Goal: Task Accomplishment & Management: Complete application form

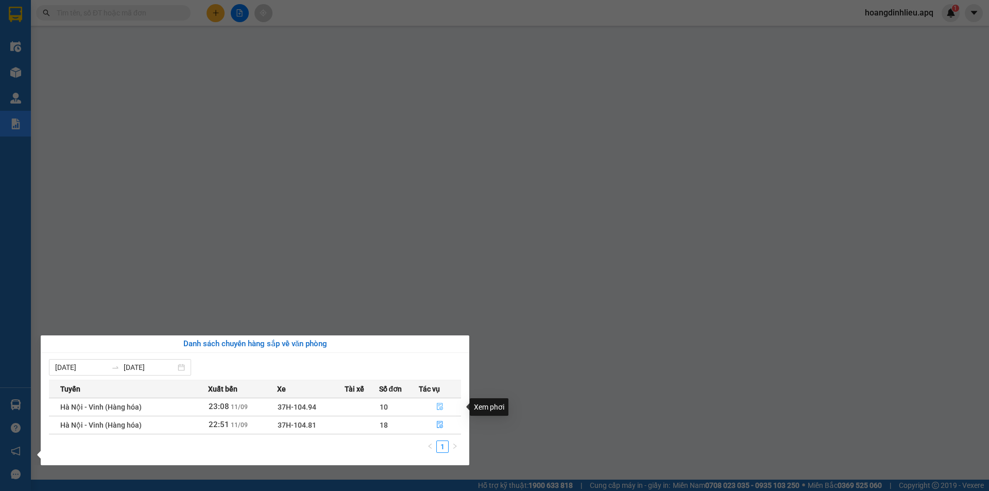
click at [440, 407] on icon "file-done" at bounding box center [439, 406] width 7 height 7
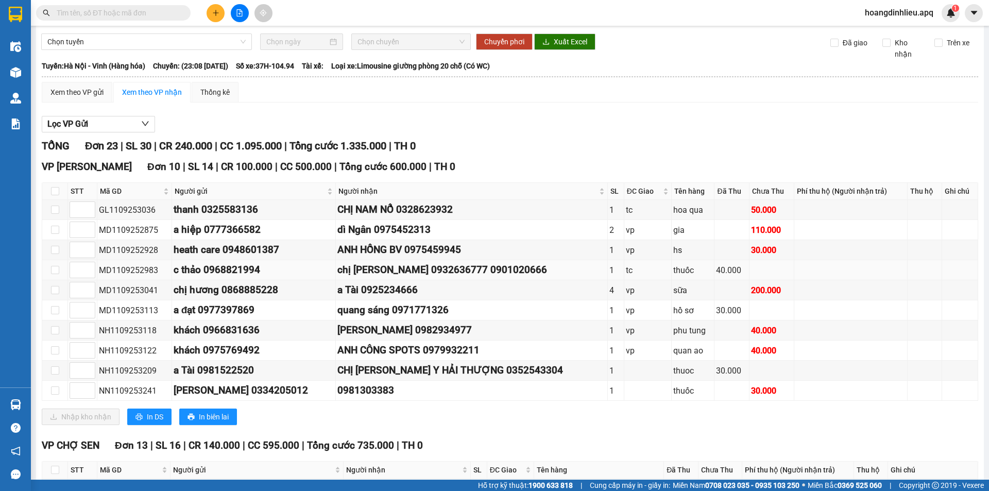
scroll to position [52, 0]
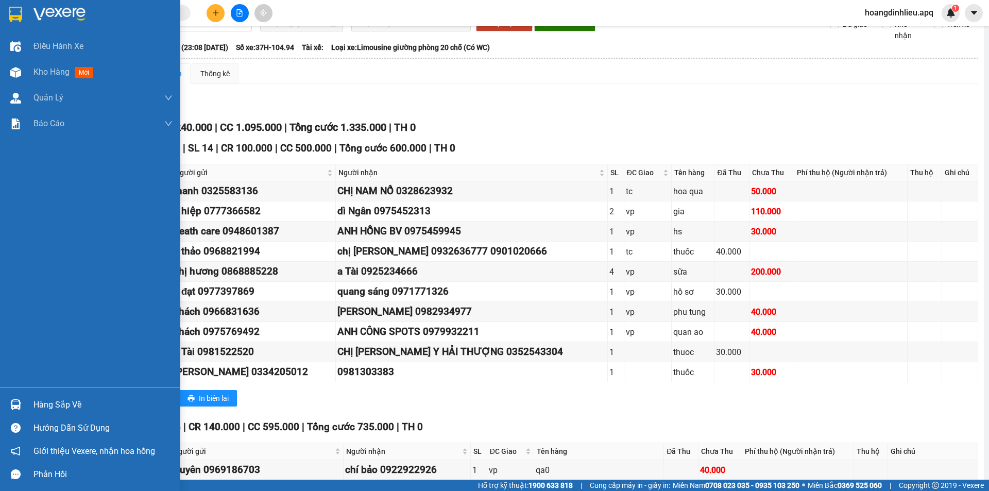
click at [55, 412] on div "Hàng sắp về" at bounding box center [102, 404] width 139 height 15
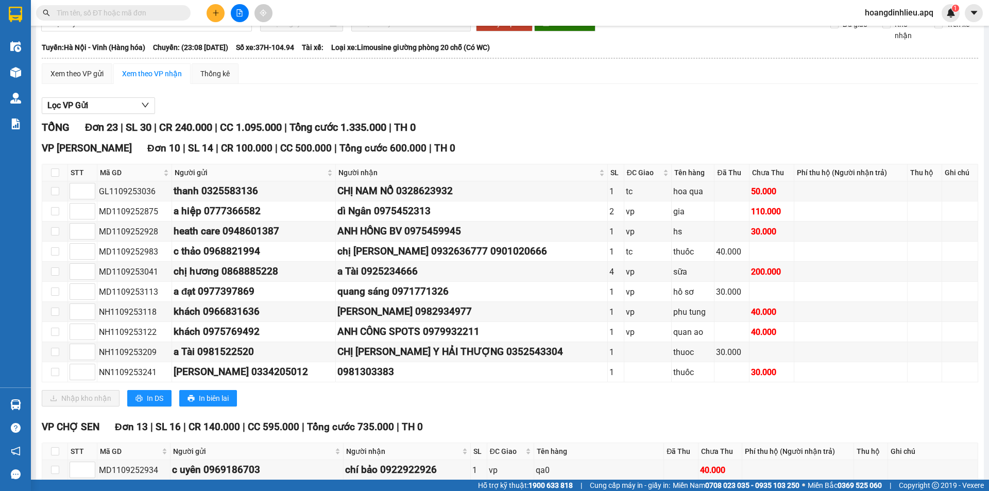
click at [31, 291] on section "Kết quả tìm kiếm ( 0 ) Bộ lọc No Data hoangdinhlieu.apq 1 Điều hành xe Kho hàng…" at bounding box center [494, 245] width 989 height 491
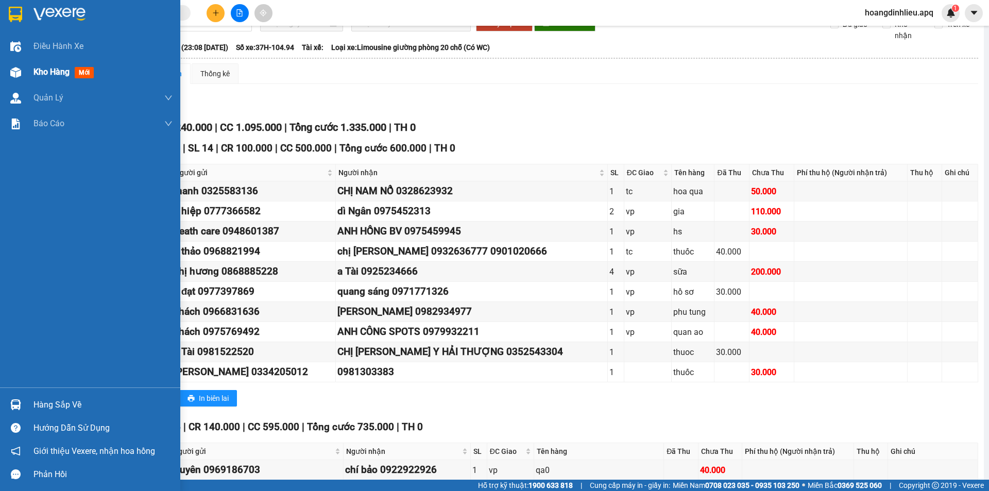
click at [54, 71] on span "Kho hàng" at bounding box center [51, 72] width 36 height 10
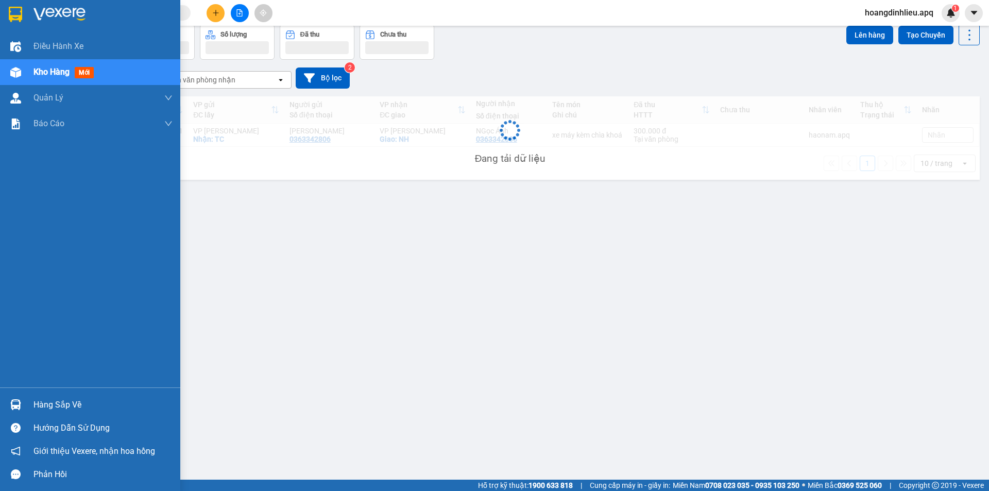
scroll to position [47, 0]
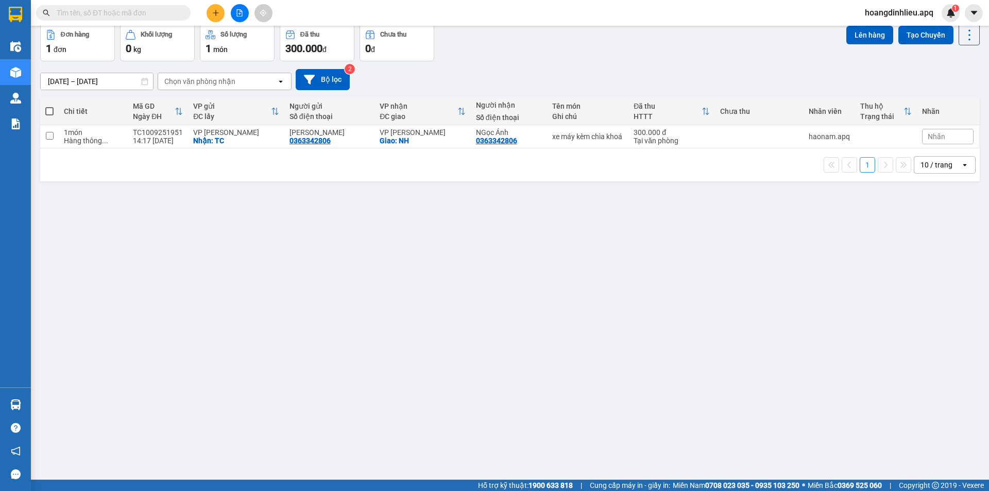
click at [122, 10] on input "text" at bounding box center [118, 12] width 122 height 11
type input "*"
click at [151, 8] on input "text" at bounding box center [118, 12] width 122 height 11
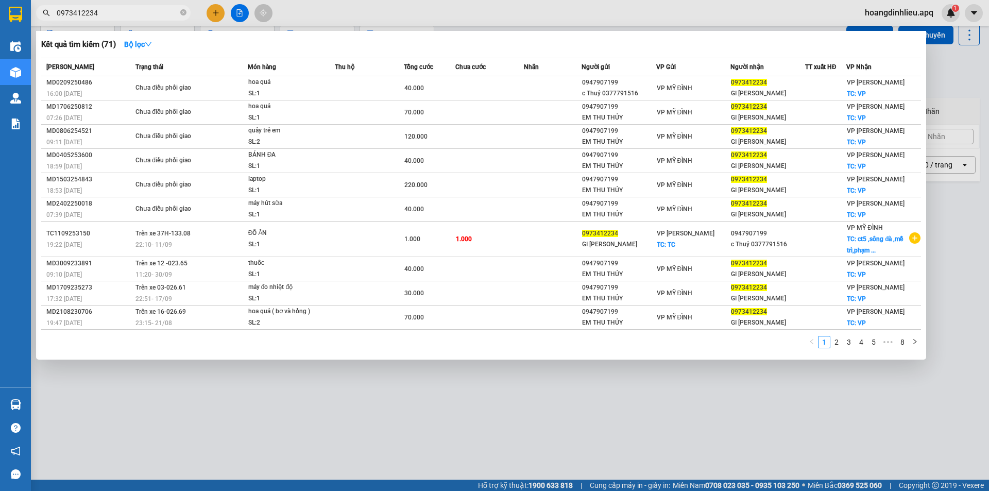
click at [111, 15] on input "0973412234" at bounding box center [118, 12] width 122 height 11
click at [145, 14] on input "0973412234" at bounding box center [118, 12] width 122 height 11
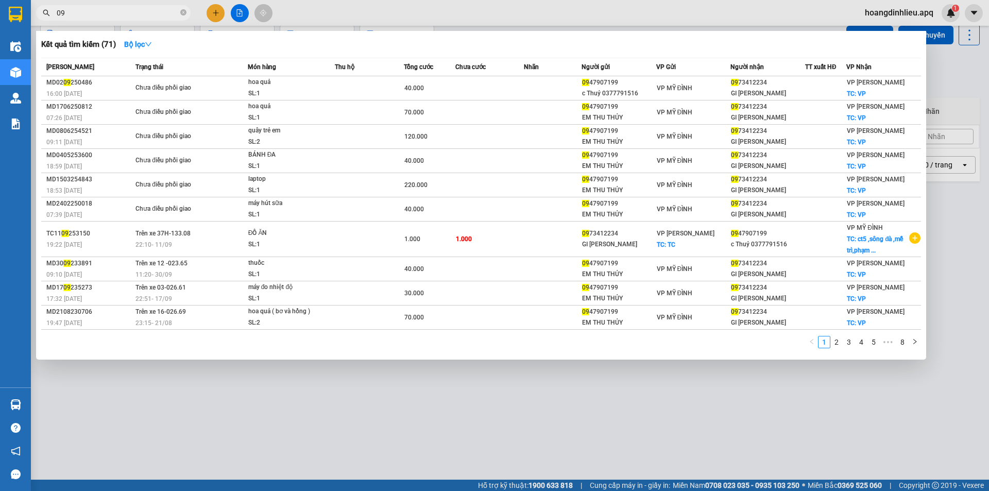
type input "0"
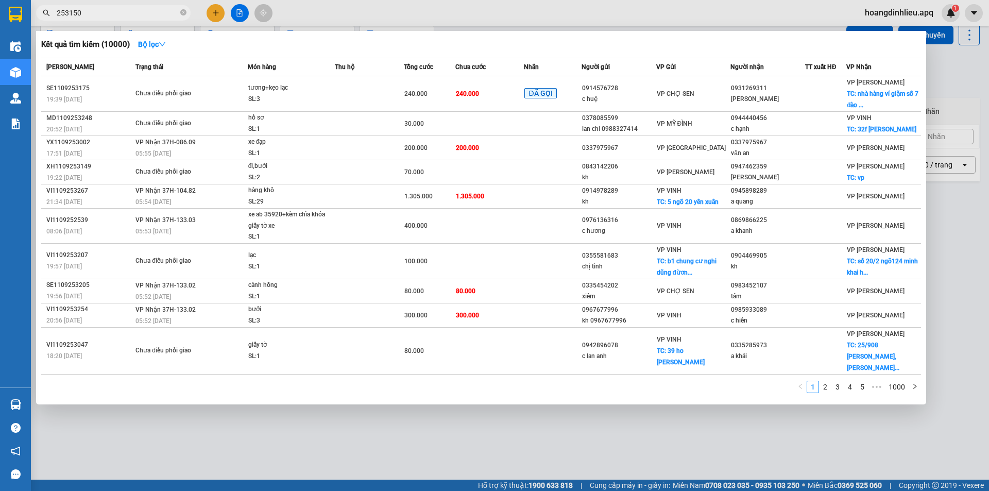
type input "253150"
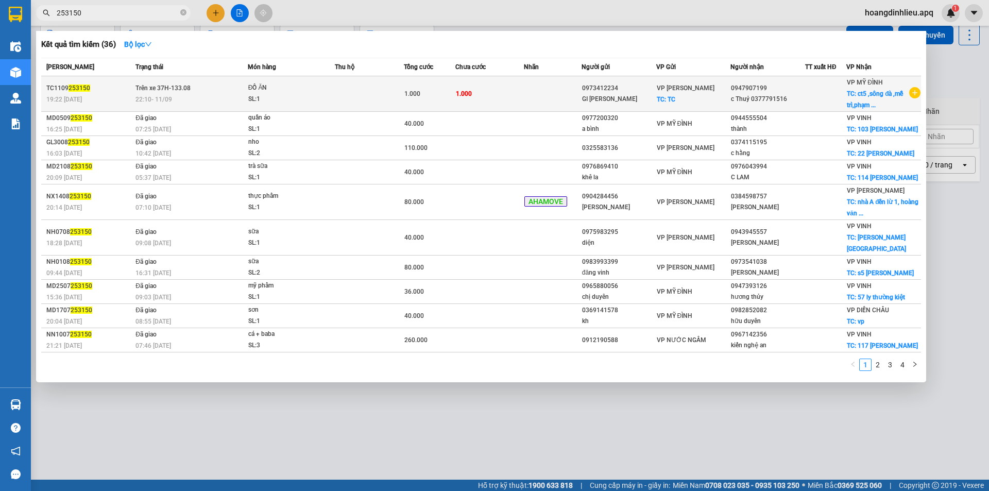
click at [305, 92] on div "ĐỒ ĂN" at bounding box center [286, 87] width 77 height 11
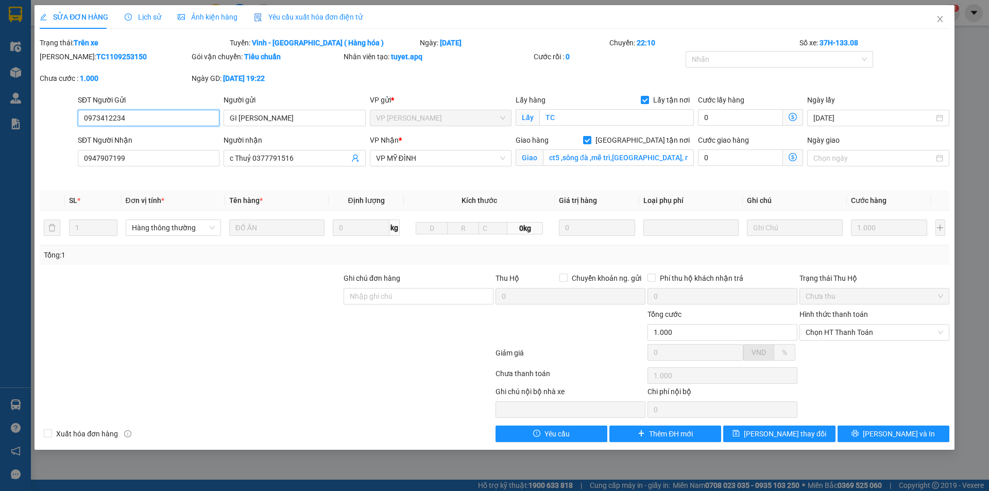
type input "0973412234"
type input "GI HÀ THỊNH"
checkbox input "true"
type input "TC"
type input "0947907199"
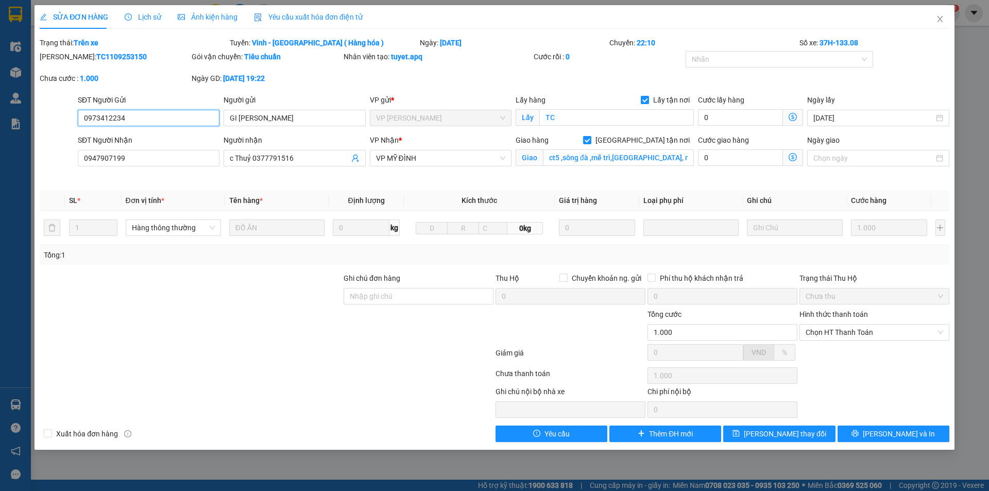
type input "c Thuỷ 0377791516"
checkbox input "true"
type input "ct5 ,sông đà ,mễ trì,phạm hùng, mỹ đình , nam từ liêm , hà nội ,NGƯỜI NHẬN TT S…"
type input "1.000"
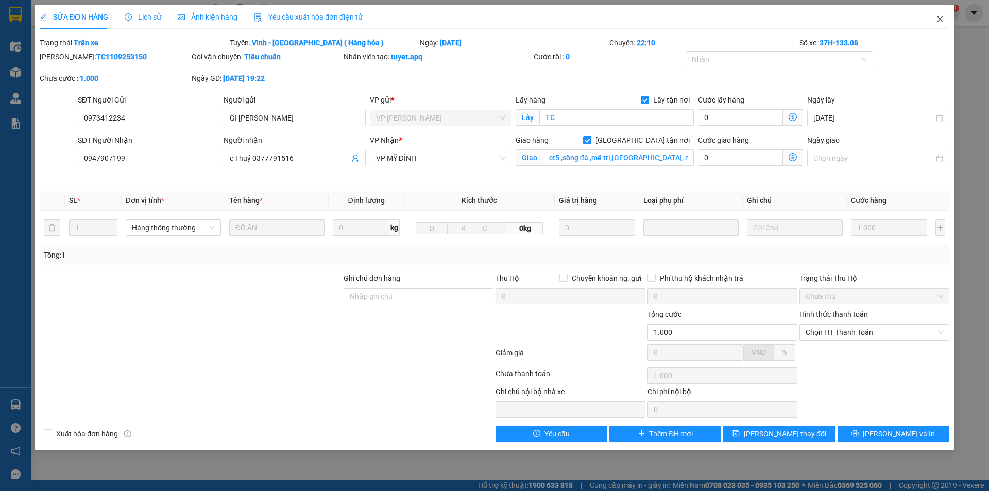
click at [940, 17] on icon "close" at bounding box center [940, 19] width 8 height 8
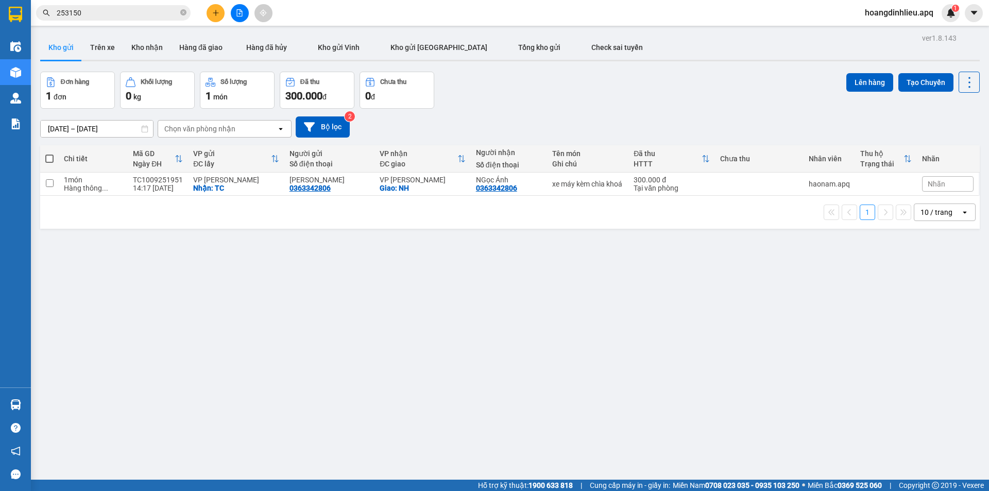
drag, startPoint x: 912, startPoint y: 206, endPoint x: 923, endPoint y: 214, distance: 13.6
click at [915, 206] on div "10 / trang" at bounding box center [938, 212] width 46 height 16
click at [929, 331] on span "100 / trang" at bounding box center [933, 326] width 37 height 10
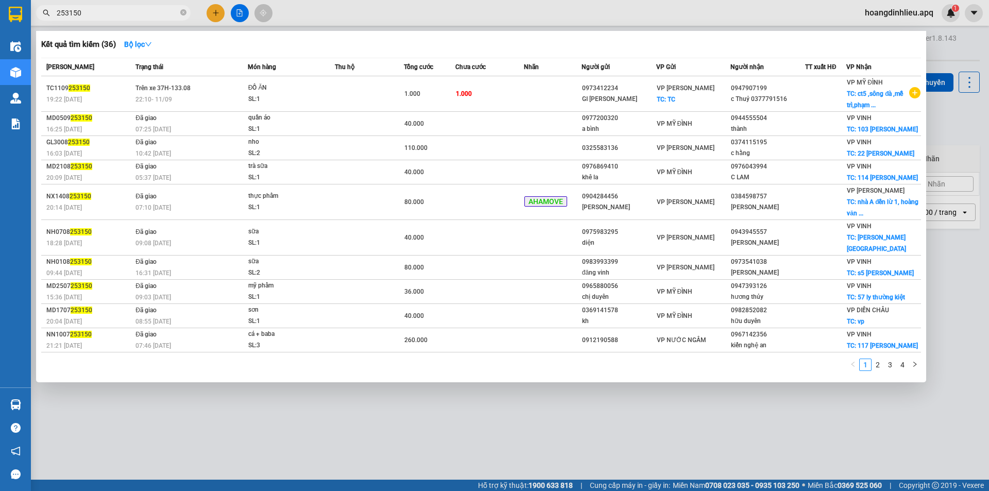
click at [106, 11] on input "253150" at bounding box center [118, 12] width 122 height 11
type input "2"
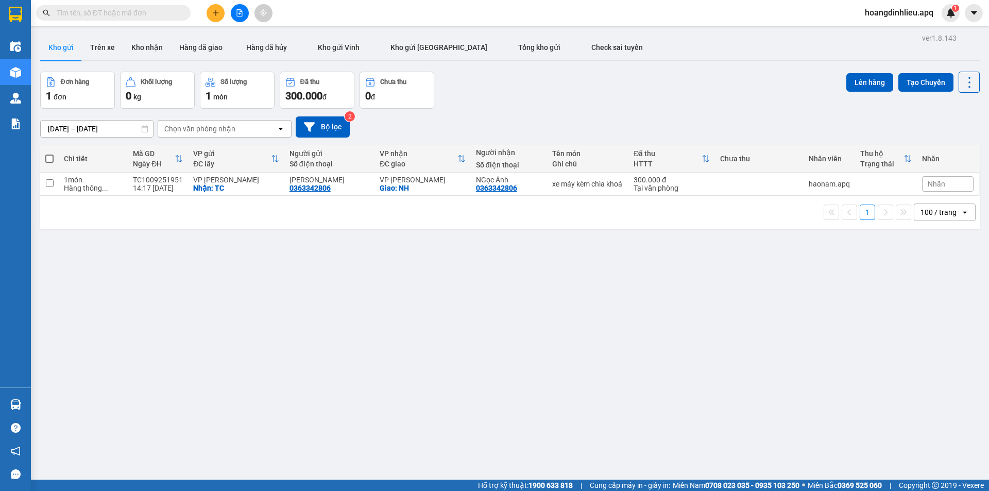
click at [170, 13] on input "text" at bounding box center [118, 12] width 122 height 11
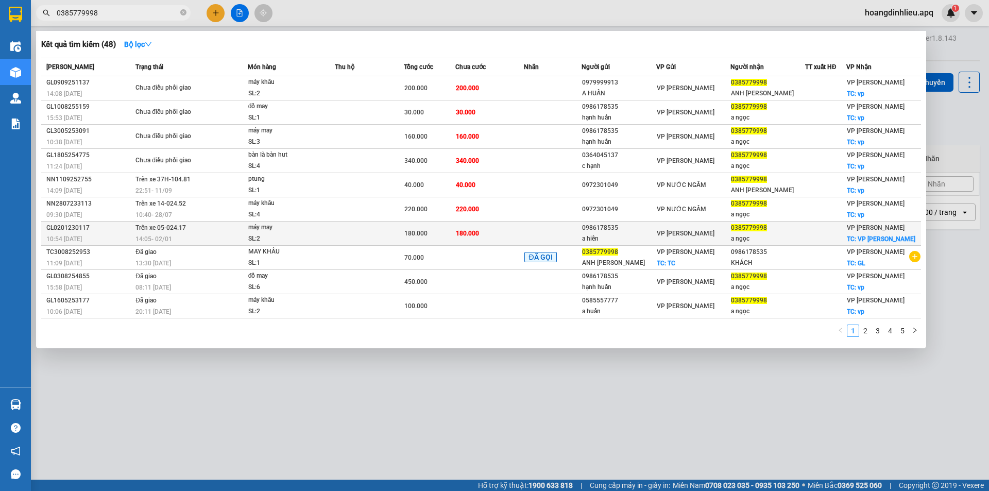
type input "0385779998"
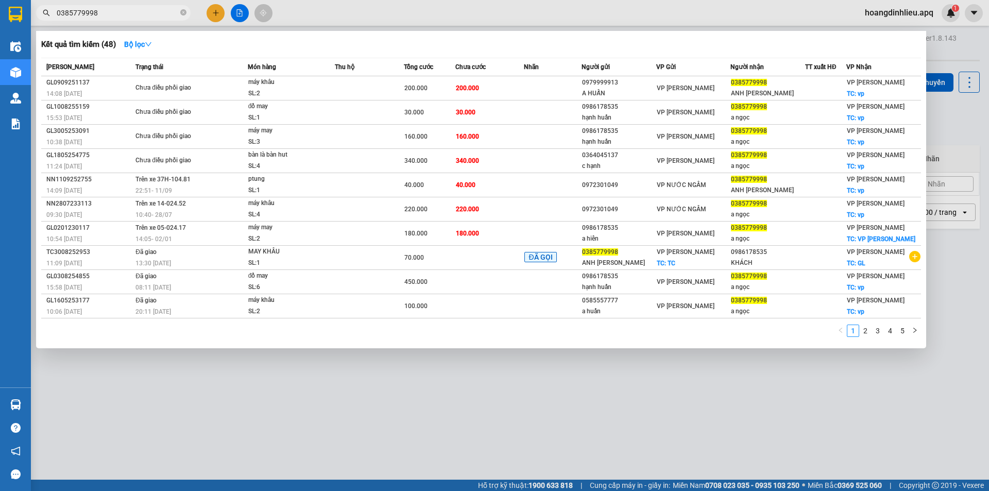
click at [360, 424] on div at bounding box center [494, 245] width 989 height 491
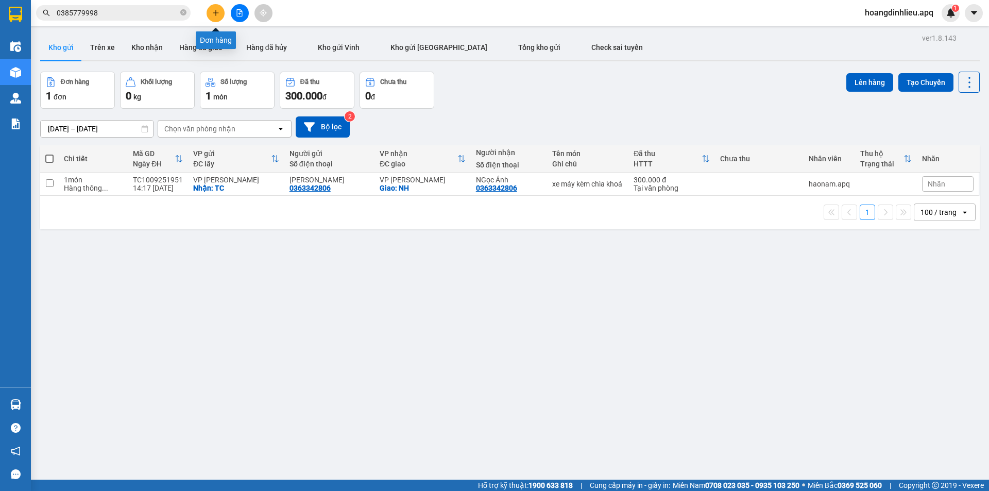
click at [216, 12] on icon "plus" at bounding box center [215, 13] width 1 height 6
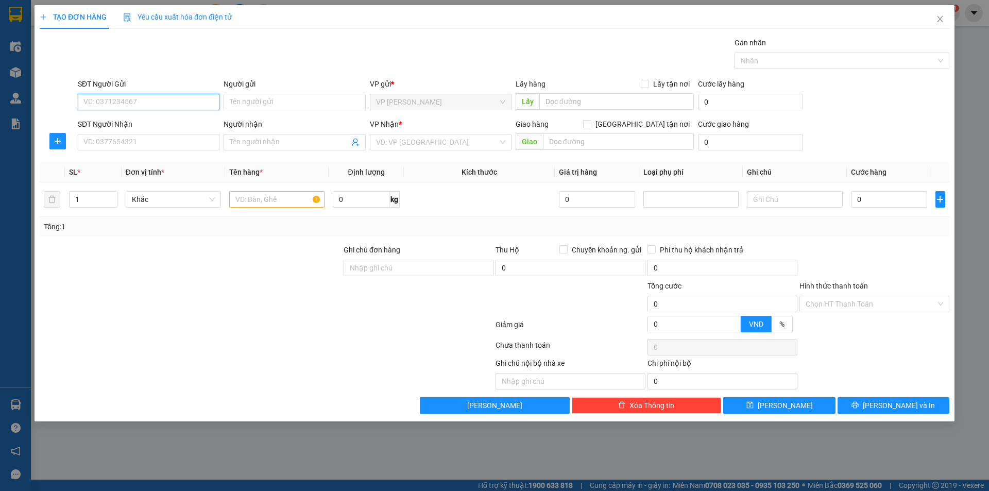
click at [165, 101] on input "SĐT Người Gửi" at bounding box center [149, 102] width 142 height 16
type input "0966988707"
click at [289, 102] on input "Người gửi" at bounding box center [295, 102] width 142 height 16
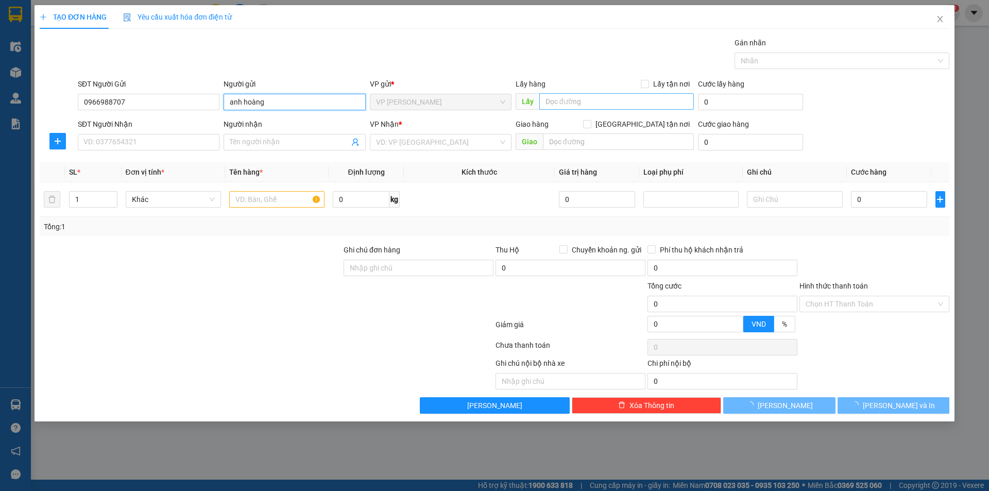
type input "anh hoàng"
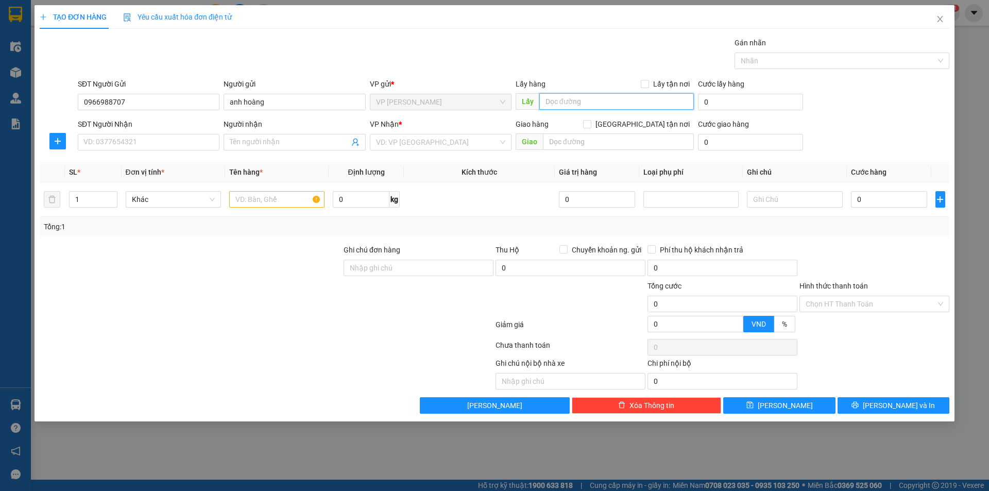
click at [591, 99] on input "text" at bounding box center [616, 101] width 155 height 16
type input "tc"
click at [140, 150] on div "SĐT Người Nhận VD: 0377654321" at bounding box center [149, 137] width 142 height 36
click at [140, 144] on input "SĐT Người Nhận" at bounding box center [149, 142] width 142 height 16
type input "0979858893"
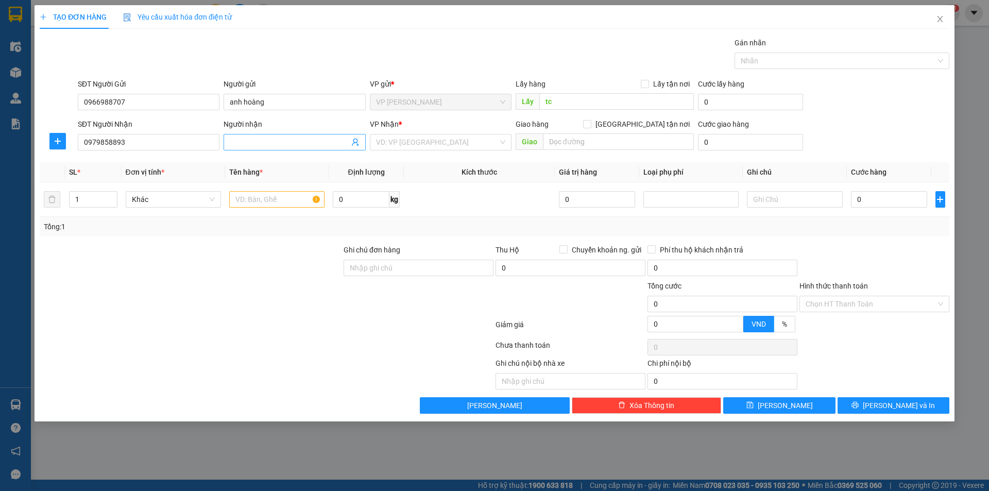
click at [264, 145] on input "Người nhận" at bounding box center [289, 142] width 119 height 11
type input "0971151988 anh dung hội"
click at [472, 145] on input "search" at bounding box center [437, 141] width 122 height 15
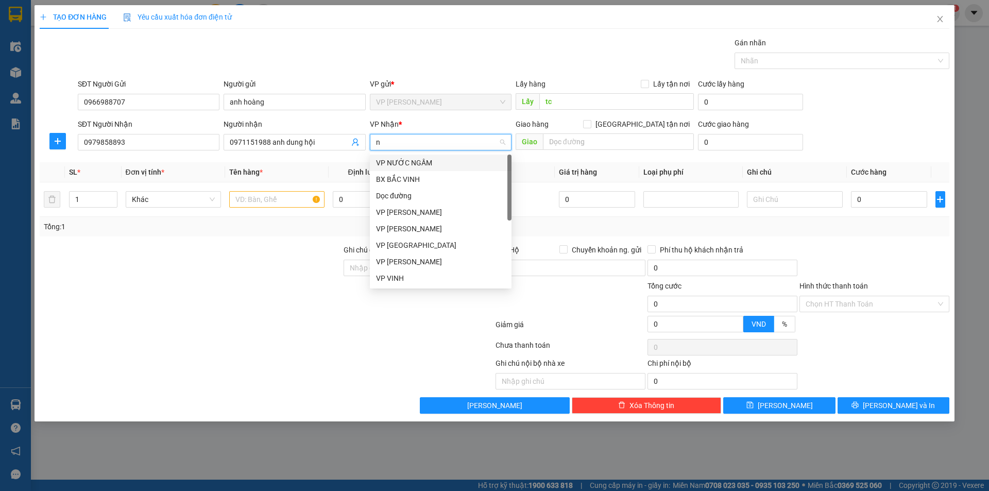
type input "nh"
click at [431, 180] on div "VP NGỌC HỒI" at bounding box center [440, 179] width 129 height 11
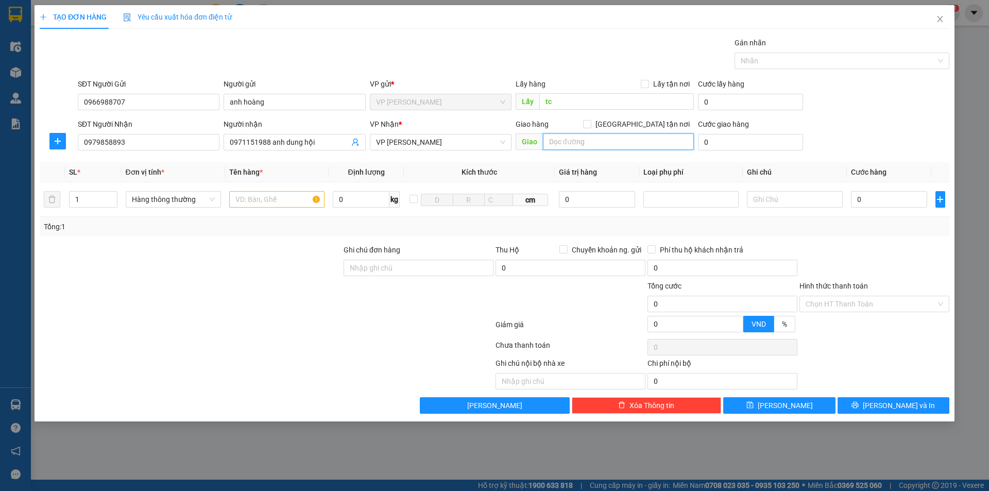
click at [568, 141] on input "text" at bounding box center [618, 141] width 151 height 16
type input "nh"
drag, startPoint x: 644, startPoint y: 126, endPoint x: 646, endPoint y: 97, distance: 28.4
click at [590, 124] on input "Giao tận nơi" at bounding box center [586, 123] width 7 height 7
checkbox input "true"
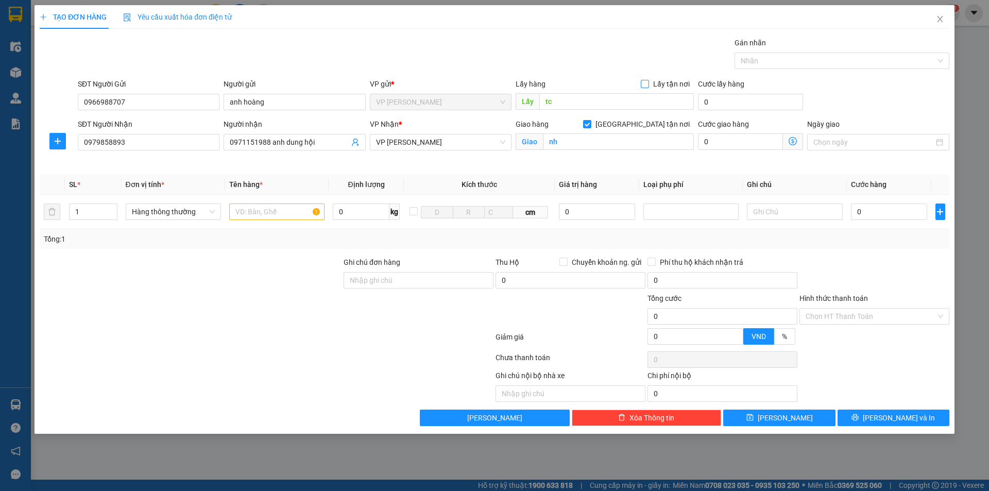
click at [646, 84] on input "Lấy tận nơi" at bounding box center [644, 83] width 7 height 7
checkbox input "true"
click at [257, 211] on input "text" at bounding box center [276, 212] width 95 height 16
type input "thuốc nhận nguye1n kie1n"
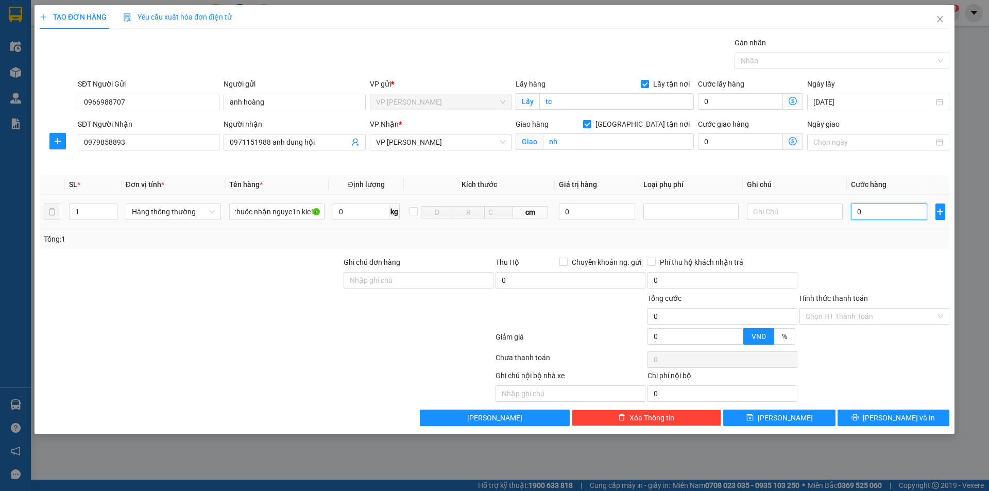
click at [887, 213] on input "0" at bounding box center [889, 212] width 77 height 16
type input "03"
type input "3"
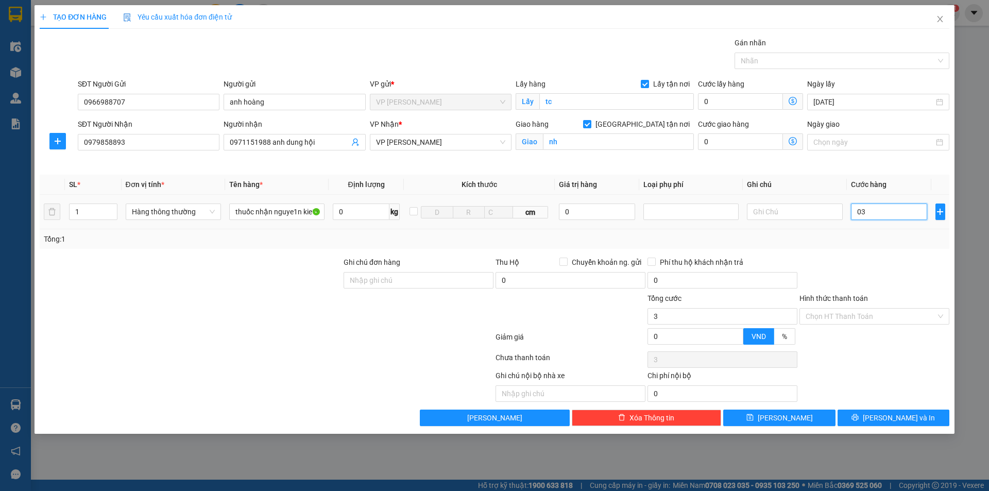
type input "030"
type input "30"
type input "0.300"
type input "300"
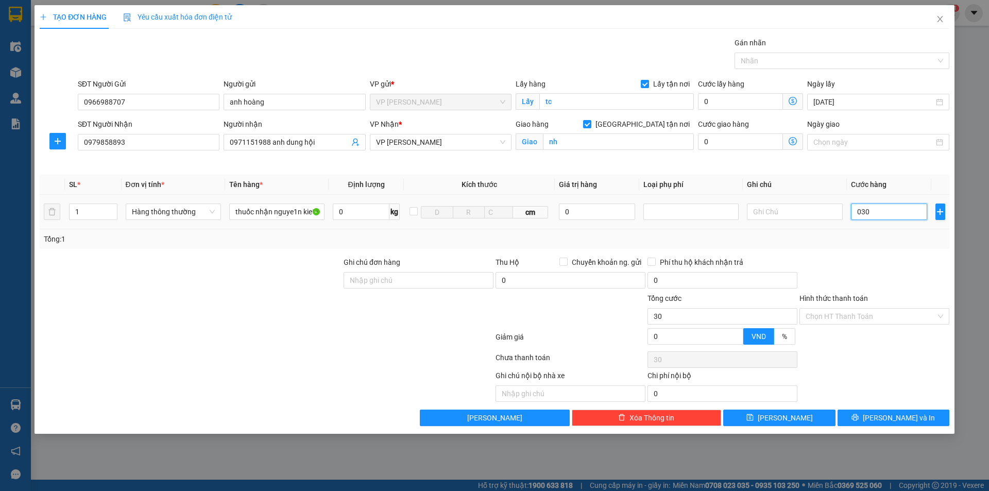
type input "300"
type input "03.000"
type input "3.000"
type input "030.000"
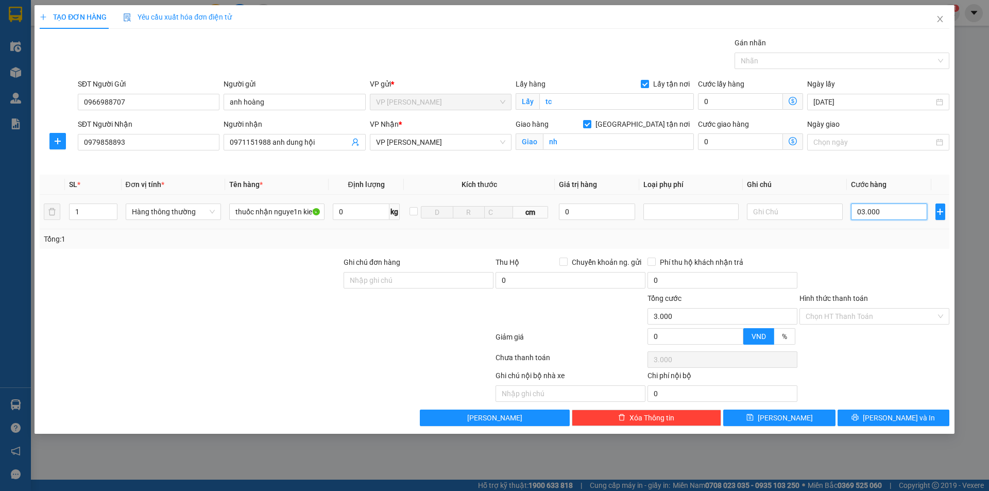
type input "30.000"
click at [861, 211] on input "030.000" at bounding box center [889, 212] width 77 height 16
type input "30.000"
click at [869, 309] on input "Hình thức thanh toán" at bounding box center [871, 316] width 130 height 15
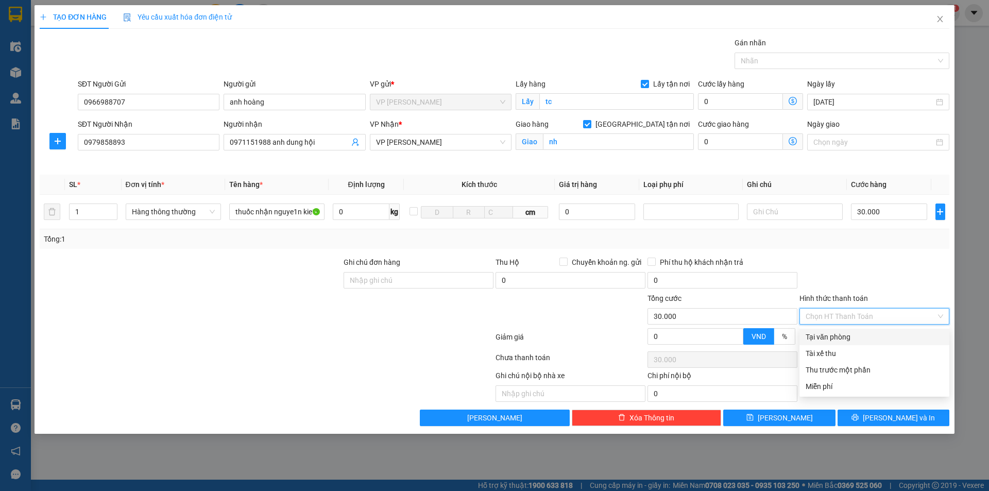
click at [838, 338] on div "Tại văn phòng" at bounding box center [875, 336] width 138 height 11
type input "0"
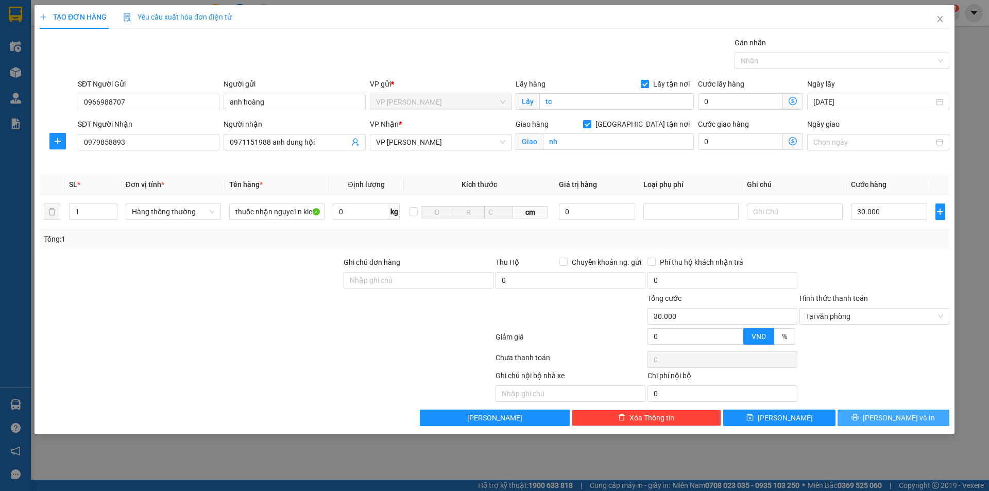
click at [885, 418] on span "Lưu và In" at bounding box center [899, 417] width 72 height 11
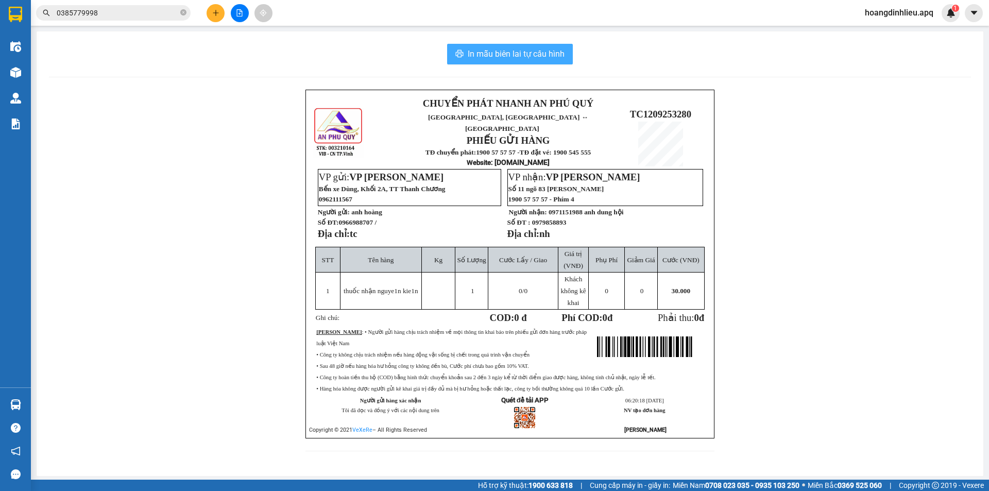
click at [531, 51] on span "In mẫu biên lai tự cấu hình" at bounding box center [516, 53] width 97 height 13
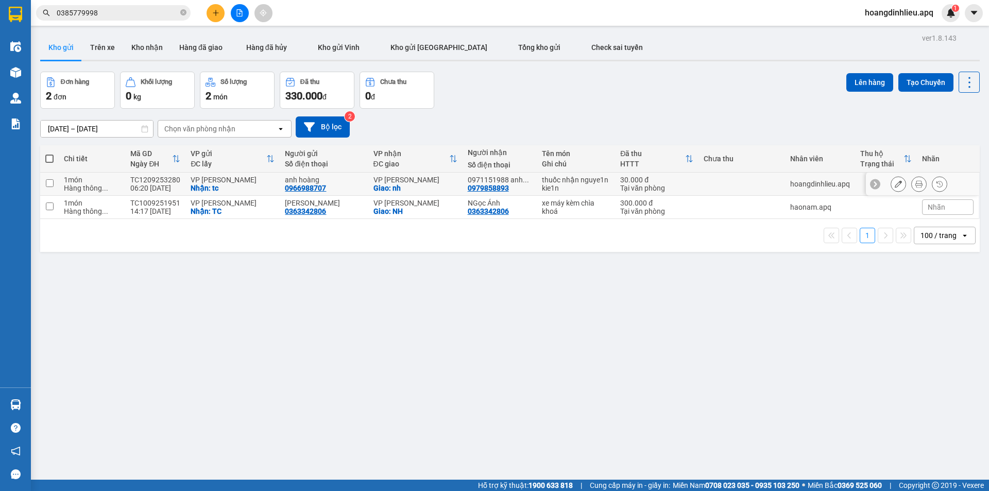
click at [50, 179] on input "checkbox" at bounding box center [50, 183] width 8 height 8
checkbox input "true"
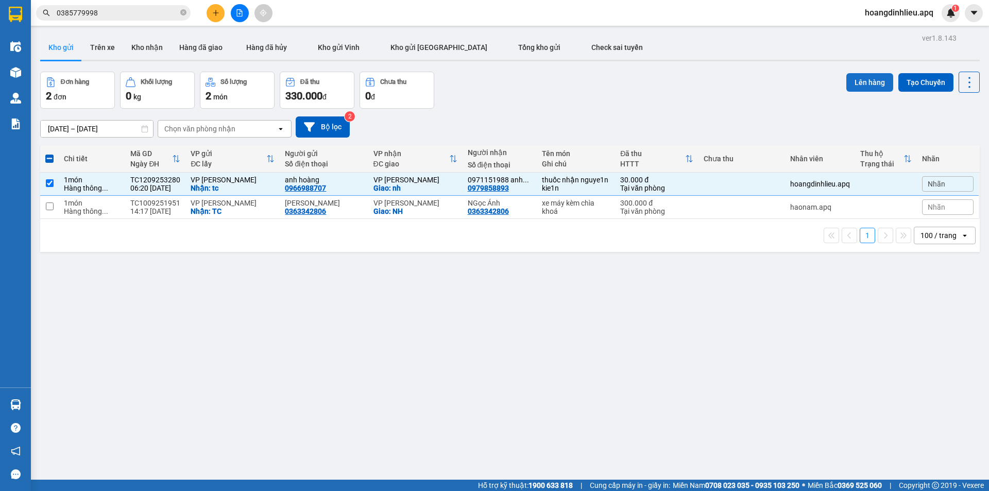
click at [861, 77] on button "Lên hàng" at bounding box center [870, 82] width 47 height 19
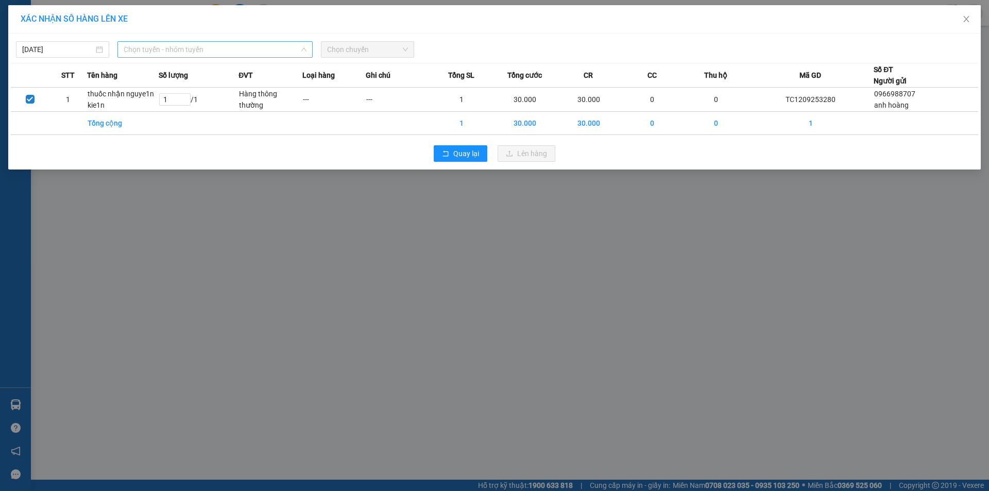
click at [217, 50] on span "Chọn tuyến - nhóm tuyến" at bounding box center [215, 49] width 183 height 15
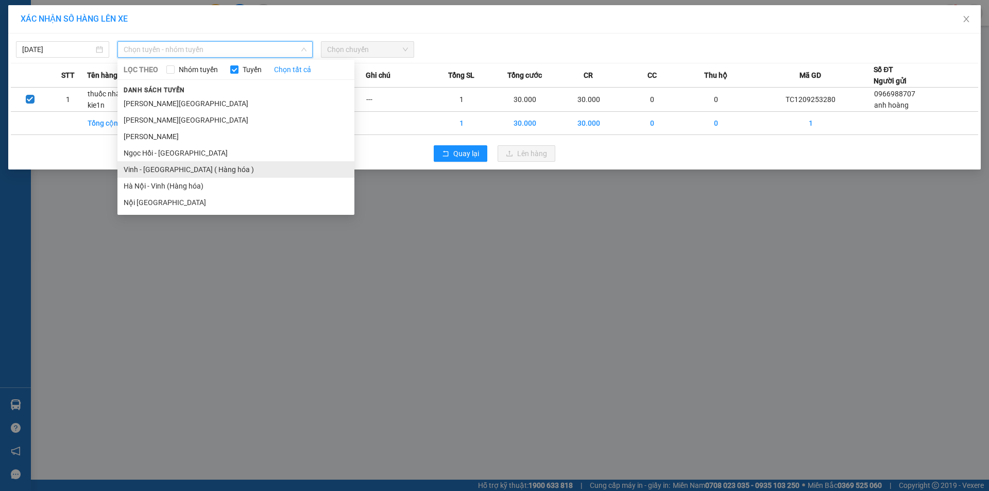
click at [176, 165] on li "Vinh - Hà Nội ( Hàng hóa )" at bounding box center [235, 169] width 237 height 16
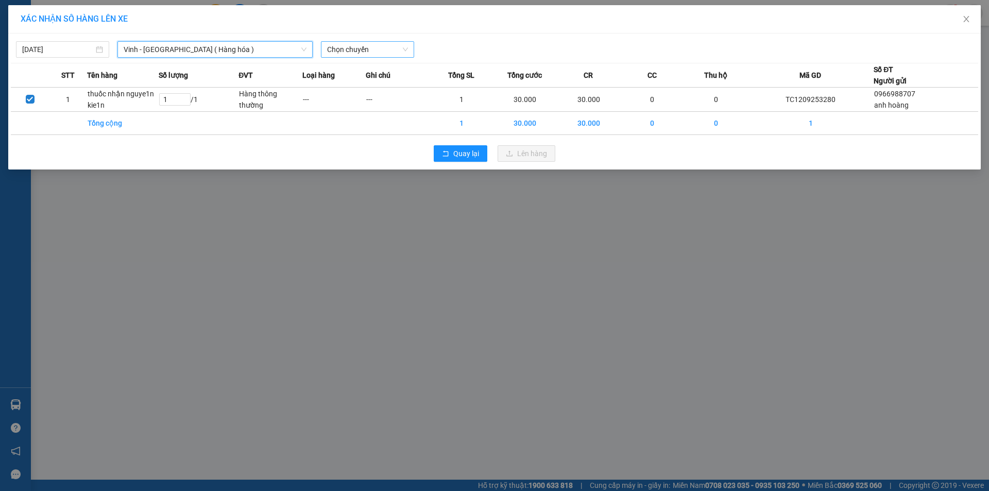
click at [375, 49] on span "Chọn chuyến" at bounding box center [367, 49] width 81 height 15
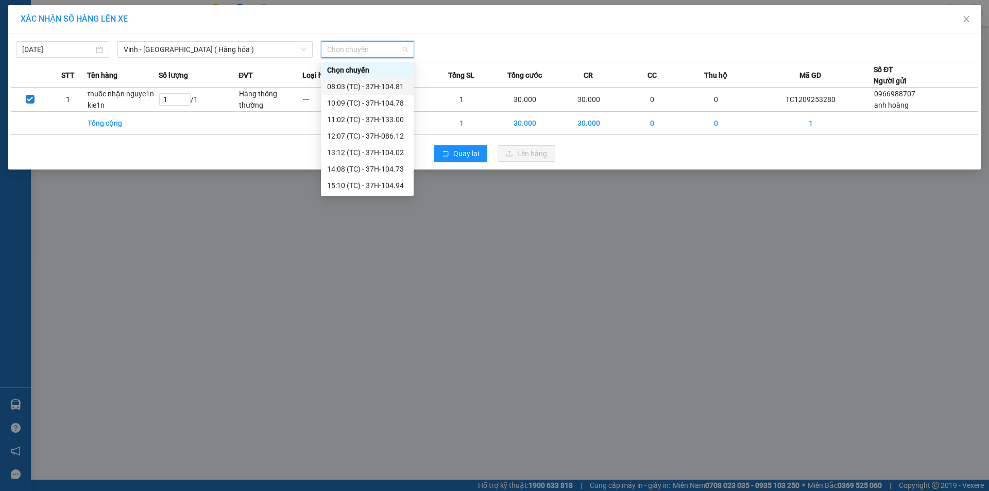
click at [387, 82] on div "08:03 (TC) - 37H-104.81" at bounding box center [367, 86] width 80 height 11
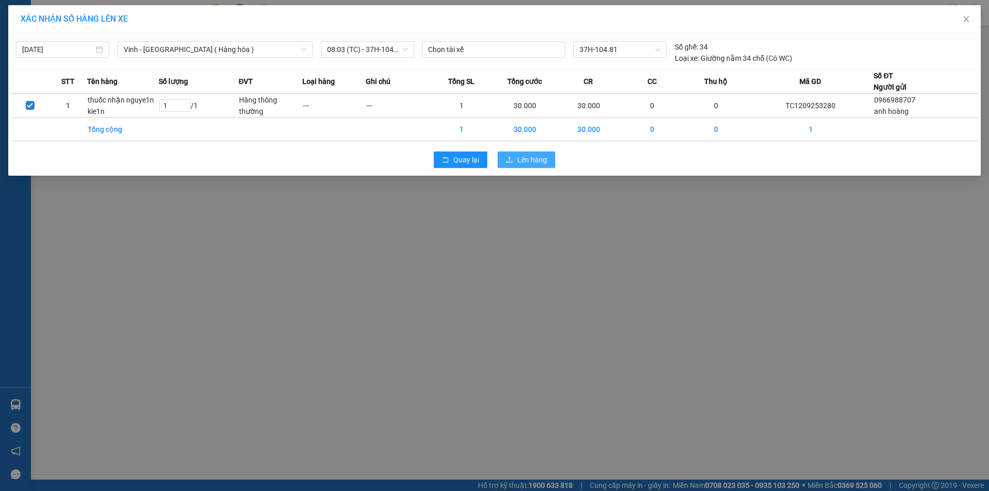
click at [516, 158] on button "Lên hàng" at bounding box center [527, 159] width 58 height 16
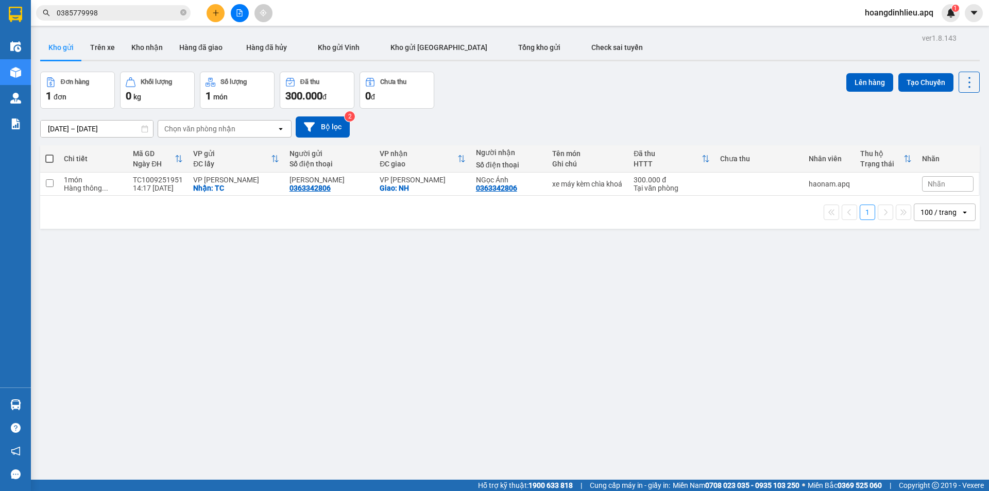
click at [907, 10] on span "hoangdinhlieu.apq" at bounding box center [899, 12] width 85 height 13
click at [875, 31] on span "Đăng xuất" at bounding box center [904, 31] width 64 height 11
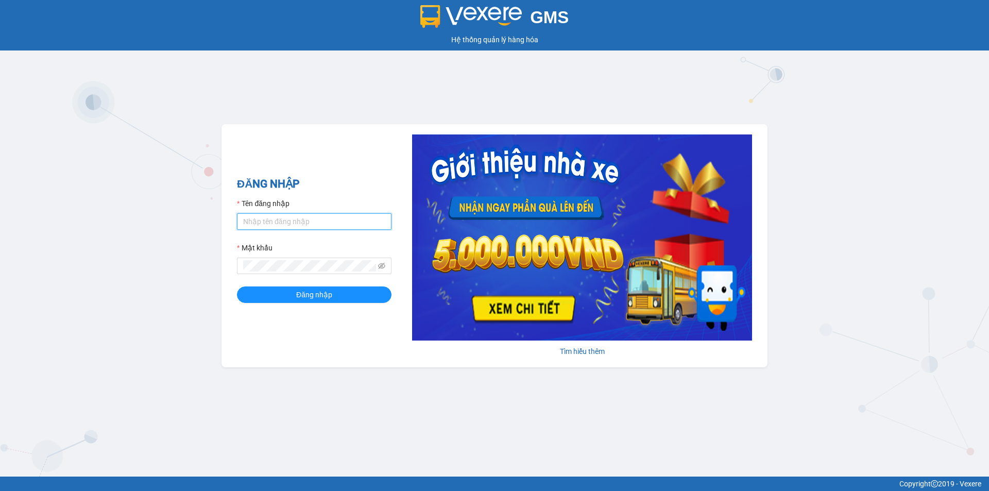
click at [288, 219] on input "Tên đăng nhập" at bounding box center [314, 221] width 155 height 16
type input "tuyet.apq"
click at [327, 293] on span "Đăng nhập" at bounding box center [314, 294] width 36 height 11
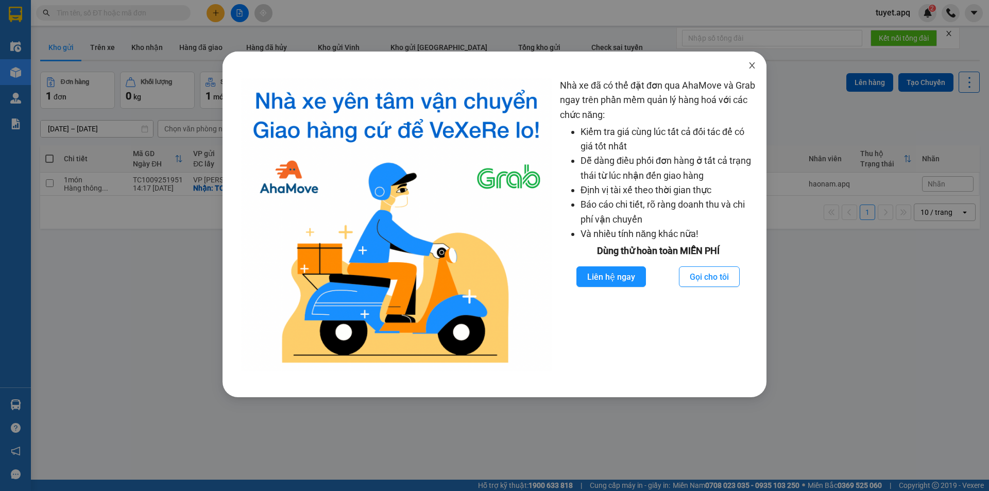
click at [752, 64] on icon "close" at bounding box center [752, 65] width 8 height 8
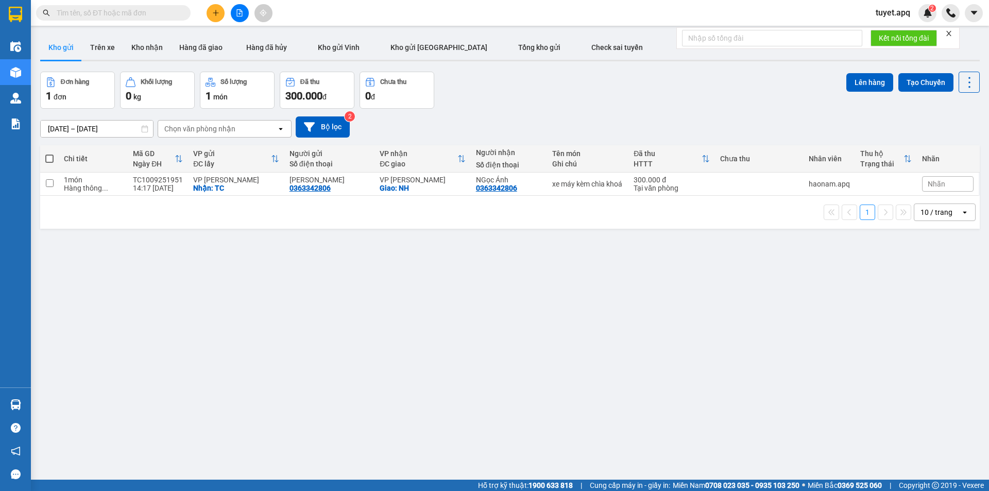
click at [148, 9] on input "text" at bounding box center [118, 12] width 122 height 11
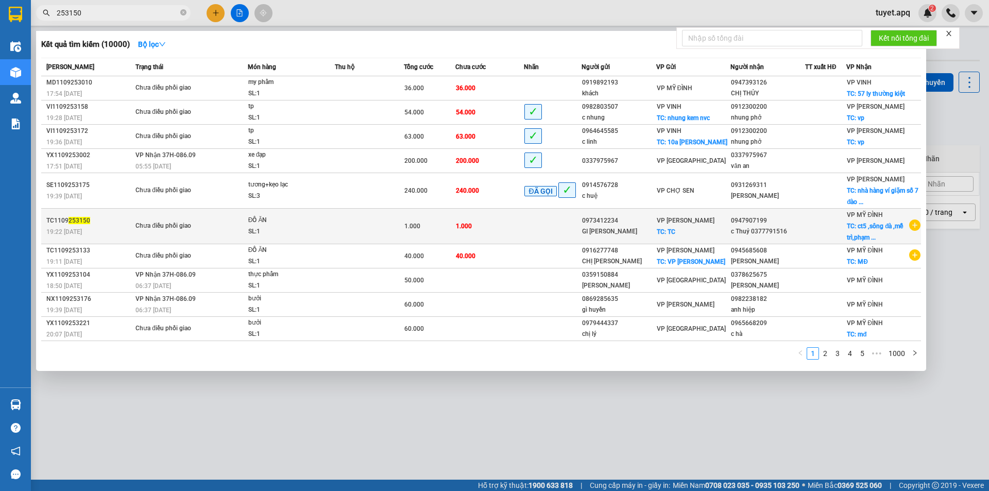
type input "253150"
click at [349, 236] on td at bounding box center [369, 227] width 69 height 36
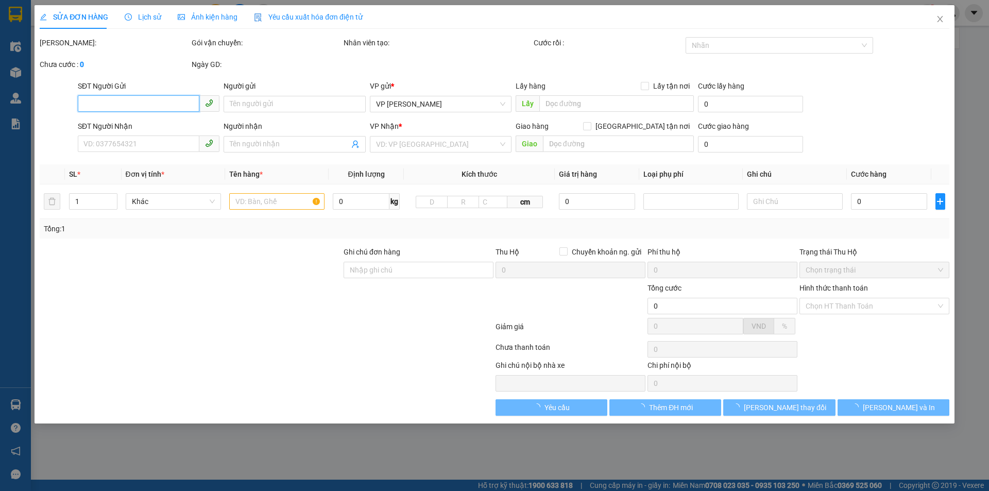
type input "0973412234"
type input "GI [PERSON_NAME]"
checkbox input "true"
type input "TC"
type input "0947907199"
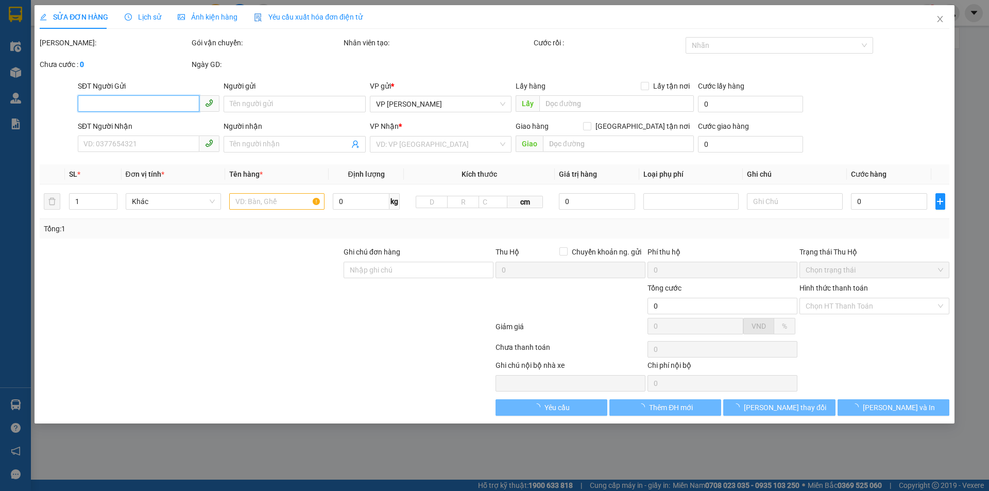
type input "c Thuỷ 0377791516"
checkbox input "true"
type input "ct5 ,sông đà ,mễ trì,phạm hùng, mỹ đình , nam từ liêm , hà nội ,NGƯỜI NHẬN TT S…"
type input "1.000"
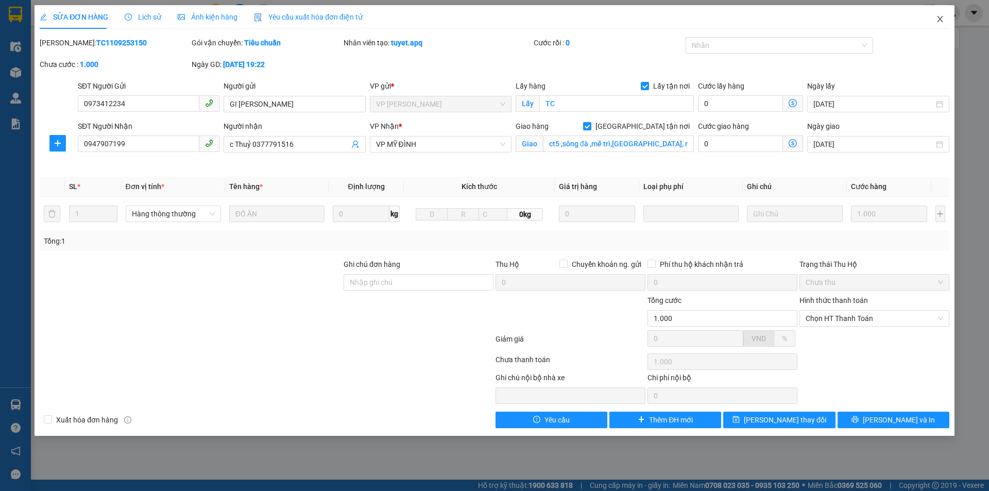
click at [937, 17] on icon "close" at bounding box center [940, 19] width 8 height 8
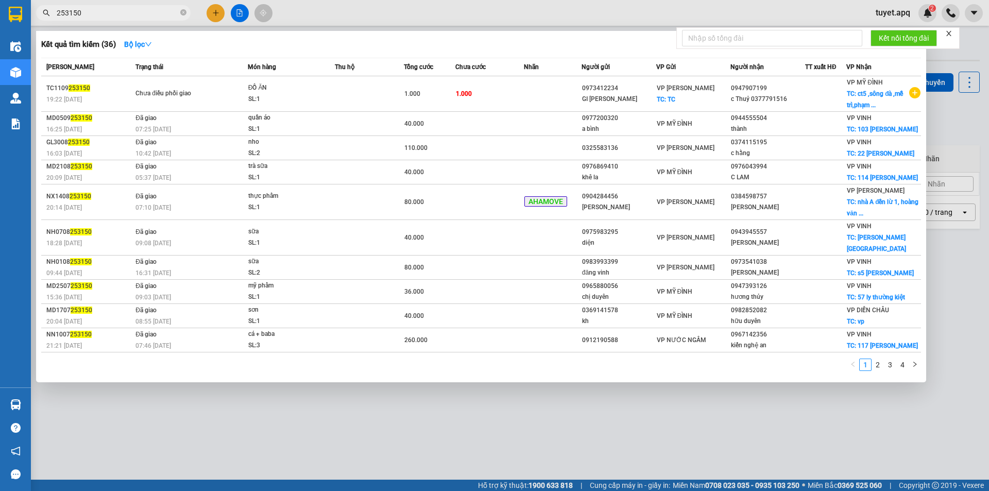
click at [161, 16] on input "253150" at bounding box center [118, 12] width 122 height 11
type input "2"
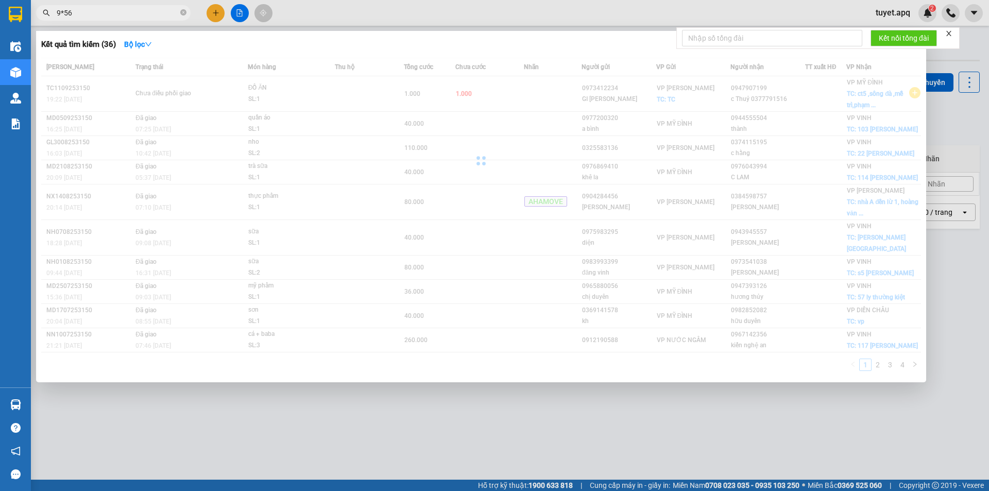
click at [63, 10] on input "9*56" at bounding box center [118, 12] width 122 height 11
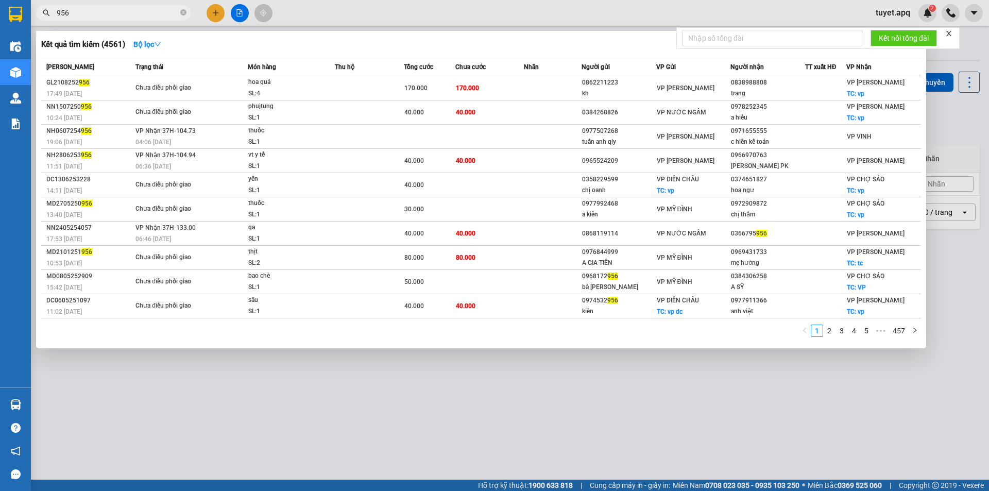
click at [96, 12] on input "956" at bounding box center [118, 12] width 122 height 11
type input "9"
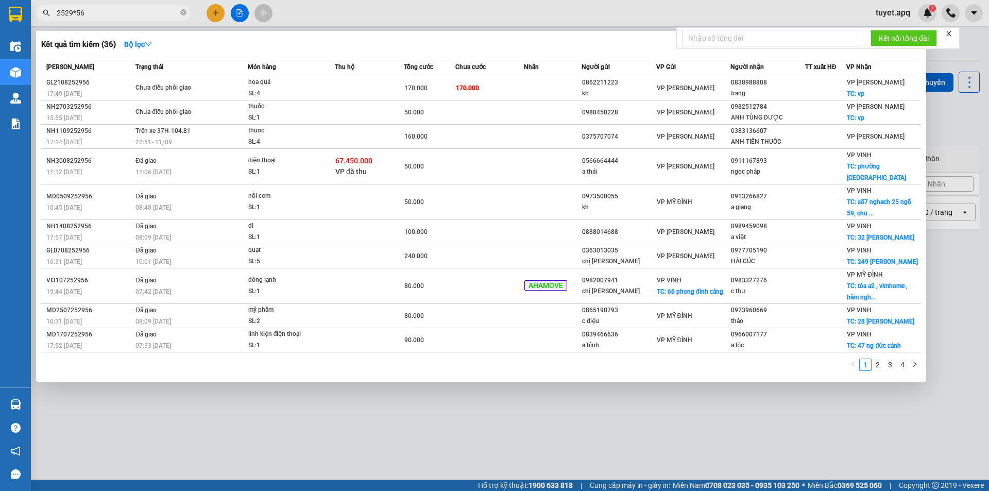
click at [76, 13] on input "2529*56" at bounding box center [118, 12] width 122 height 11
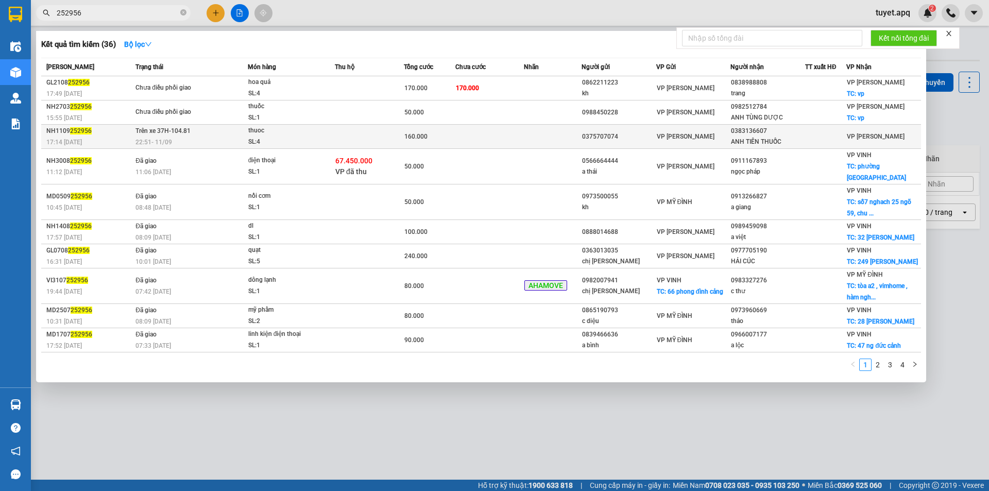
type input "252956"
click at [334, 137] on span "thuoc SL: 4" at bounding box center [291, 136] width 86 height 22
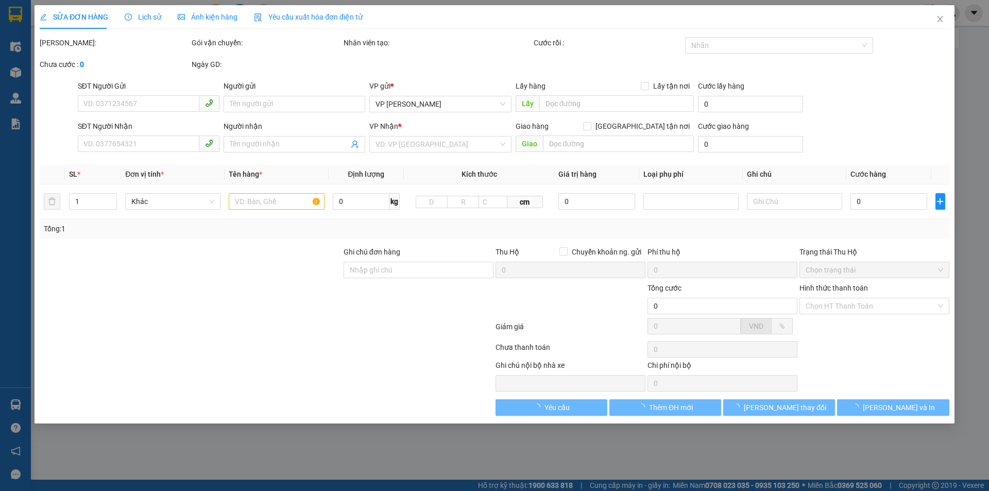
type input "0375707074"
type input "0383136607"
type input "ANH TIÊN THUỐC"
type input "160.000"
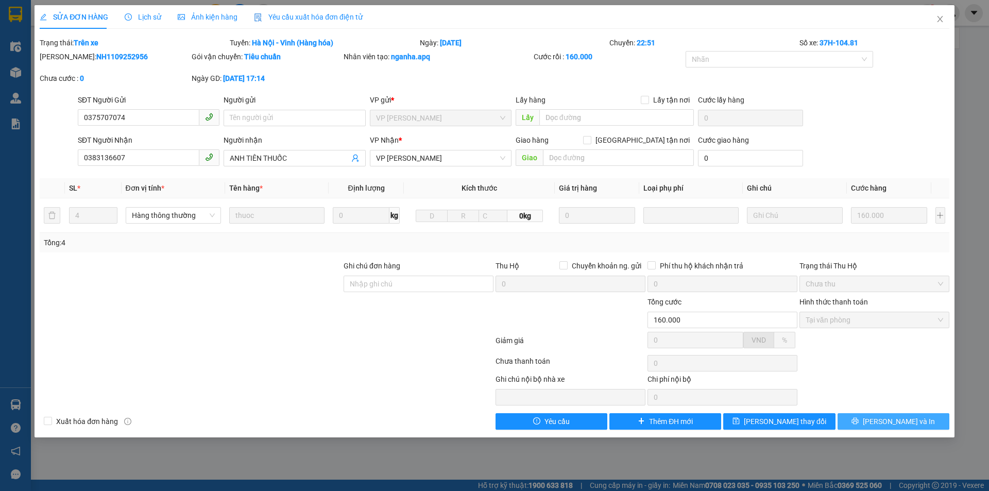
click at [869, 420] on button "Lưu và In" at bounding box center [894, 421] width 112 height 16
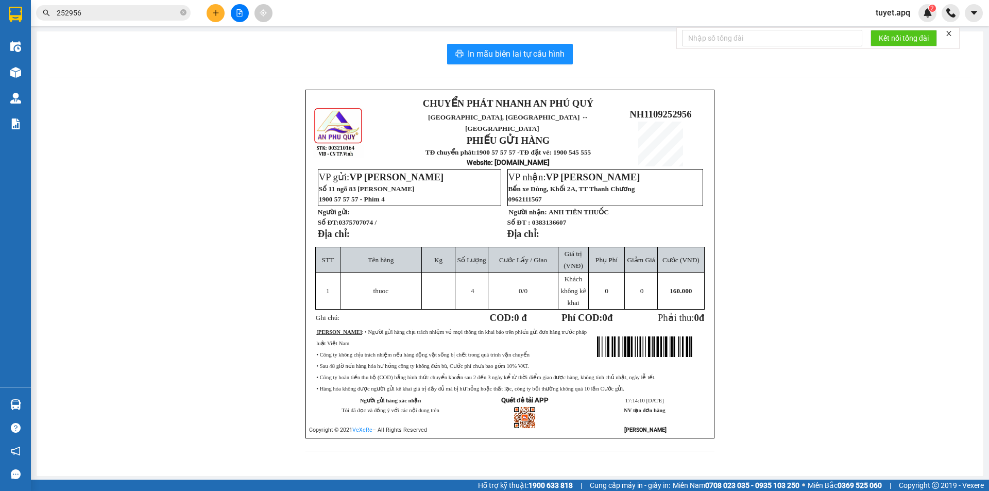
click at [214, 14] on icon "plus" at bounding box center [215, 12] width 7 height 7
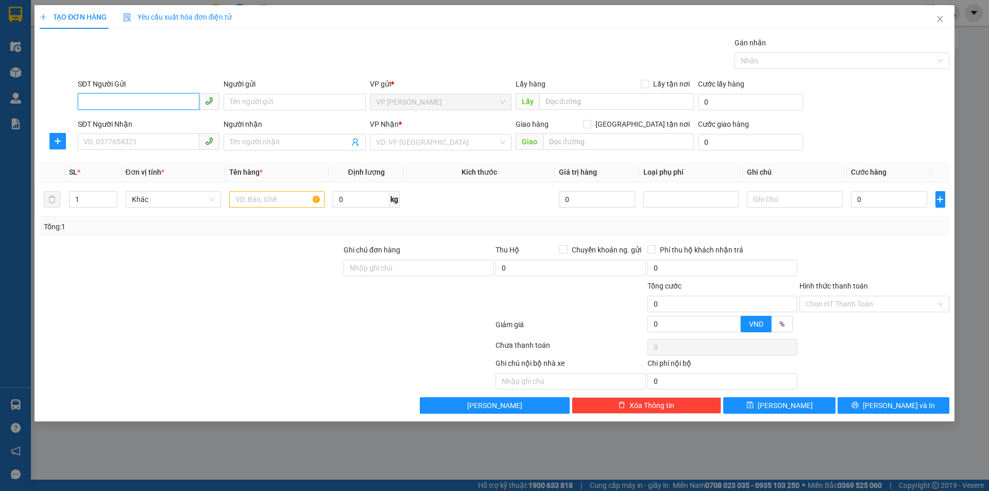
click at [165, 105] on input "SĐT Người Gửi" at bounding box center [139, 101] width 122 height 16
type input "0986782678"
click at [143, 125] on div "0986782678 - A THẮNG" at bounding box center [148, 122] width 129 height 11
type input "A THẮNG"
checkbox input "true"
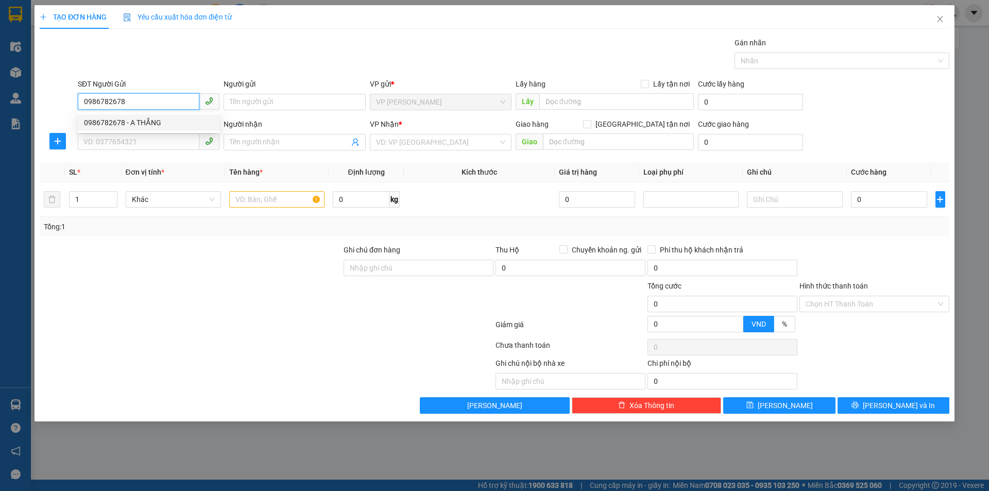
type input "TC"
type input "0986782678"
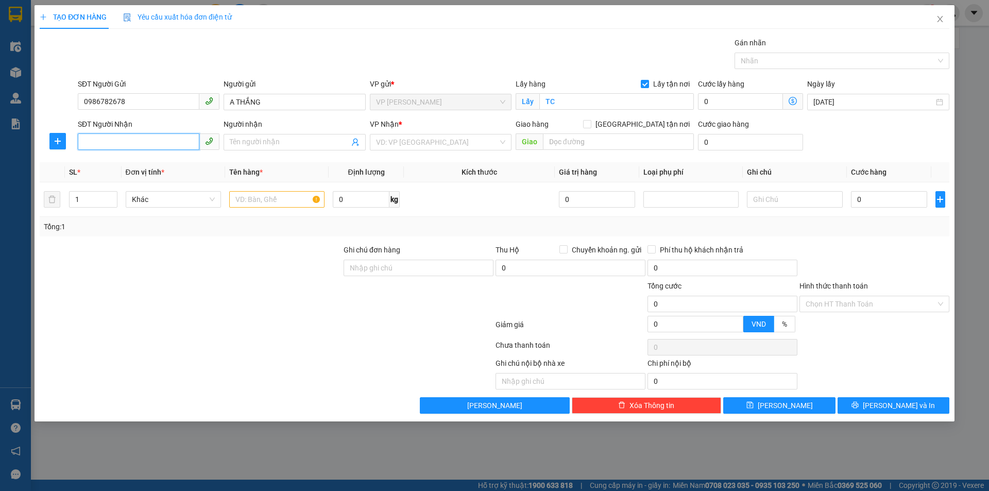
click at [150, 144] on input "SĐT Người Nhận" at bounding box center [139, 141] width 122 height 16
click at [153, 166] on div "0342962728 - A THÁI 0356298035" at bounding box center [148, 162] width 129 height 11
type input "0342962728"
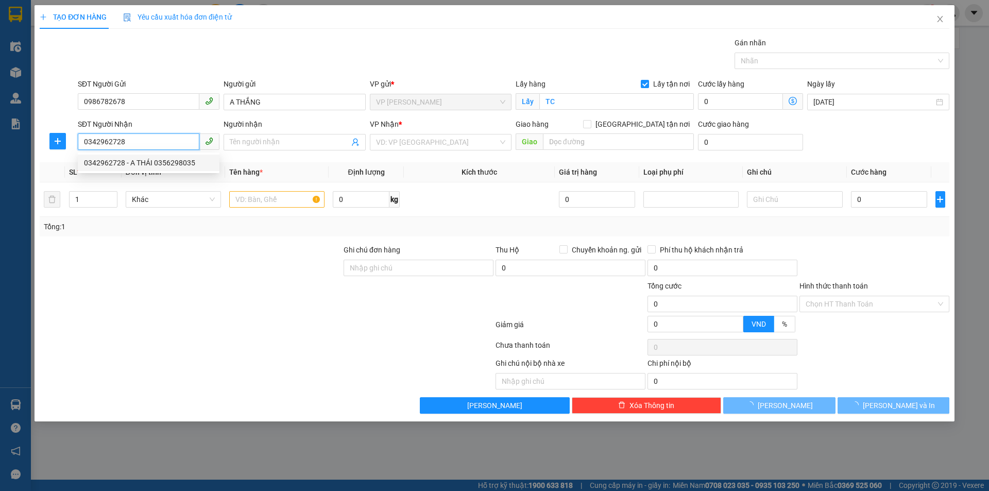
type input "A THÁI 0356298035"
checkbox input "true"
type input "MĐ"
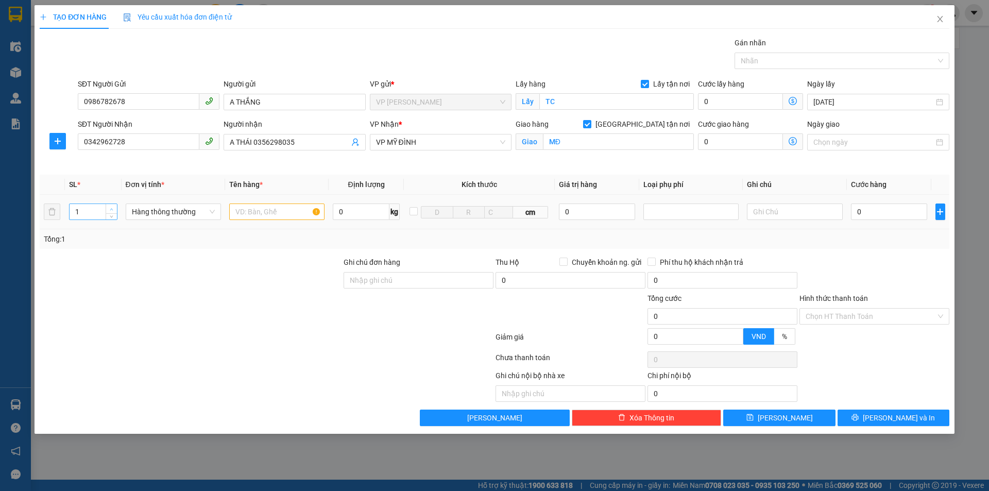
type input "2"
click at [110, 208] on icon "up" at bounding box center [112, 210] width 4 height 4
click at [251, 213] on input "text" at bounding box center [276, 212] width 95 height 16
type input "D"
type input "Đ"
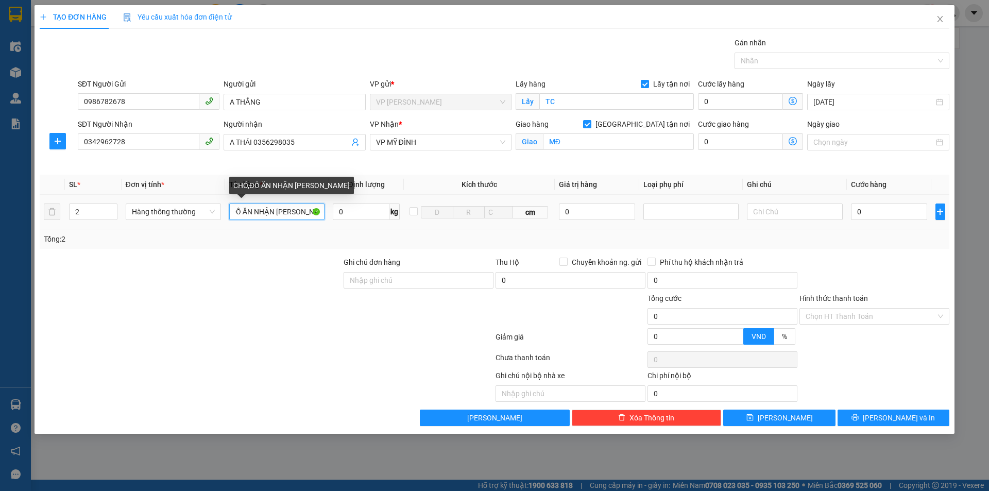
scroll to position [0, 26]
type input "CHÓ,ĐỒ ĂN NHẬN NGUYEN KIEN"
click at [893, 216] on input "0" at bounding box center [889, 212] width 77 height 16
type input "1"
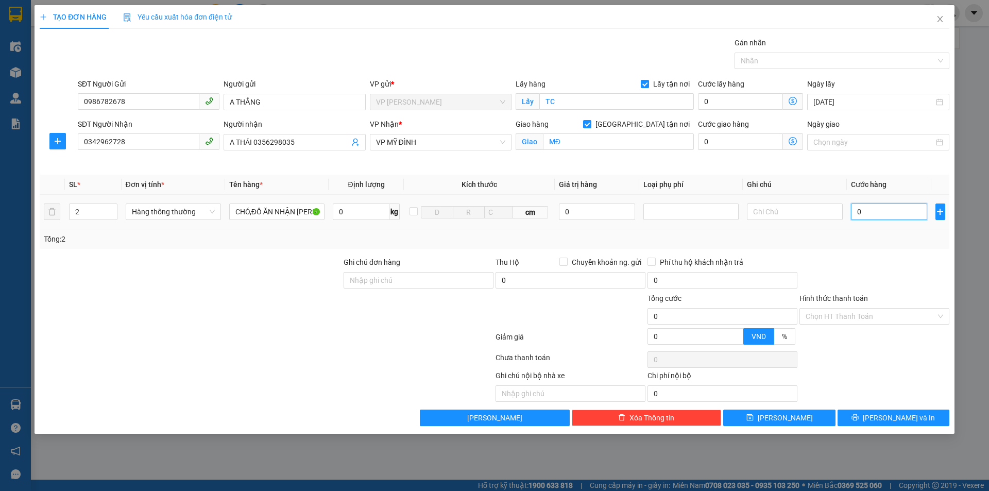
type input "1"
type input "11"
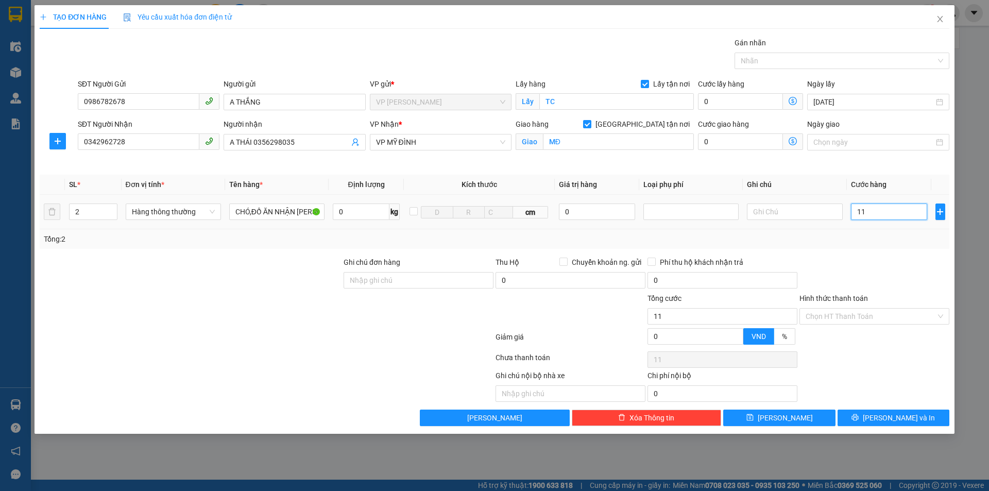
type input "110"
type input "1.100"
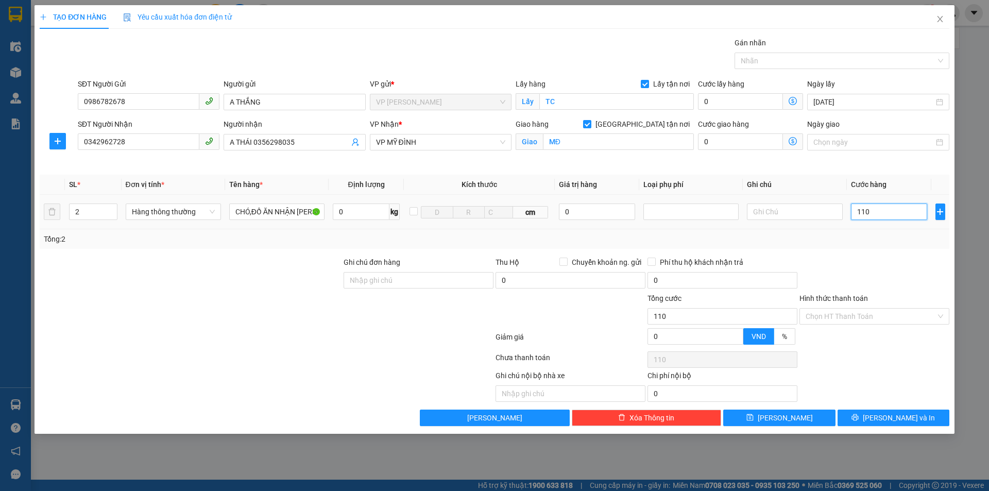
type input "1.100"
type input "11.000"
type input "110.000"
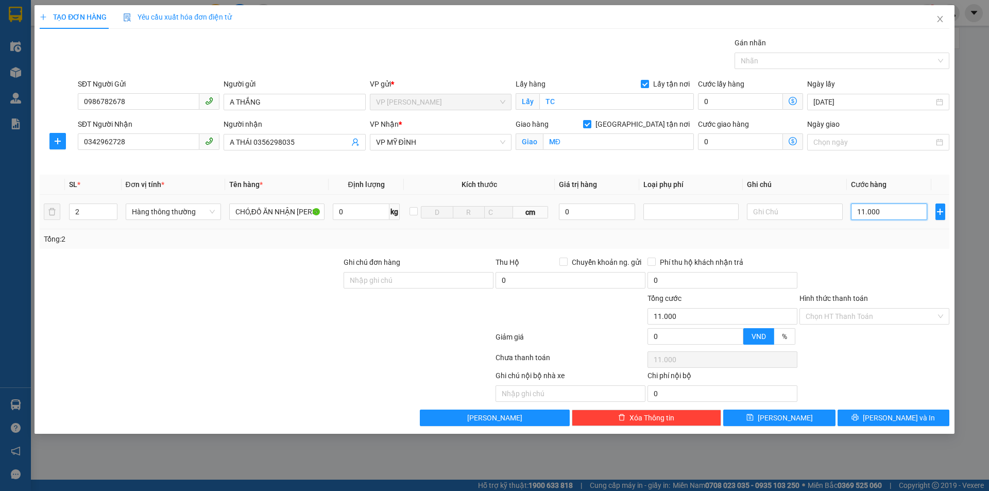
type input "110.000"
click at [771, 207] on input "text" at bounding box center [794, 212] width 95 height 16
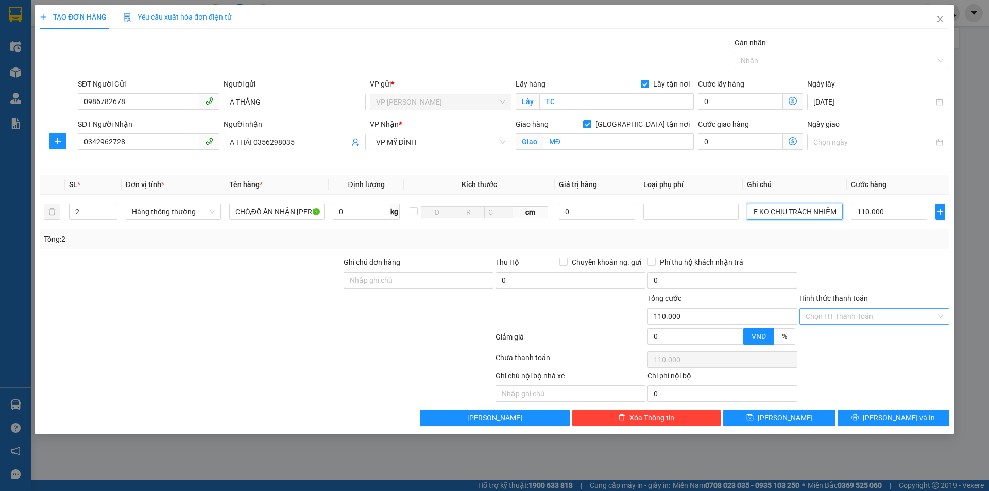
type input "CHÓ CHẾT NHÀ XE KO CHỊU TRÁCH NHIỆM"
click at [861, 316] on input "Hình thức thanh toán" at bounding box center [871, 316] width 130 height 15
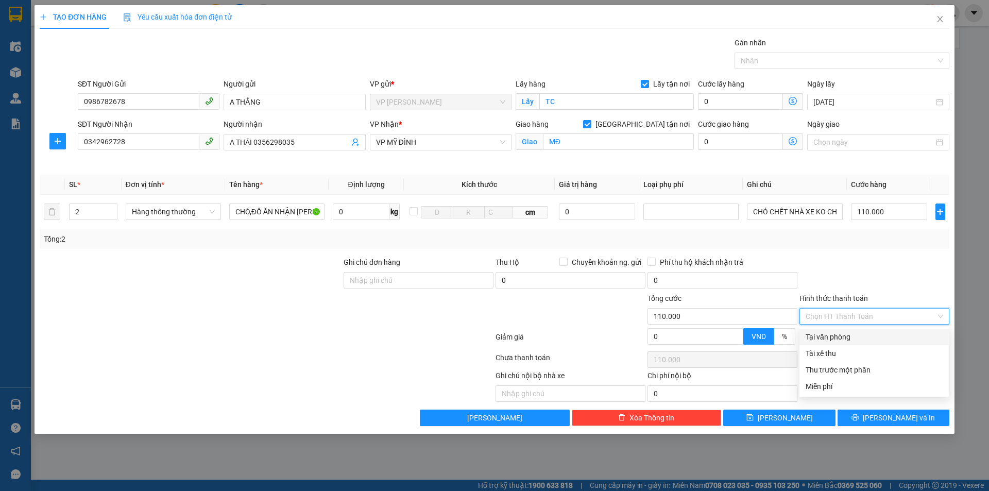
click at [848, 336] on div "Tại văn phòng" at bounding box center [875, 336] width 138 height 11
type input "0"
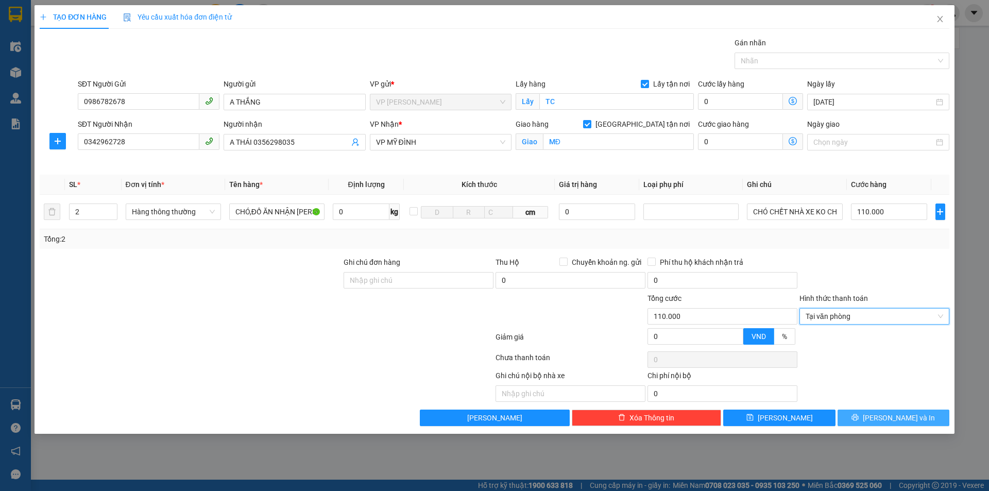
click at [887, 419] on span "Lưu và In" at bounding box center [899, 417] width 72 height 11
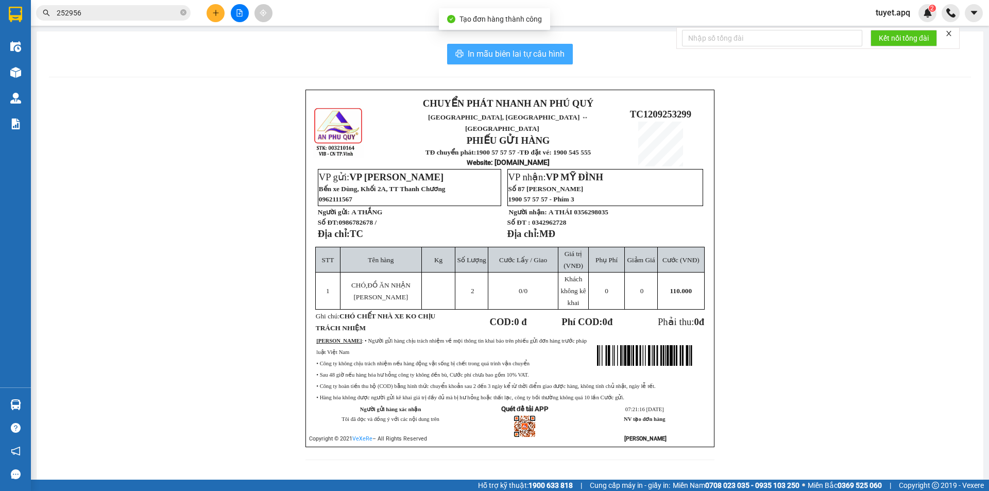
click at [547, 45] on button "In mẫu biên lai tự cấu hình" at bounding box center [510, 54] width 126 height 21
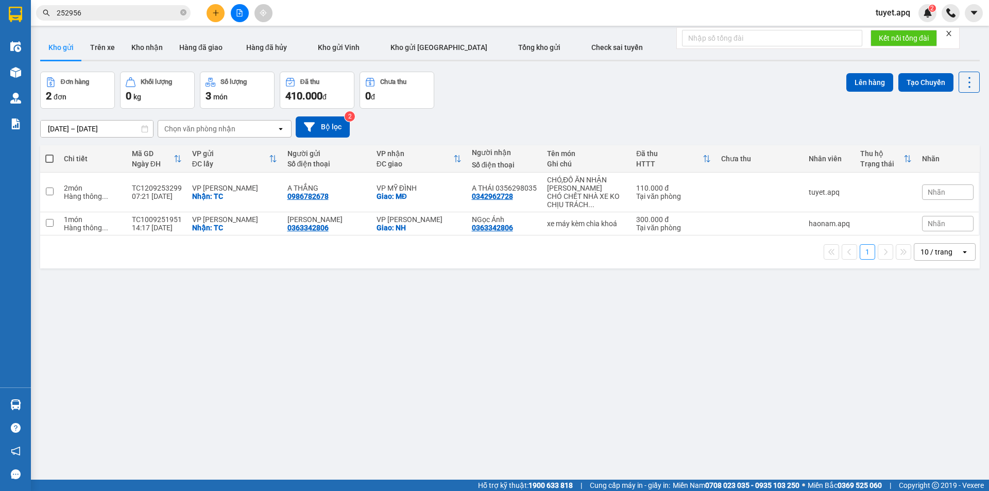
click at [215, 15] on icon "plus" at bounding box center [215, 12] width 7 height 7
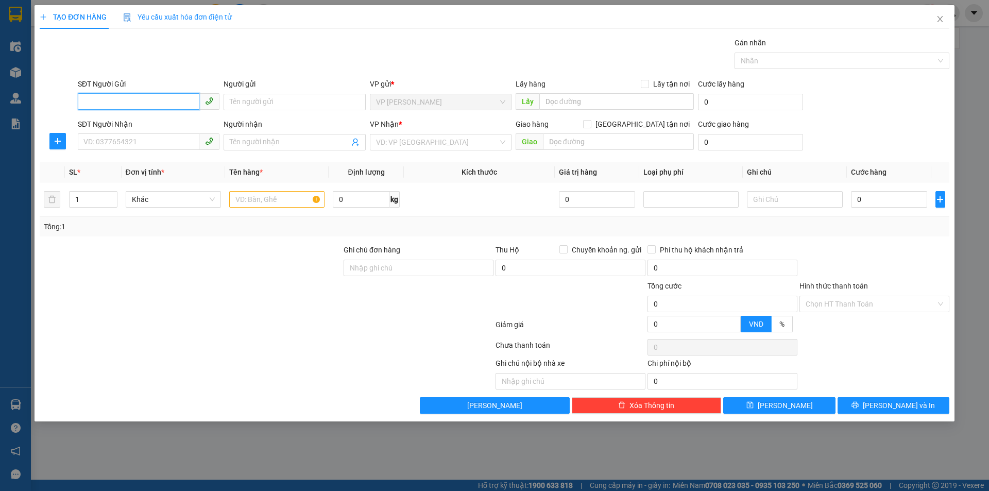
click at [116, 95] on input "SĐT Người Gửi" at bounding box center [139, 101] width 122 height 16
drag, startPoint x: 171, startPoint y: 124, endPoint x: 170, endPoint y: 144, distance: 19.6
click at [171, 124] on div "0976832769 - MẸ ĐÌNH TRƯỜNG" at bounding box center [148, 122] width 129 height 11
type input "0976832769"
type input "MẸ ĐÌNH TRƯỜNG"
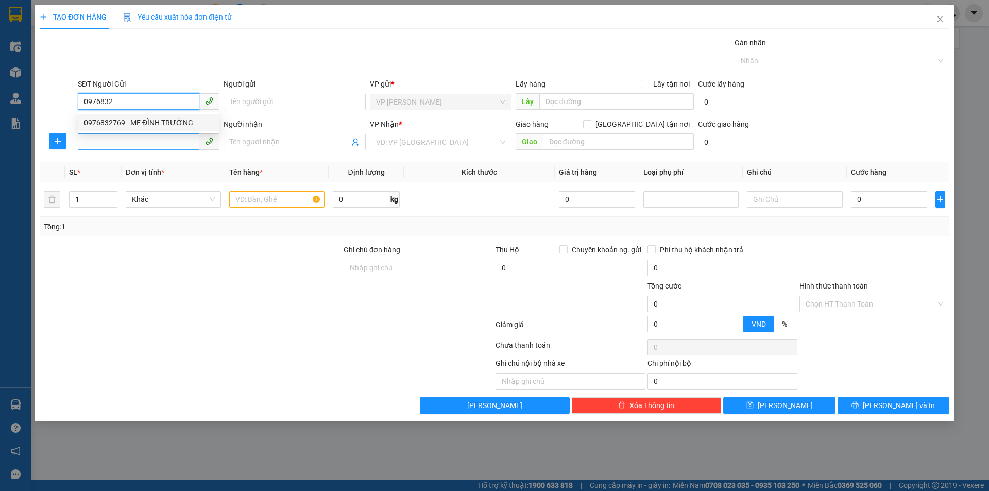
checkbox input "true"
type input "TC"
type input "0976832769"
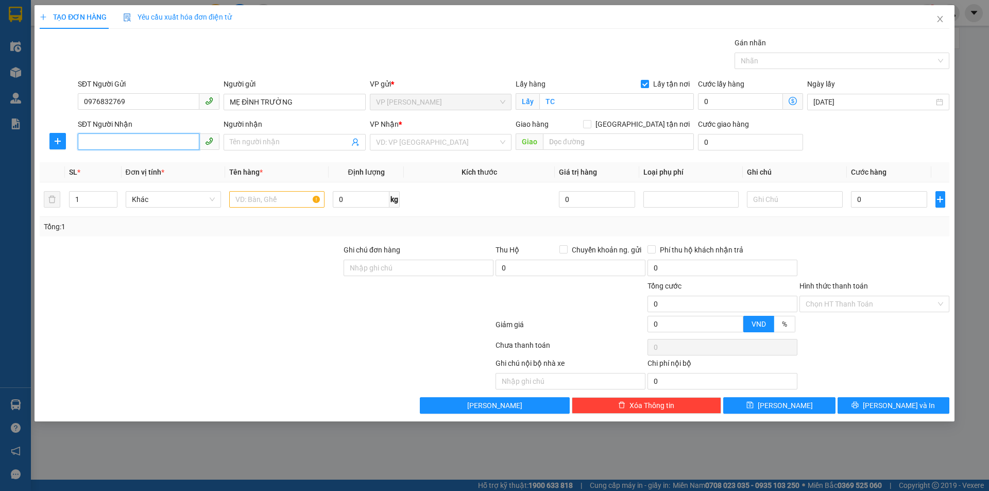
click at [169, 144] on input "SĐT Người Nhận" at bounding box center [139, 141] width 122 height 16
click at [121, 198] on div "0392280138 - TRẦN VÕ LINH" at bounding box center [148, 195] width 129 height 11
type input "0392280138"
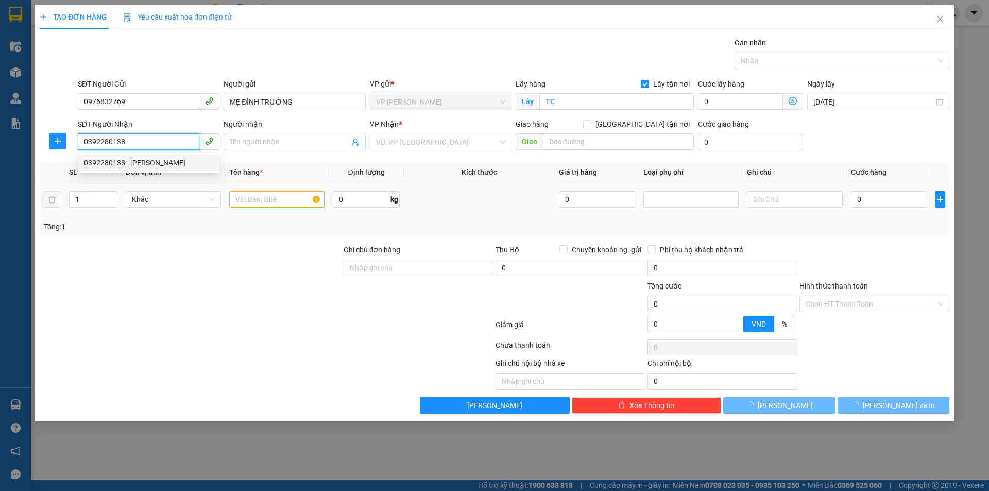
type input "TRẦN VÕ LINH"
checkbox input "true"
type input "MĐ"
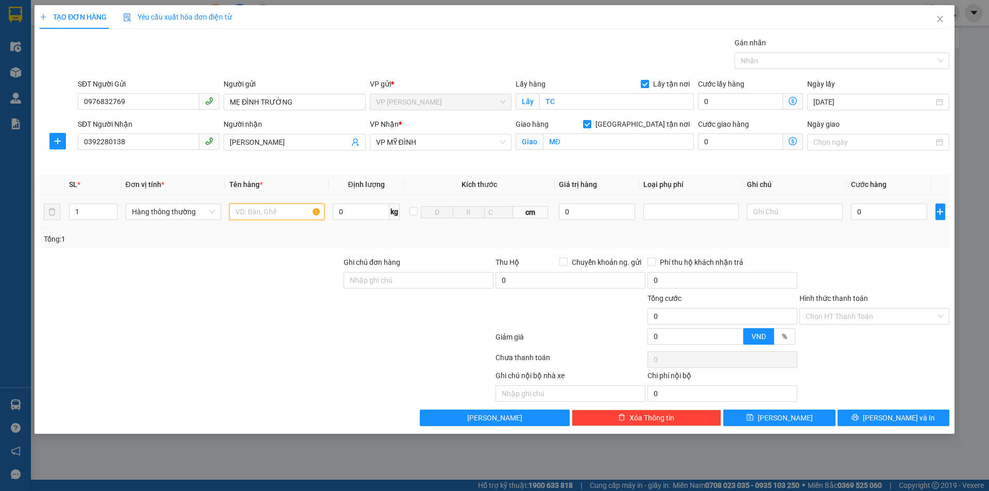
click at [275, 210] on input "text" at bounding box center [276, 212] width 95 height 16
type input "D"
click at [311, 213] on input "ĐỒ ĂN NHẬN NGUYEN KIE1NJ" at bounding box center [276, 212] width 95 height 16
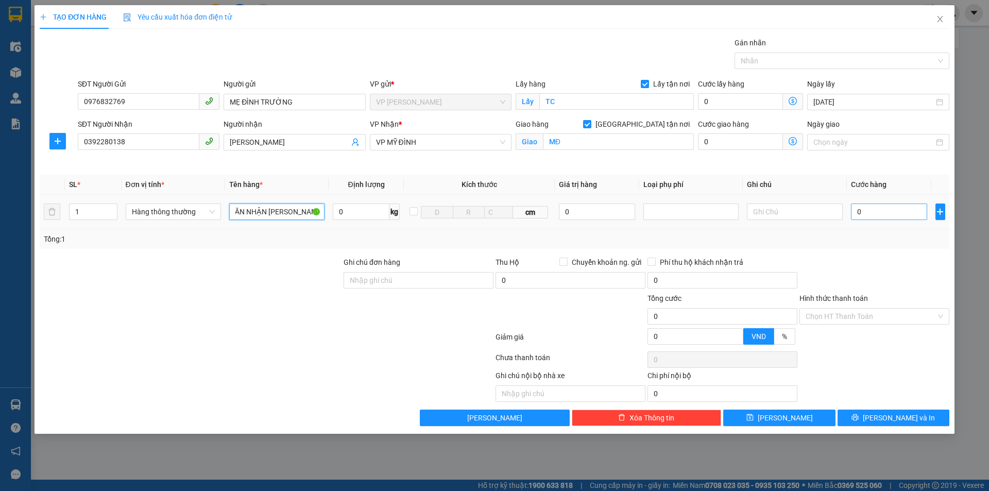
type input "ĐỒ ĂN NHẬN NGUYEN KIENJ"
click at [863, 209] on input "0" at bounding box center [889, 212] width 77 height 16
type input "40"
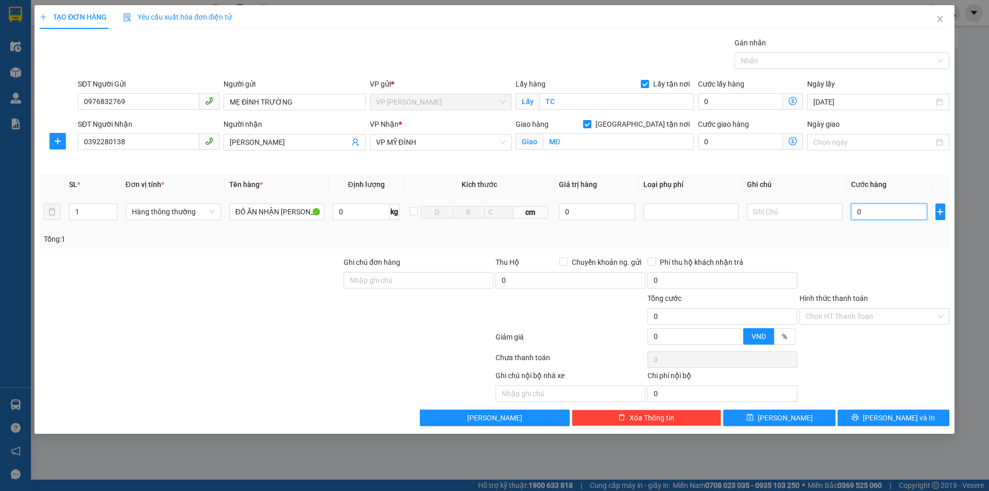
type input "40"
type input "400"
type input "4.000"
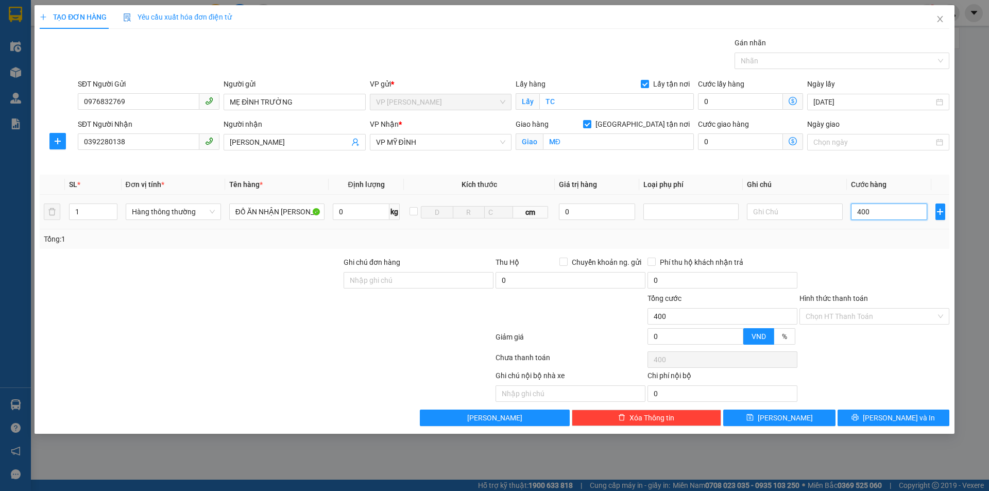
type input "4.000"
type input "40.000"
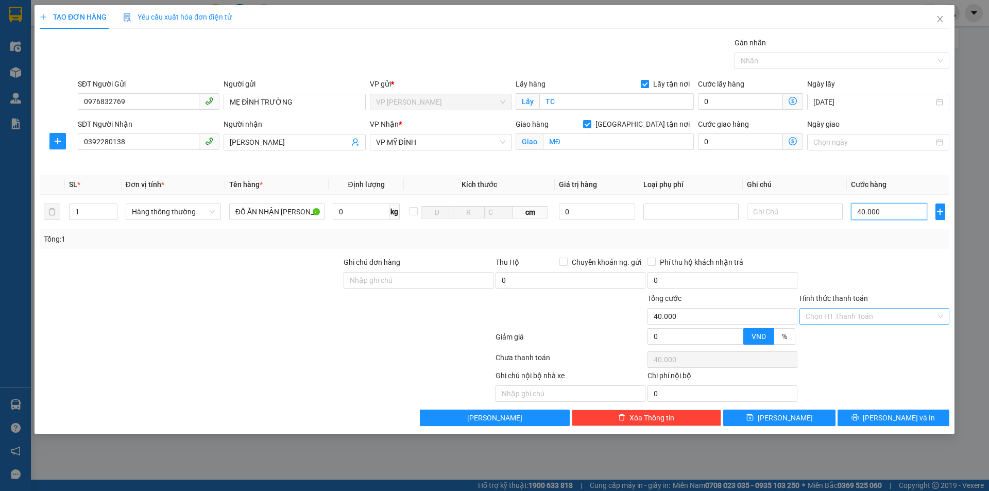
type input "40.000"
click at [854, 311] on input "Hình thức thanh toán" at bounding box center [871, 316] width 130 height 15
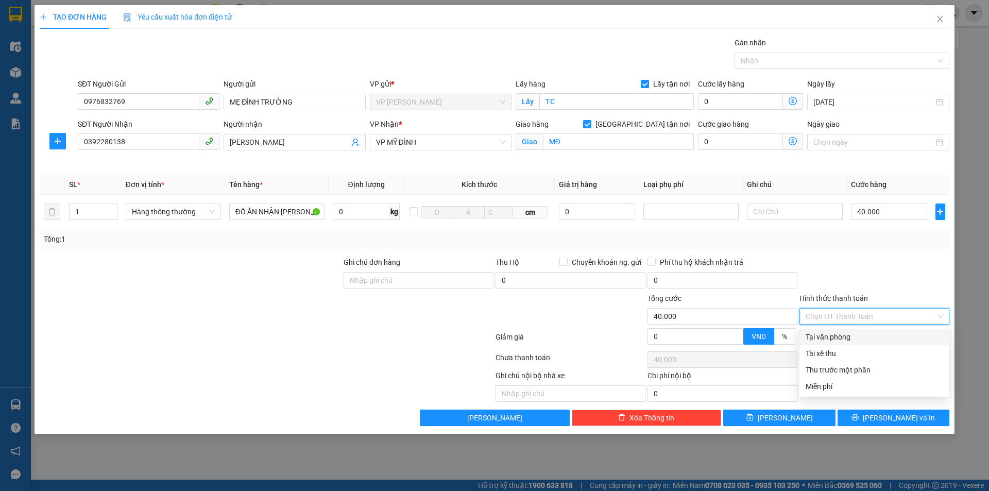
click at [846, 337] on div "Tại văn phòng" at bounding box center [875, 336] width 138 height 11
type input "0"
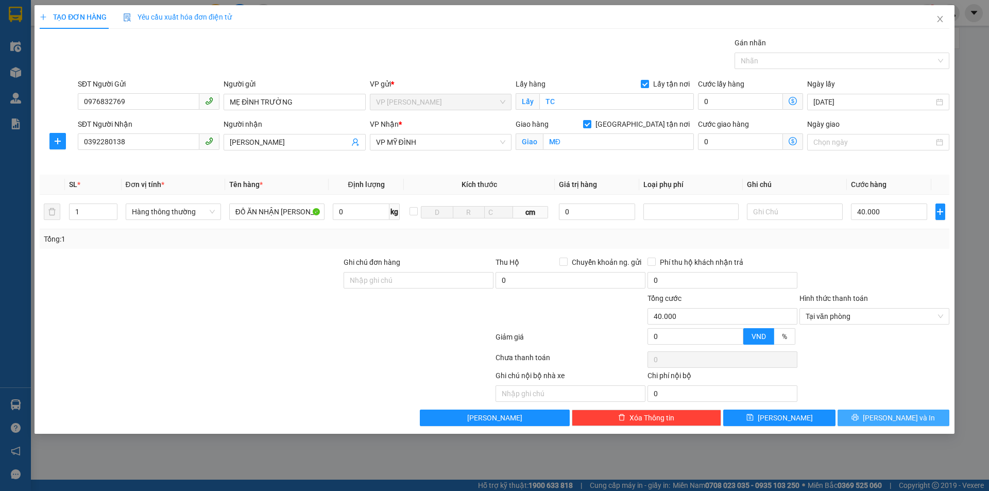
click at [887, 417] on span "Lưu và In" at bounding box center [899, 417] width 72 height 11
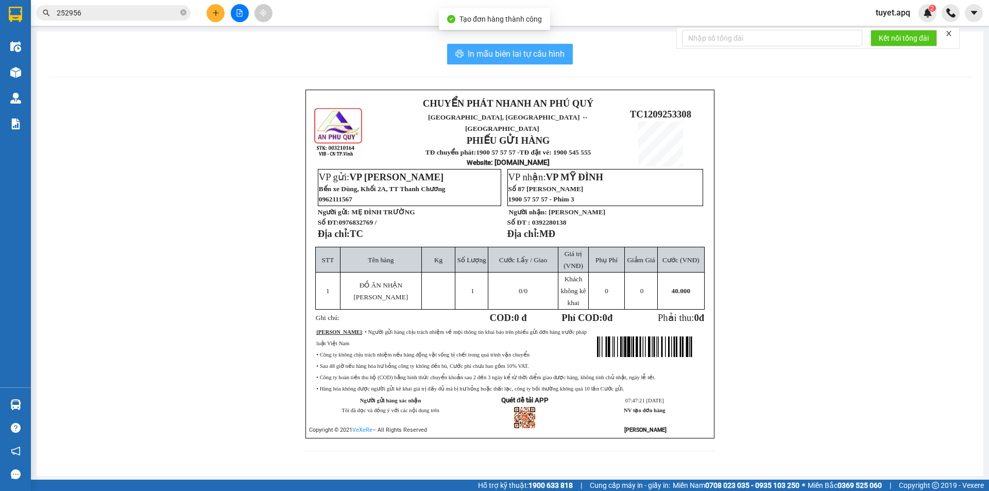
click at [542, 53] on span "In mẫu biên lai tự cấu hình" at bounding box center [516, 53] width 97 height 13
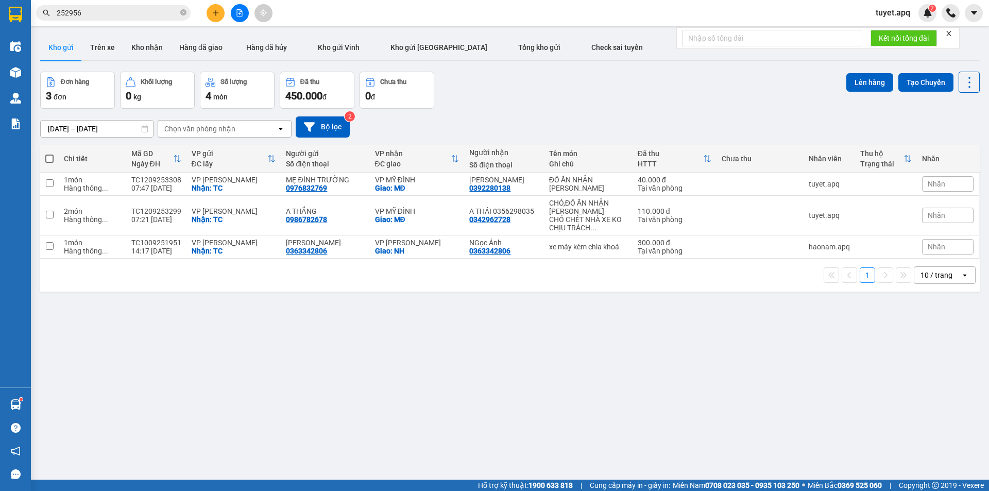
click at [217, 15] on icon "plus" at bounding box center [215, 12] width 7 height 7
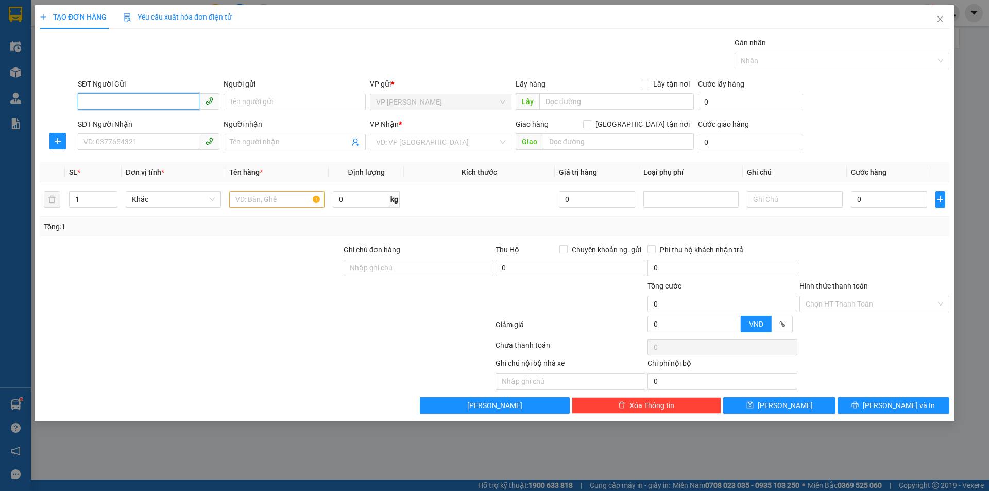
click at [121, 101] on input "SĐT Người Gửi" at bounding box center [139, 101] width 122 height 16
click at [130, 99] on input "SĐT Người Gửi" at bounding box center [139, 101] width 122 height 16
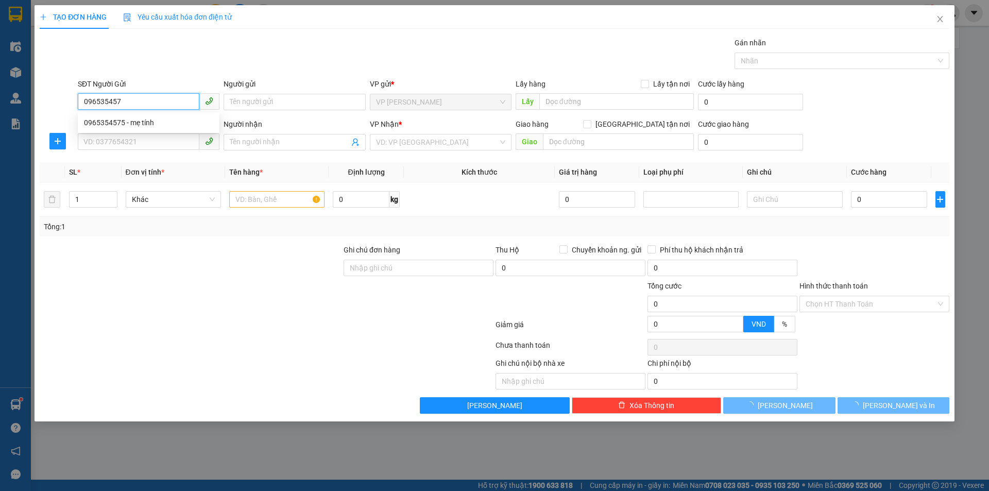
type input "0965354575"
drag, startPoint x: 148, startPoint y: 123, endPoint x: 160, endPoint y: 129, distance: 13.1
click at [147, 123] on div "0965354575 - mẹ tính" at bounding box center [148, 122] width 129 height 11
type input "mẹ tính"
checkbox input "true"
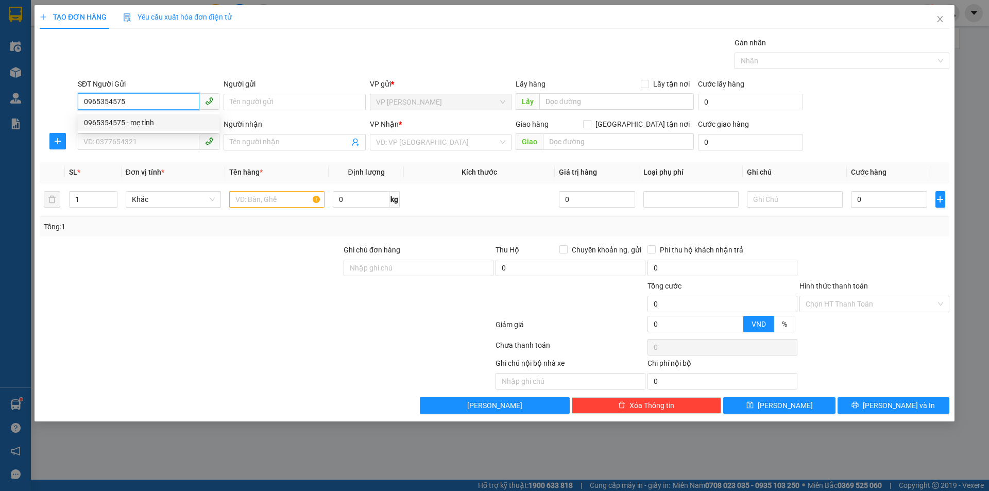
type input "TC"
type input "0965354575"
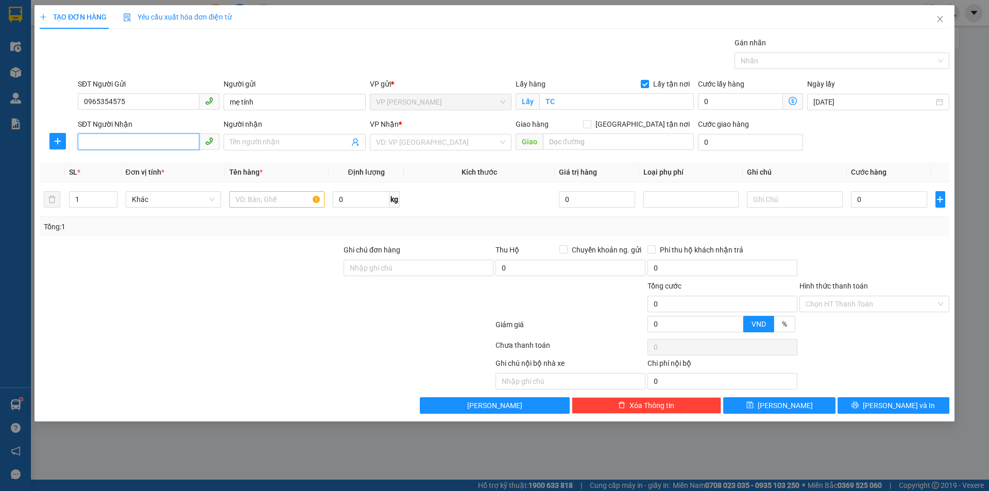
click at [164, 137] on input "SĐT Người Nhận" at bounding box center [139, 141] width 122 height 16
click at [157, 183] on div "0975623851 - A LÂM" at bounding box center [148, 179] width 129 height 11
type input "0975623851"
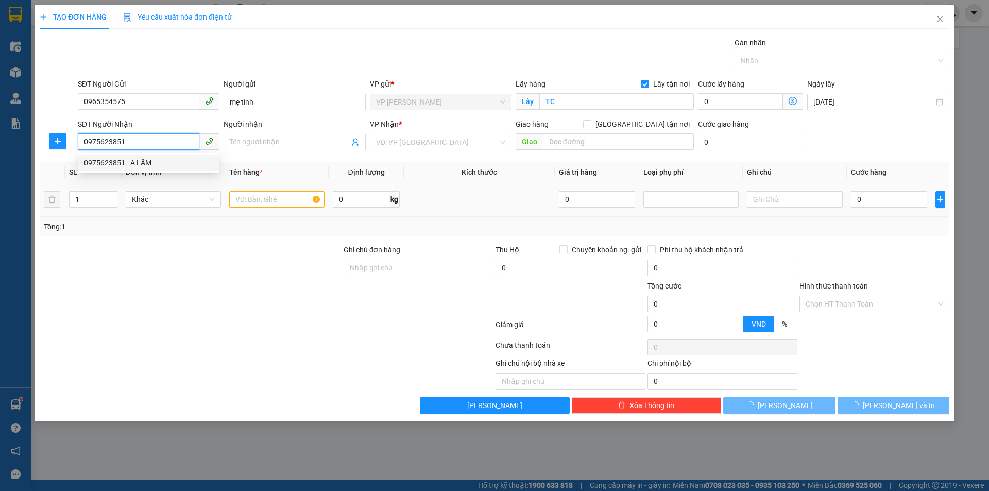
type input "A LÂM"
checkbox input "true"
type input "NH"
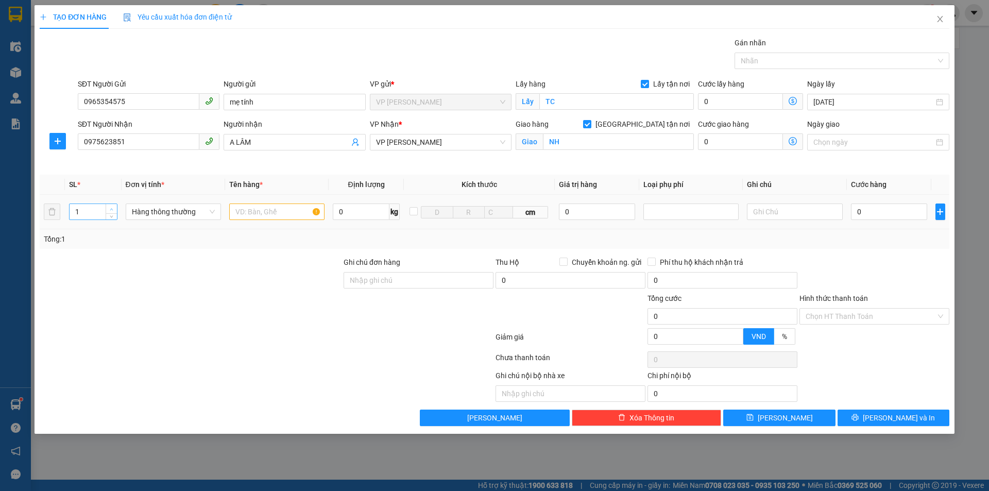
type input "2"
click at [110, 210] on icon "up" at bounding box center [112, 210] width 4 height 4
click at [268, 211] on input "text" at bounding box center [276, 212] width 95 height 16
type input "D"
type input "ĐỒ ĂN"
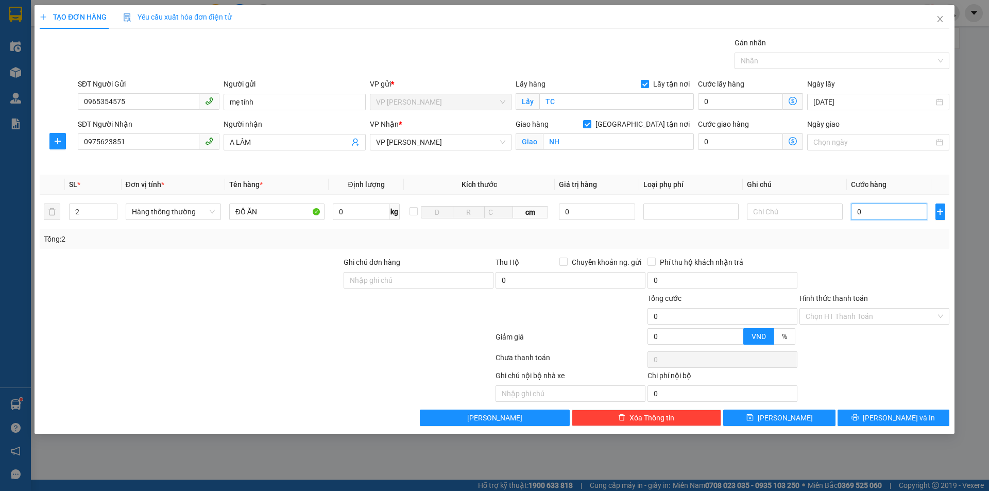
type input "9"
type input "90"
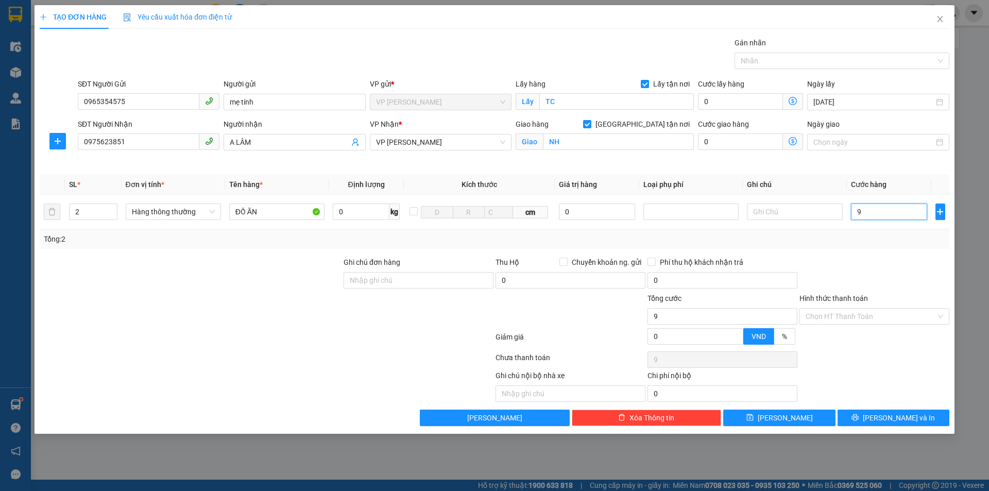
type input "90"
type input "900"
type input "9.000"
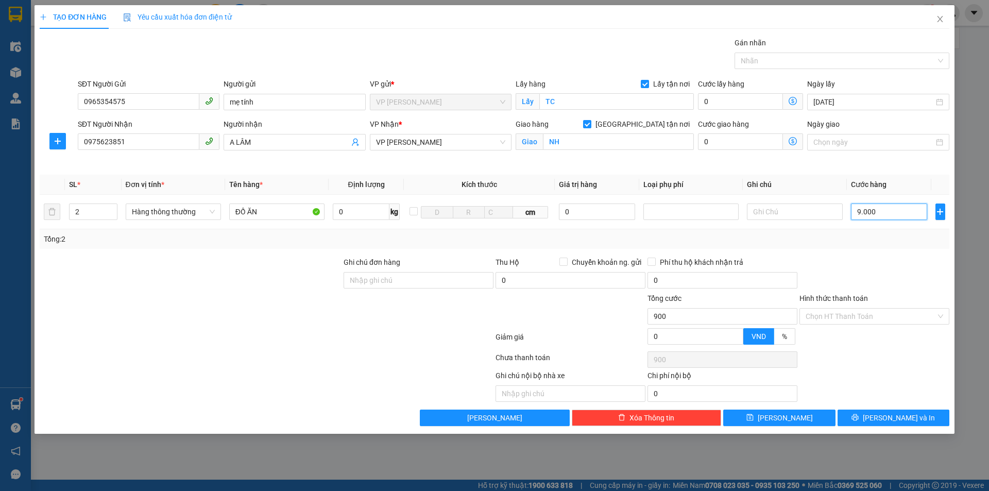
type input "9.000"
type input "90.000"
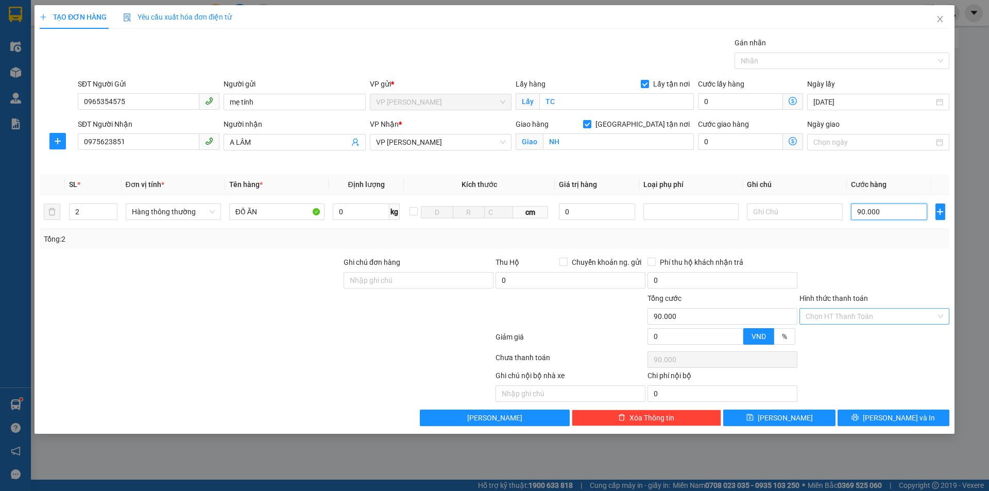
type input "90.000"
click at [830, 320] on input "Hình thức thanh toán" at bounding box center [871, 316] width 130 height 15
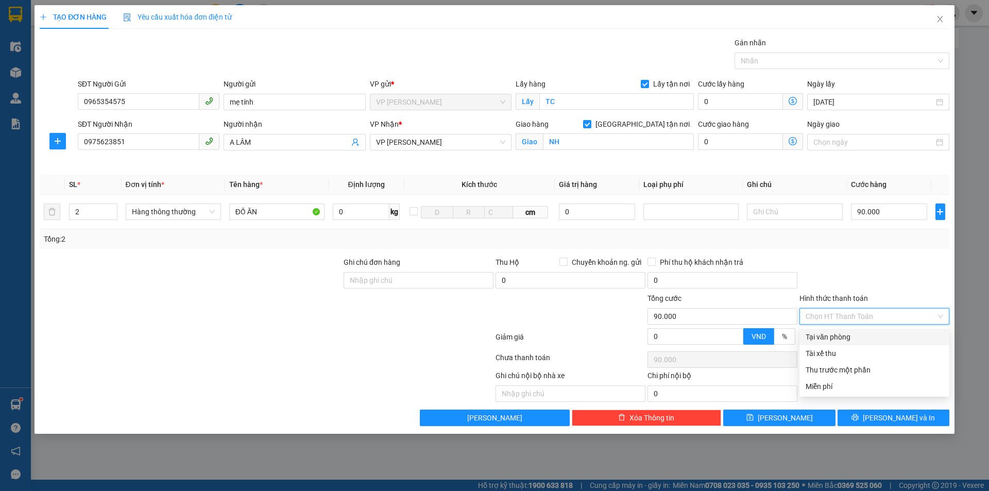
click at [837, 339] on div "Tại văn phòng" at bounding box center [875, 336] width 138 height 11
type input "0"
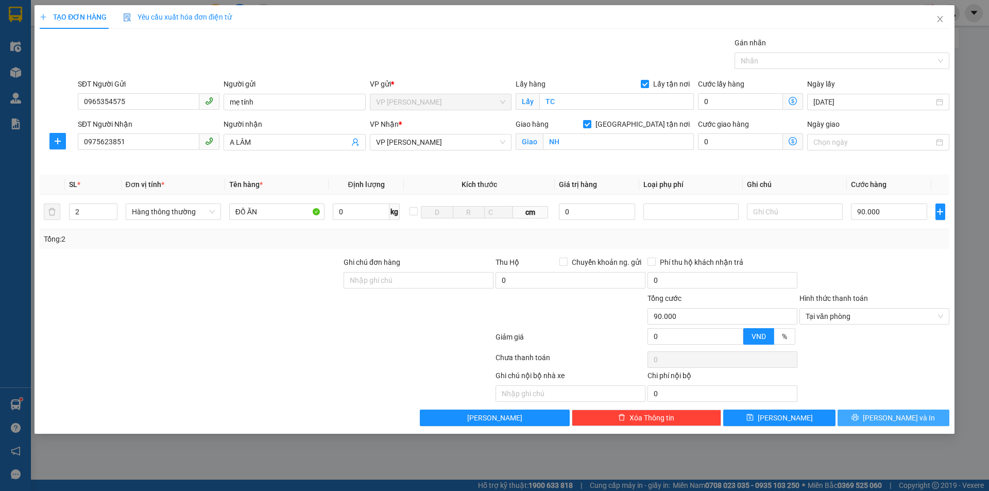
click at [871, 420] on button "Lưu và In" at bounding box center [894, 418] width 112 height 16
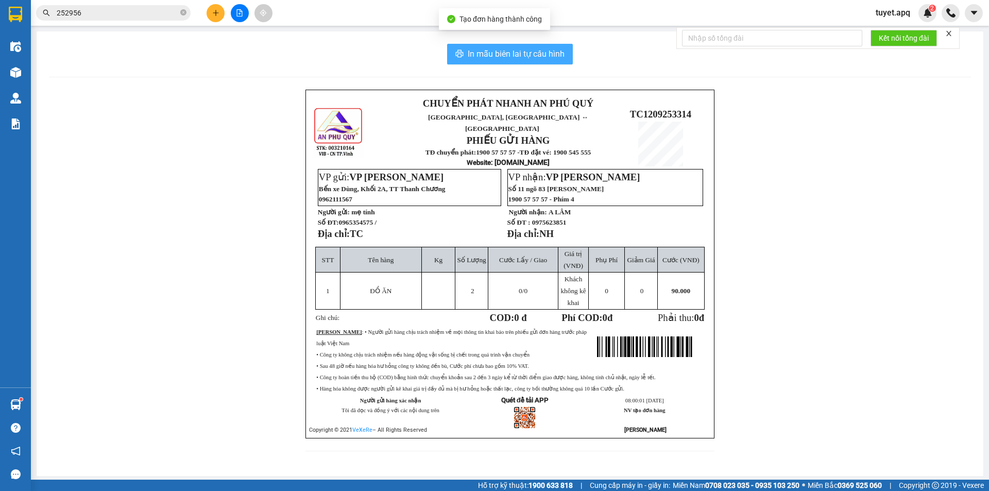
drag, startPoint x: 496, startPoint y: 54, endPoint x: 490, endPoint y: 55, distance: 5.8
click at [497, 54] on span "In mẫu biên lai tự cấu hình" at bounding box center [516, 53] width 97 height 13
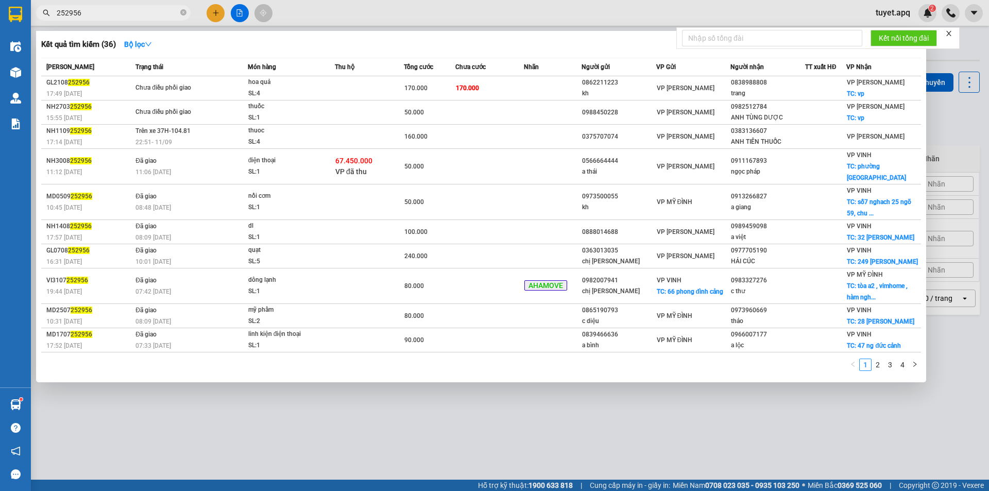
click at [110, 9] on input "252956" at bounding box center [118, 12] width 122 height 11
type input "2"
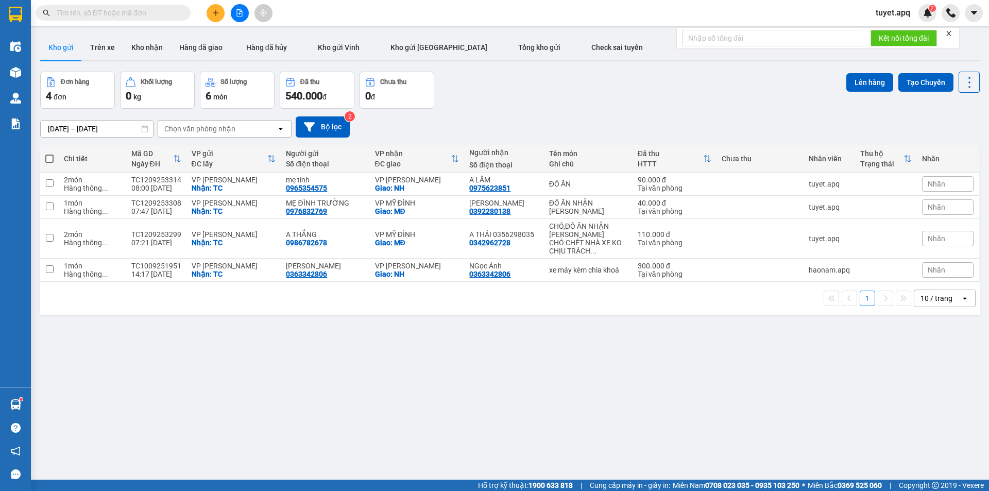
click at [128, 8] on input "text" at bounding box center [118, 12] width 122 height 11
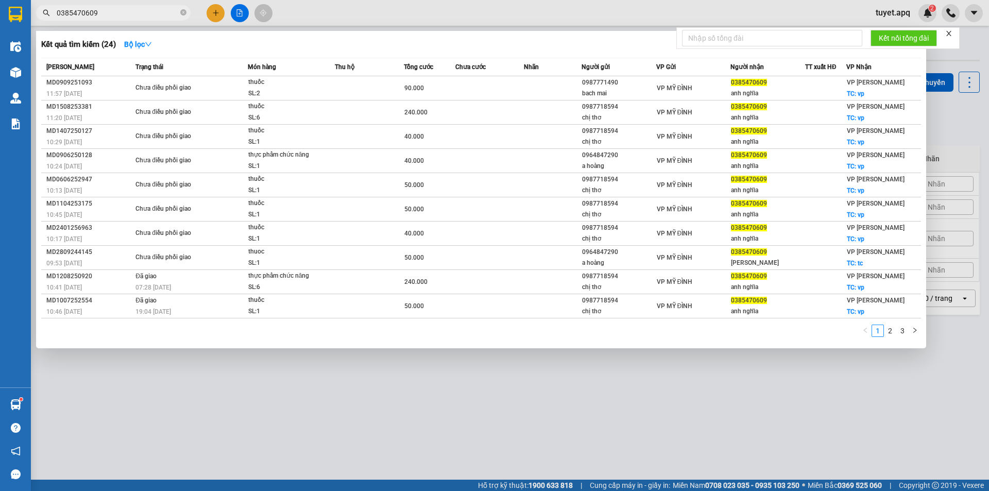
type input "0385470609"
click at [458, 399] on div at bounding box center [494, 245] width 989 height 491
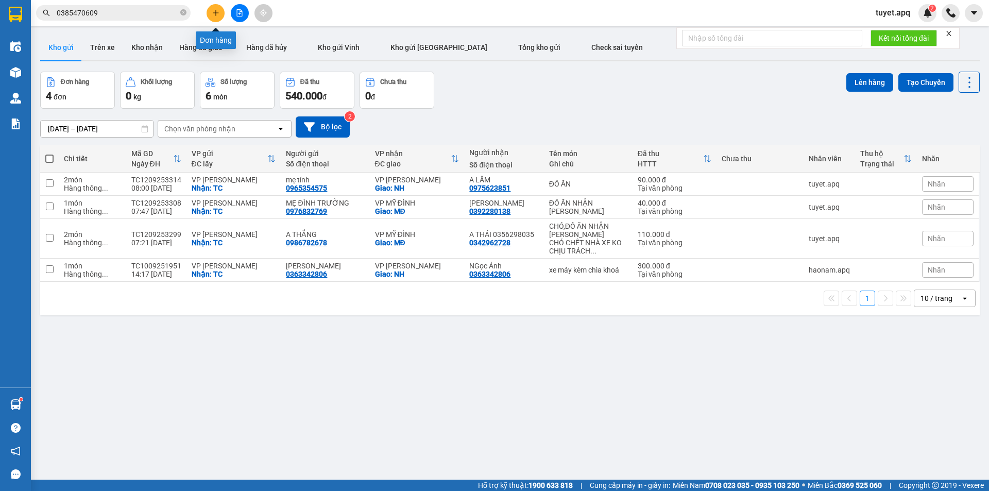
click at [214, 15] on icon "plus" at bounding box center [215, 12] width 7 height 7
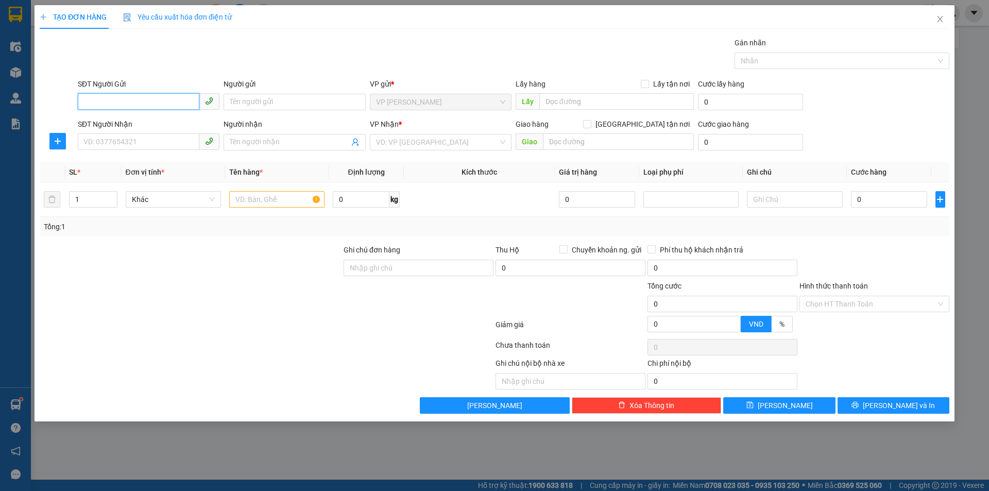
click at [148, 100] on input "SĐT Người Gửi" at bounding box center [139, 101] width 122 height 16
click at [98, 105] on input "SĐT Người Gửi" at bounding box center [139, 101] width 122 height 16
type input "0919352545"
click at [264, 108] on input "Người gửi" at bounding box center [295, 102] width 142 height 16
type input "NGUYÊN THỊ HUỆ"
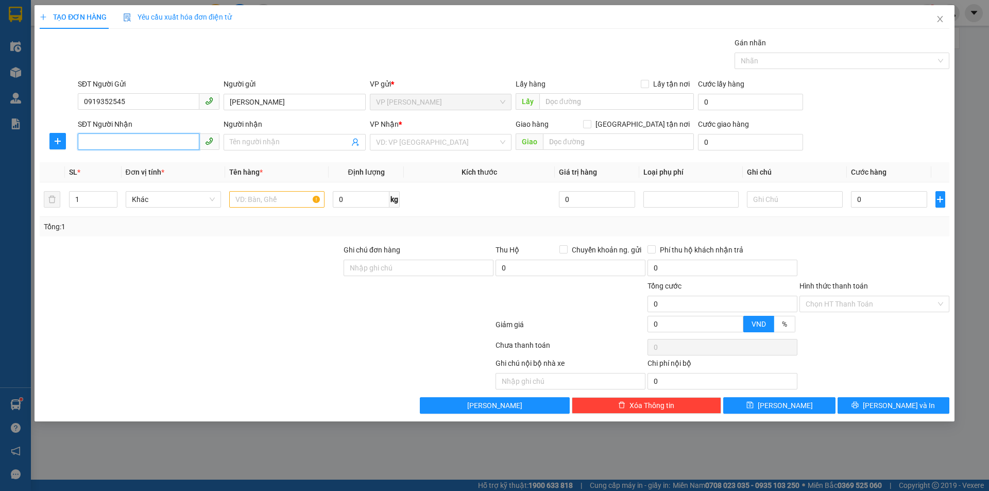
click at [151, 140] on input "SĐT Người Nhận" at bounding box center [139, 141] width 122 height 16
click at [161, 163] on div "0978932456 - ANH QUANG" at bounding box center [148, 162] width 129 height 11
type input "0978932456"
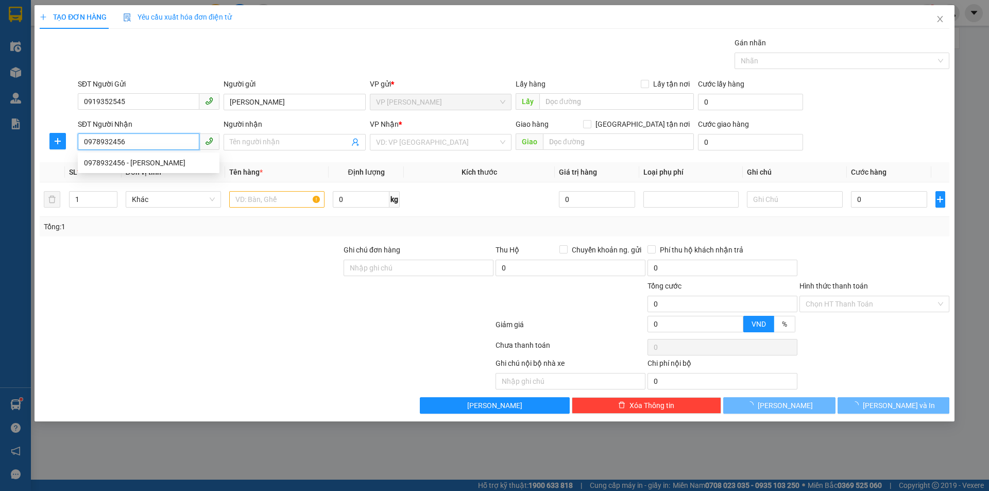
type input "ANH QUANG"
type input "VP NGỌC HỒI"
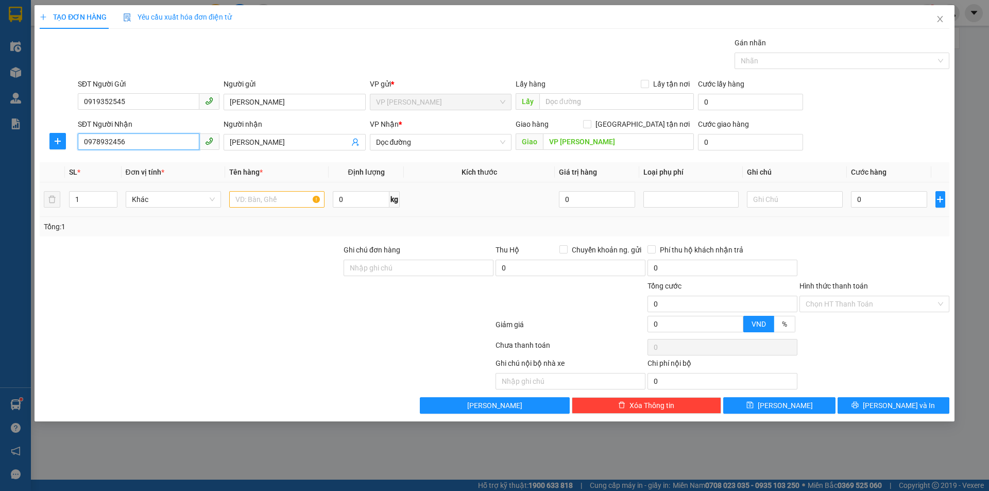
type input "0978932456"
click at [268, 202] on input "text" at bounding box center [276, 199] width 95 height 16
click at [501, 143] on span "Dọc đường" at bounding box center [440, 141] width 129 height 15
type input "HỒ SƠ"
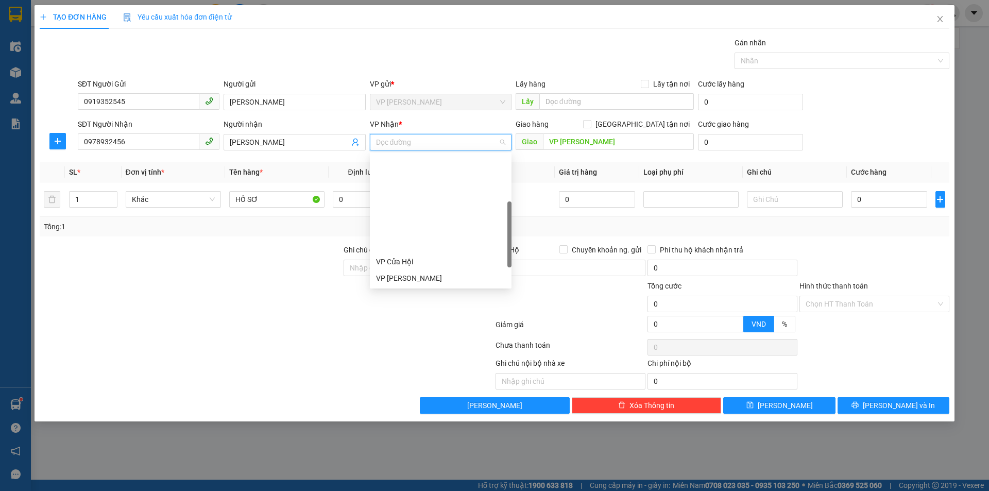
scroll to position [103, 0]
click at [416, 226] on div "VP NGỌC HỒI" at bounding box center [440, 224] width 129 height 11
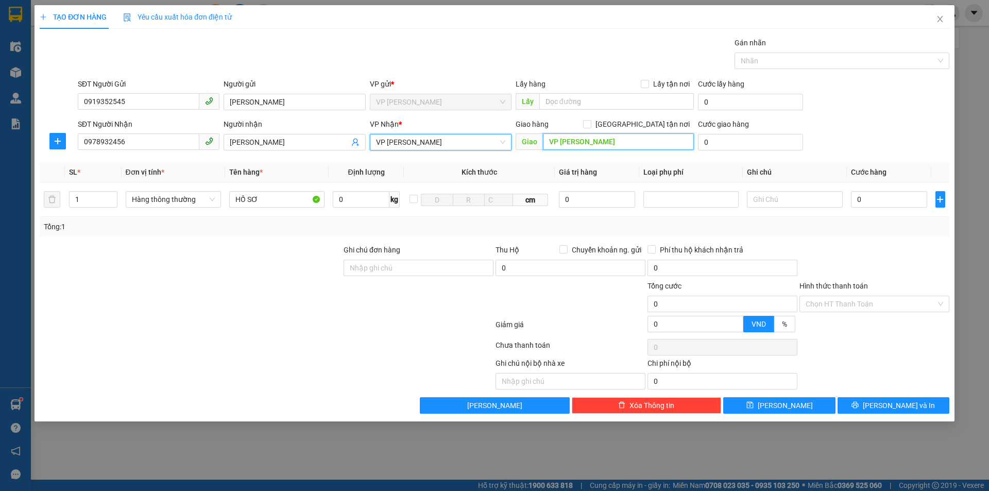
click at [601, 141] on input "VP NGỌC HỒI" at bounding box center [618, 141] width 151 height 16
type input "NH"
click at [910, 200] on input "0" at bounding box center [889, 199] width 77 height 16
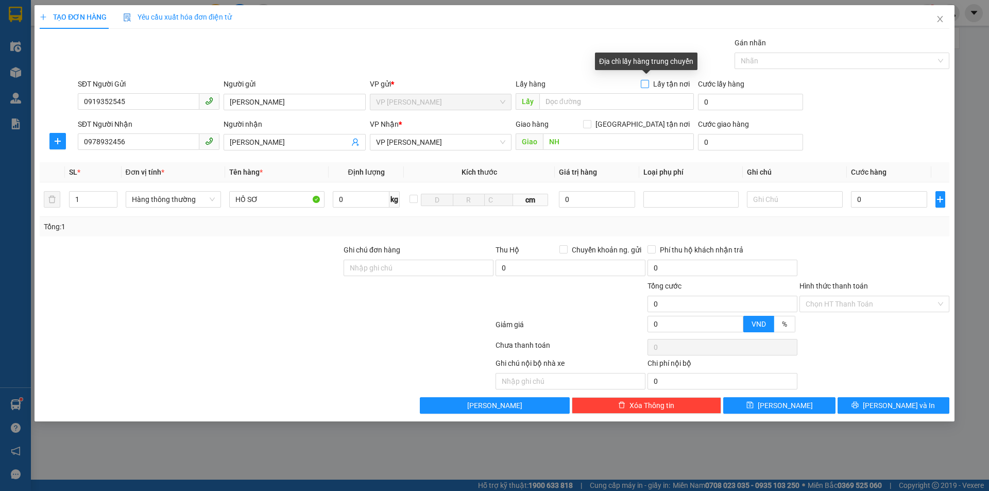
click at [645, 86] on input "Lấy tận nơi" at bounding box center [644, 83] width 7 height 7
checkbox input "true"
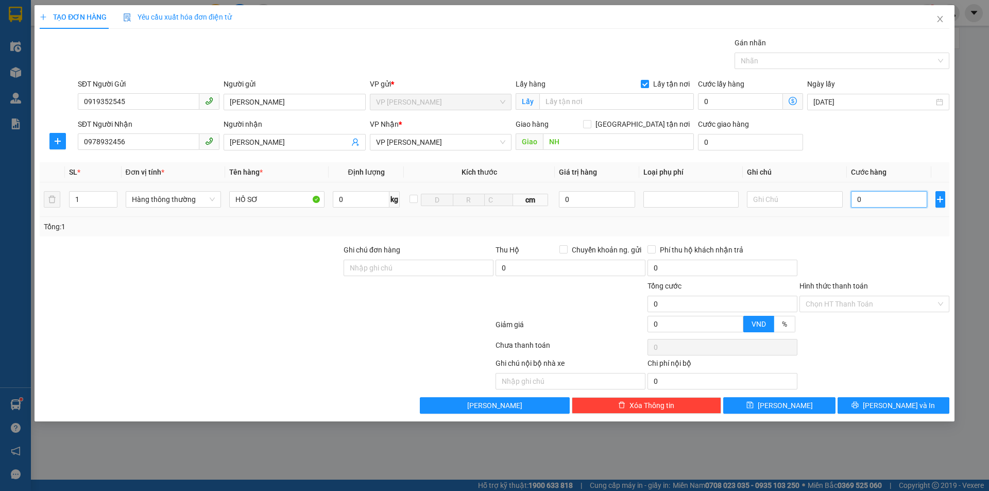
click at [881, 200] on input "0" at bounding box center [889, 199] width 77 height 16
drag, startPoint x: 881, startPoint y: 200, endPoint x: 852, endPoint y: 206, distance: 29.3
click at [852, 206] on input "0" at bounding box center [889, 199] width 77 height 16
type input "3"
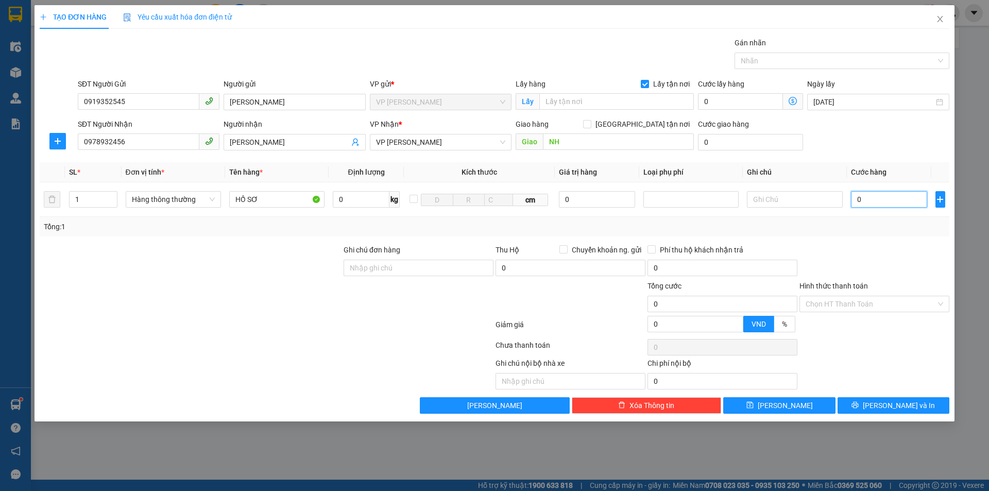
type input "3"
type input "30"
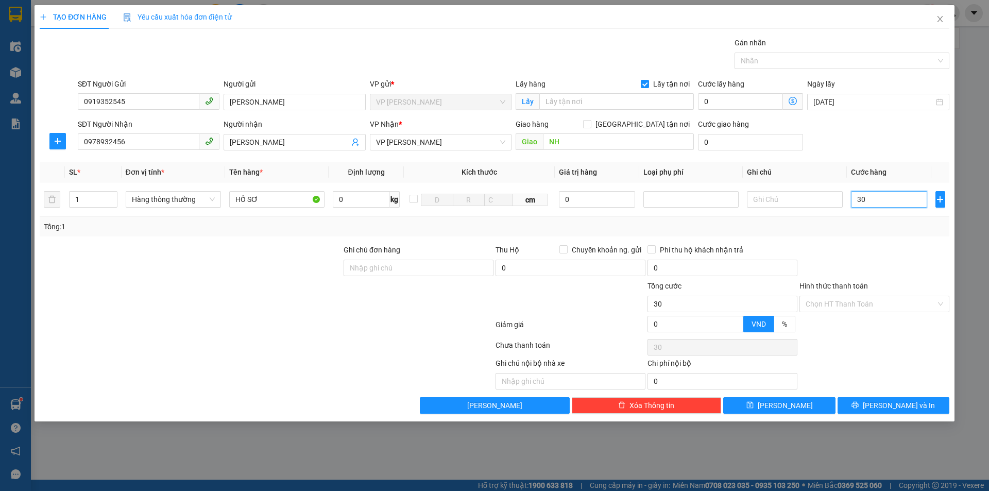
type input "300"
type input "3.000"
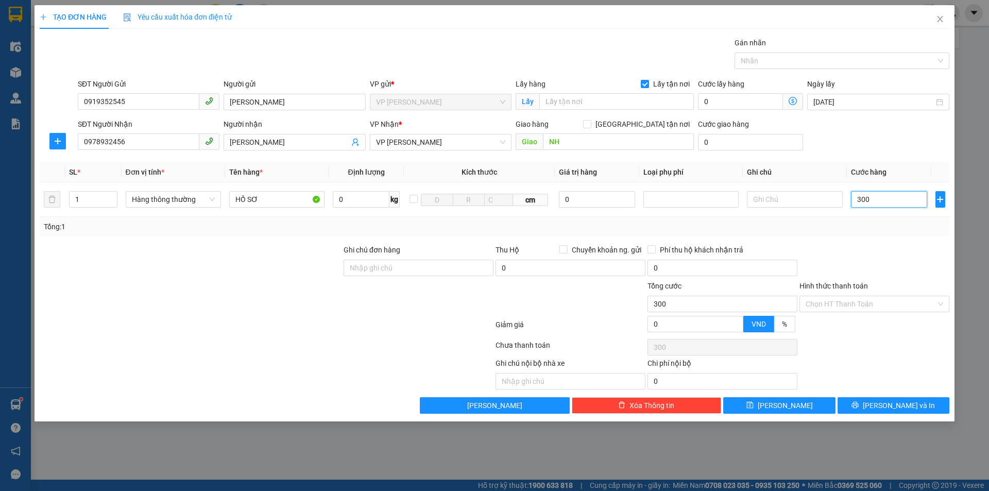
type input "3.000"
type input "30.000"
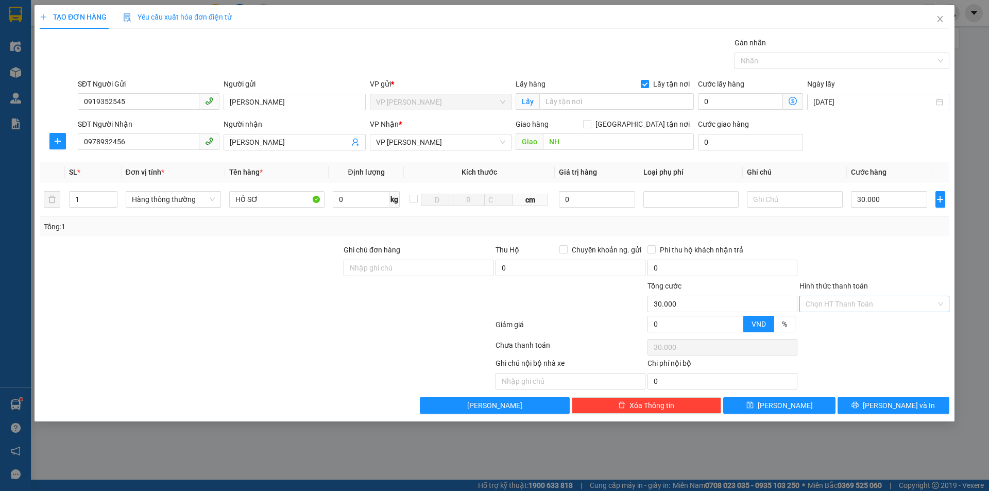
click at [869, 308] on input "Hình thức thanh toán" at bounding box center [871, 303] width 130 height 15
click at [831, 325] on div "Tại văn phòng" at bounding box center [875, 324] width 138 height 11
type input "0"
click at [859, 404] on icon "printer" at bounding box center [855, 405] width 7 height 7
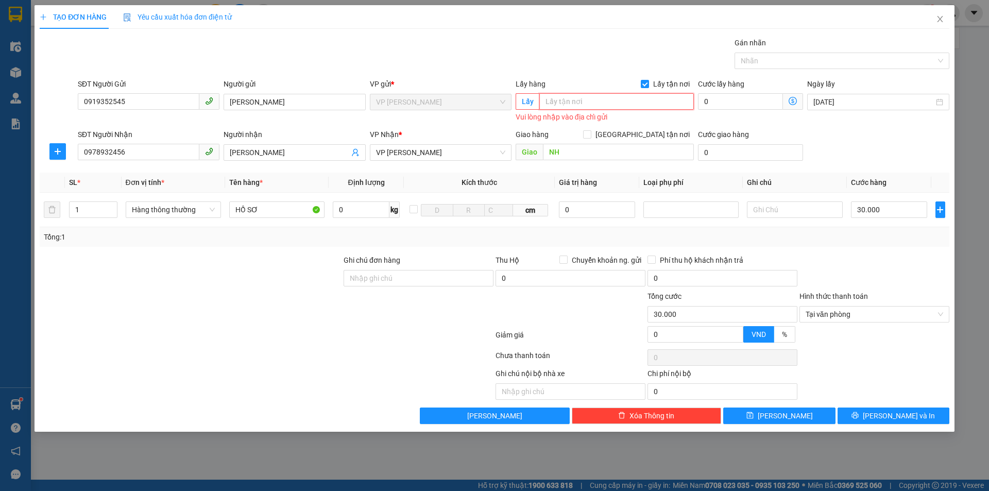
click at [581, 104] on input "text" at bounding box center [616, 101] width 155 height 16
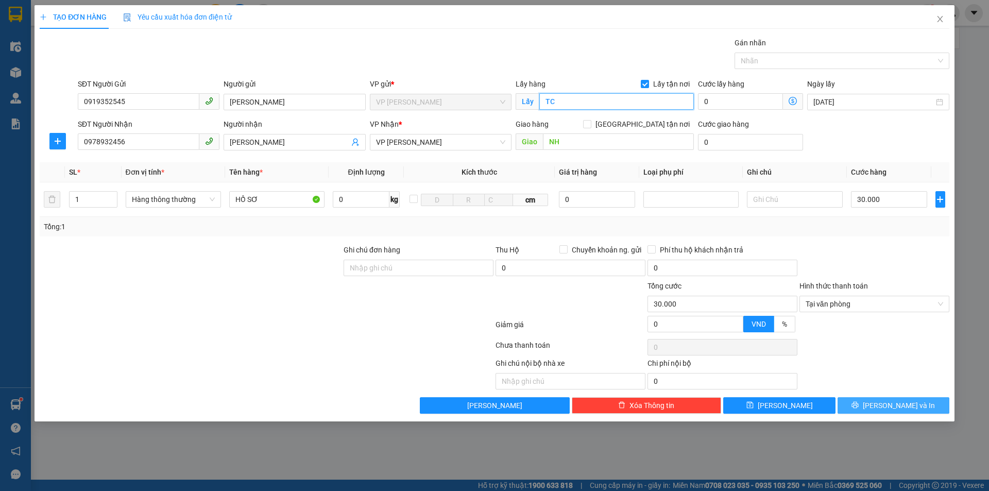
type input "TC"
click at [899, 407] on span "Lưu và In" at bounding box center [899, 405] width 72 height 11
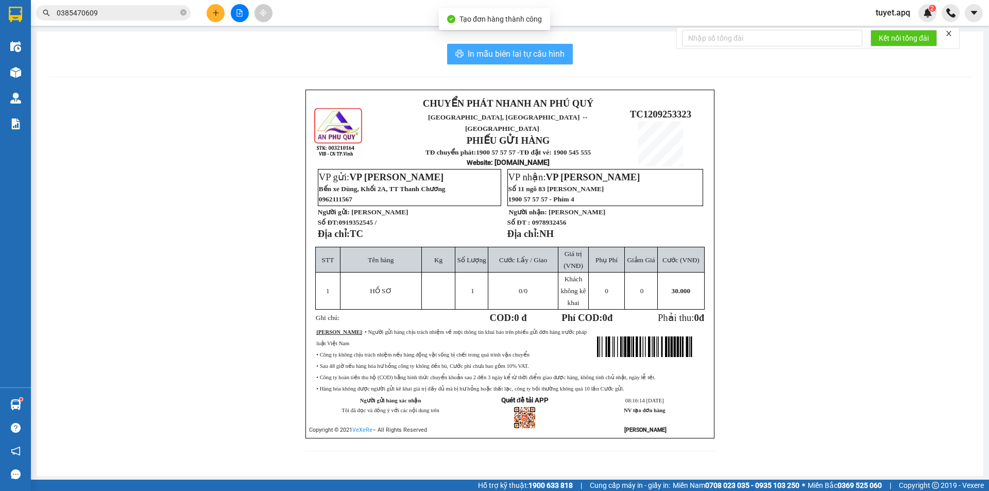
click at [523, 54] on span "In mẫu biên lai tự cấu hình" at bounding box center [516, 53] width 97 height 13
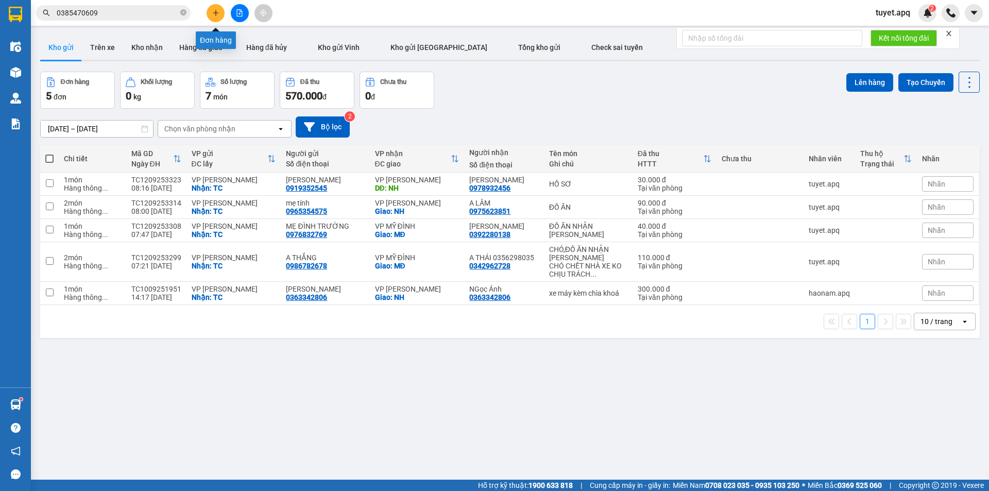
click at [215, 14] on icon "plus" at bounding box center [215, 12] width 7 height 7
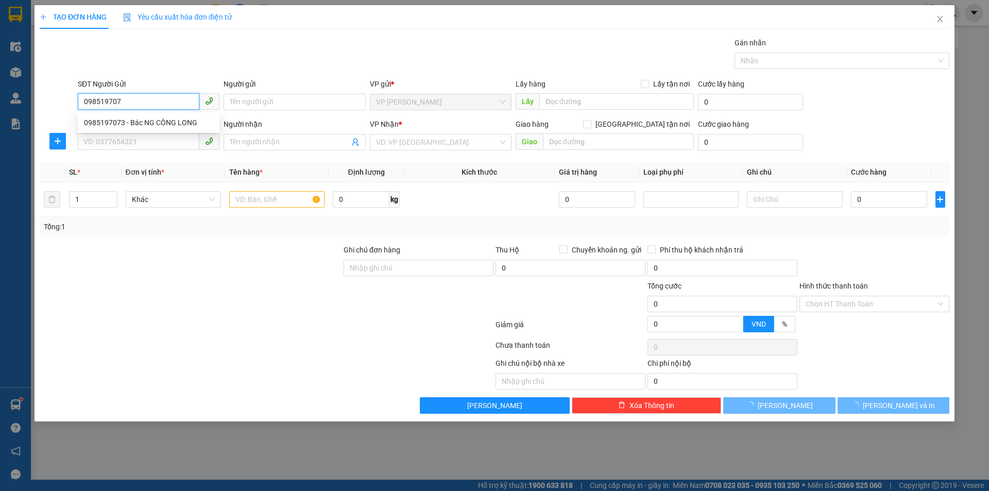
type input "0985197073"
click at [159, 122] on div "0985197073 - Bác NG CÔNG LONG" at bounding box center [148, 122] width 129 height 11
type input "Bác NG CÔNG LONG"
checkbox input "true"
type input "TC"
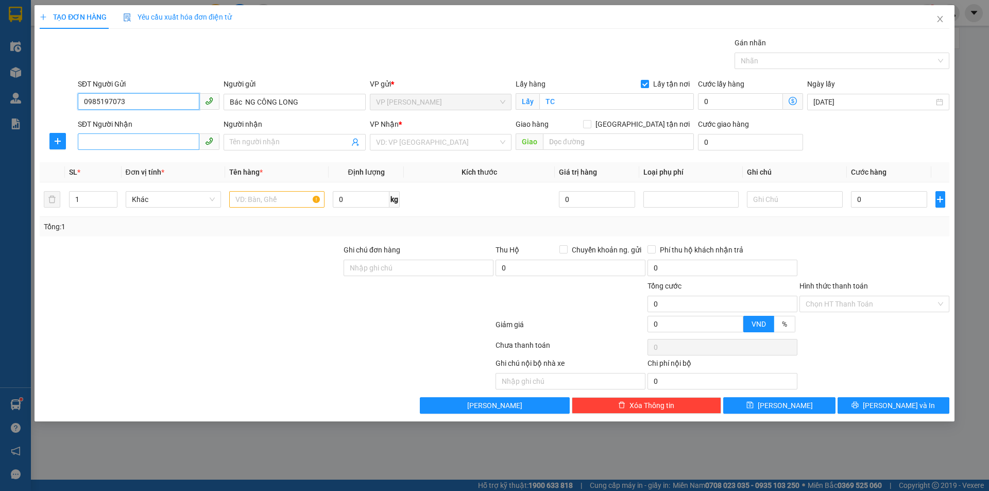
type input "0985197073"
click at [158, 146] on input "SĐT Người Nhận" at bounding box center [139, 141] width 122 height 16
click at [145, 161] on div "0396960765 - A Thành" at bounding box center [148, 162] width 129 height 11
type input "0396960765"
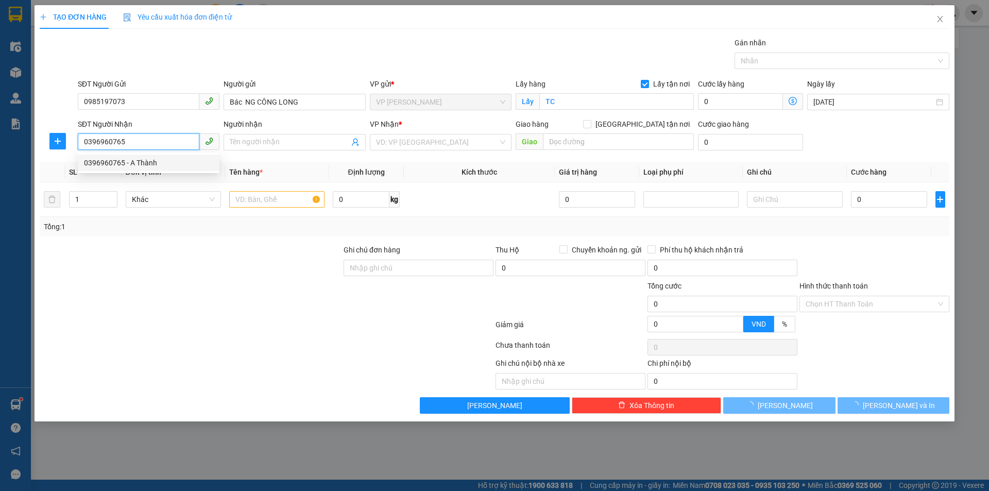
type input "A Thành"
checkbox input "true"
type input "NH"
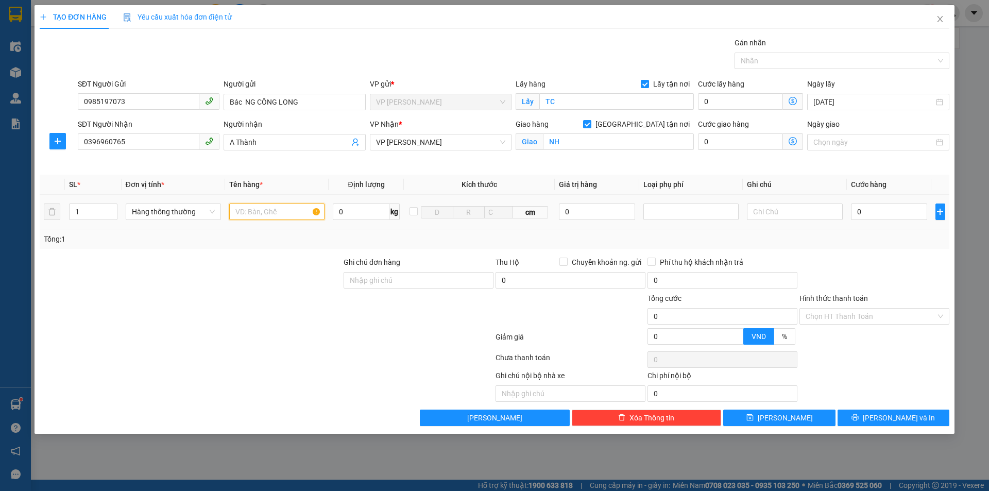
click at [274, 217] on input "text" at bounding box center [276, 212] width 95 height 16
type input "THỰC PHẨM"
click at [865, 213] on input "0" at bounding box center [889, 212] width 77 height 16
type input "5"
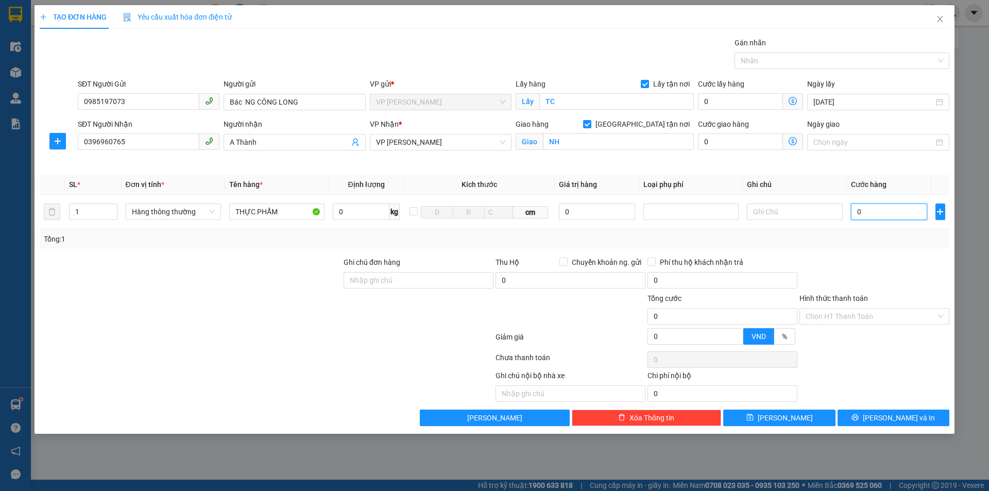
type input "5"
type input "50"
type input "500"
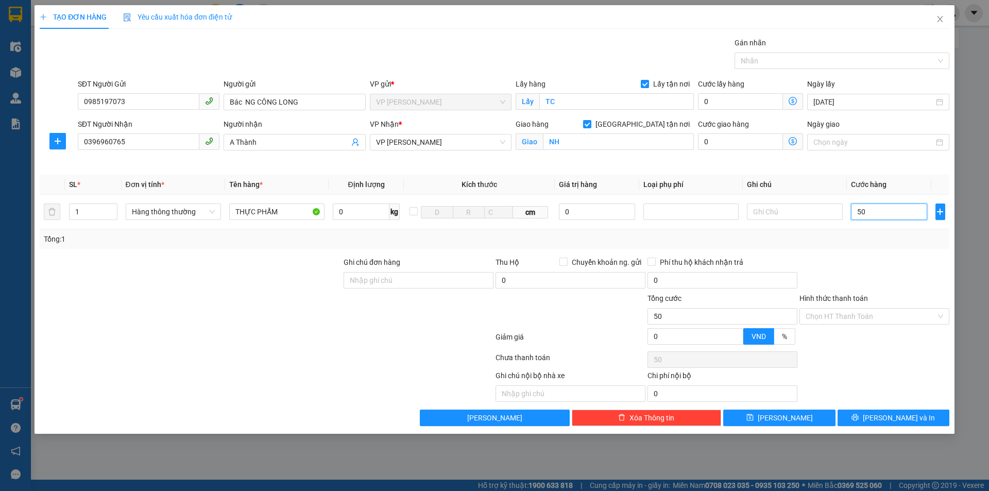
type input "500"
type input "5.000"
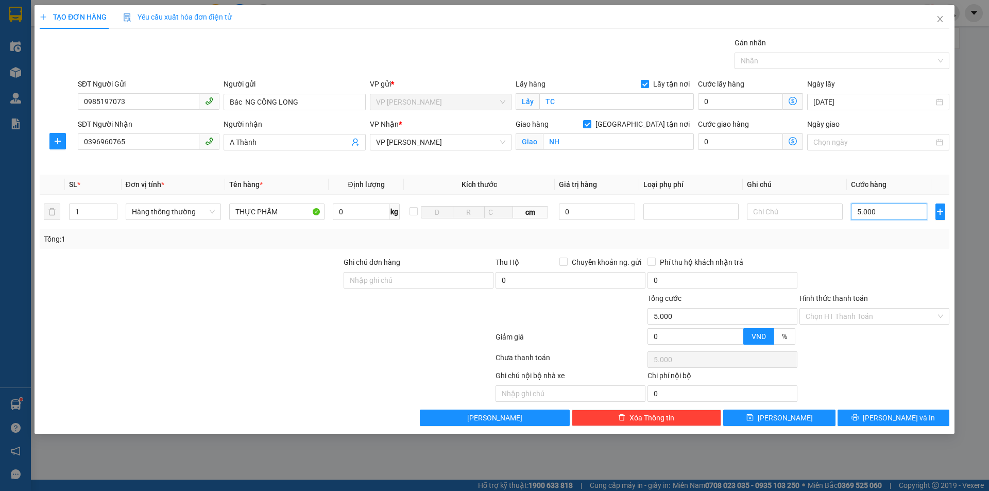
type input "50.000"
click at [859, 313] on input "Hình thức thanh toán" at bounding box center [871, 316] width 130 height 15
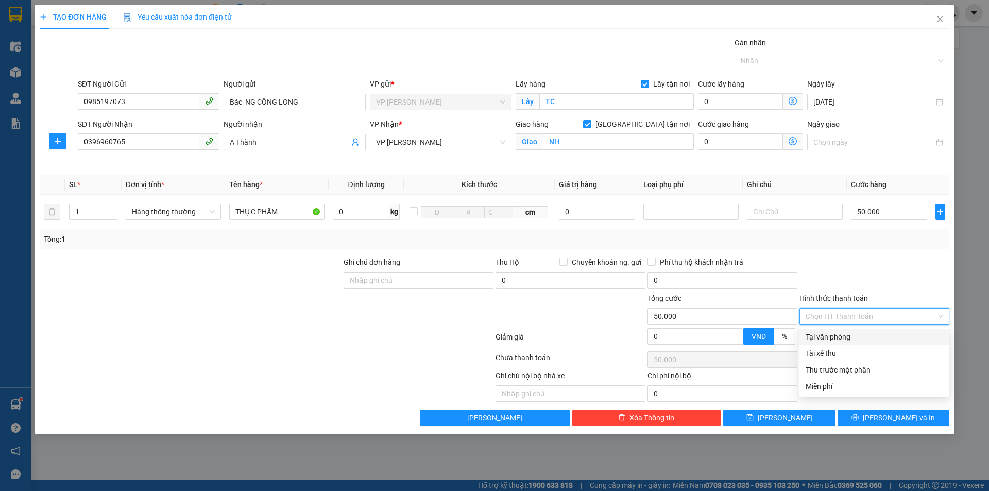
click at [819, 341] on div "Tại văn phòng" at bounding box center [875, 336] width 138 height 11
type input "0"
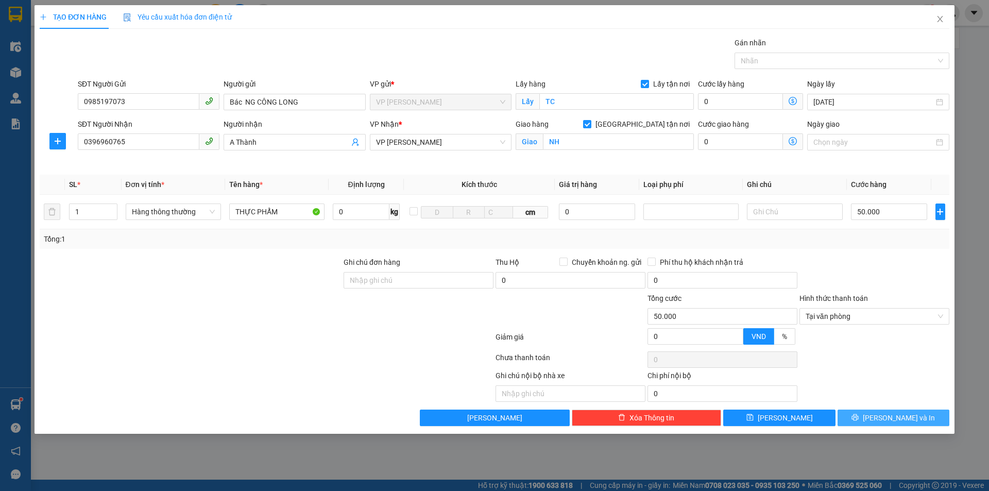
click at [859, 416] on icon "printer" at bounding box center [855, 417] width 7 height 7
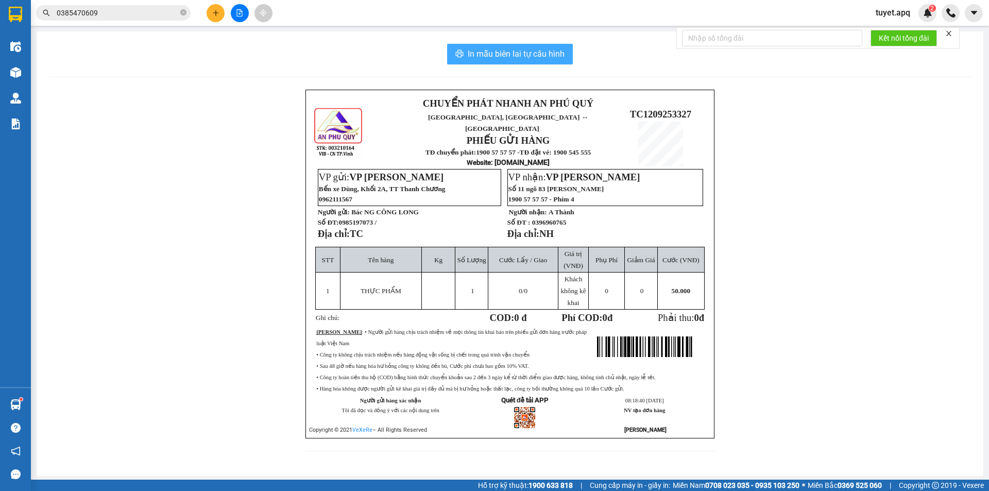
click at [520, 55] on span "In mẫu biên lai tự cấu hình" at bounding box center [516, 53] width 97 height 13
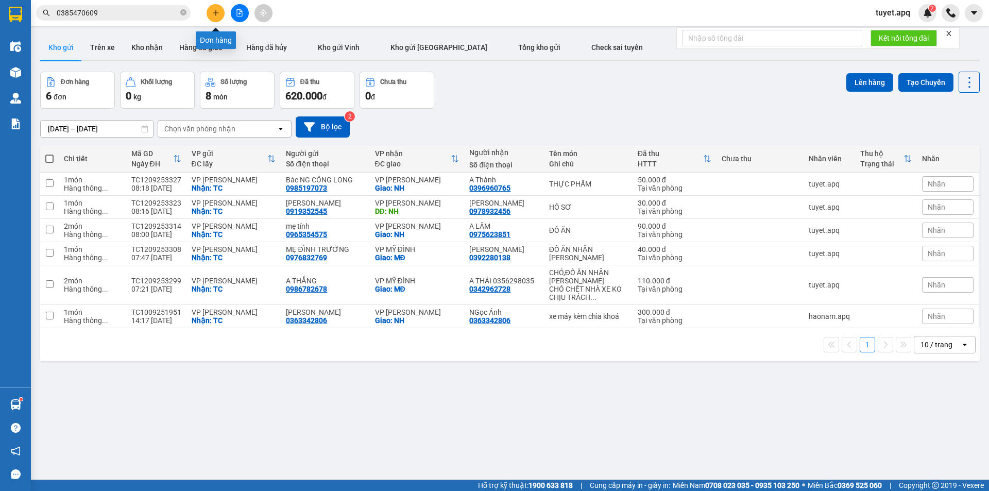
click at [219, 11] on button at bounding box center [216, 13] width 18 height 18
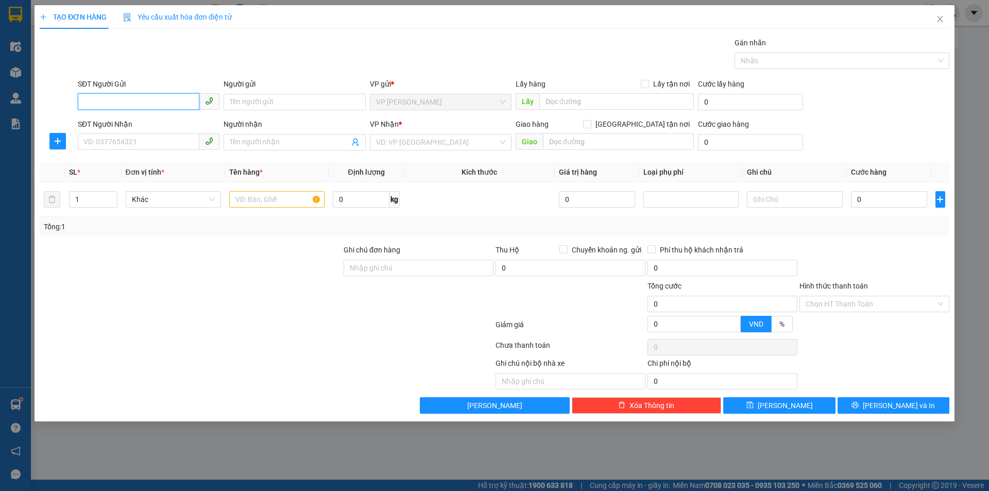
click at [150, 103] on input "SĐT Người Gửi" at bounding box center [139, 101] width 122 height 16
click at [167, 119] on div "0354595137 - DÌ TRẦN THỊ CHÂU" at bounding box center [148, 122] width 129 height 11
type input "0354595137"
type input "DÌ TRẦN THỊ CHÂU"
checkbox input "true"
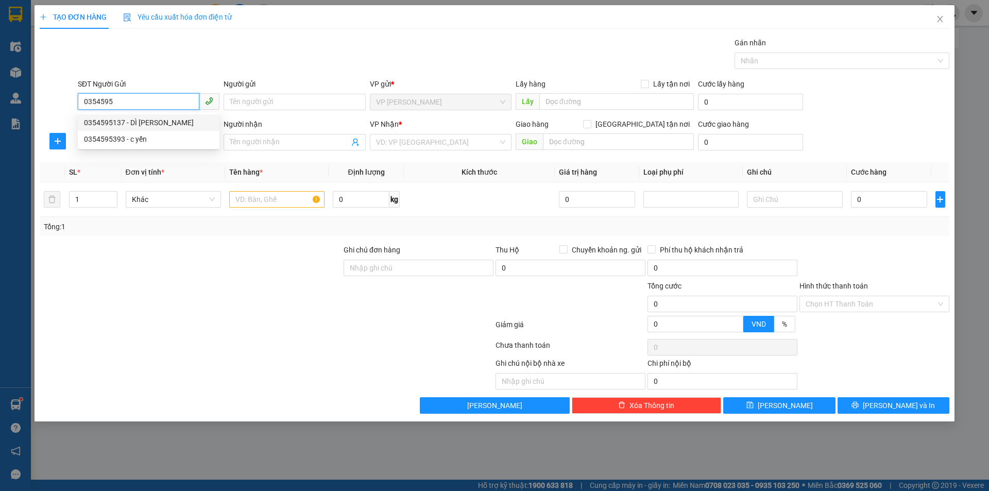
type input "TC"
type input "0354595137"
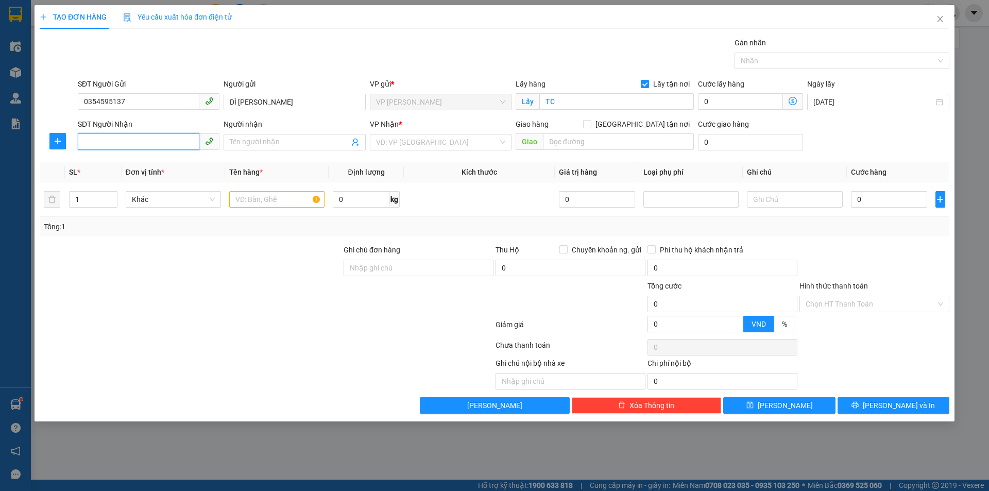
click at [156, 145] on input "SĐT Người Nhận" at bounding box center [139, 141] width 122 height 16
type input "0976187532"
click at [283, 144] on input "Người nhận" at bounding box center [289, 142] width 119 height 11
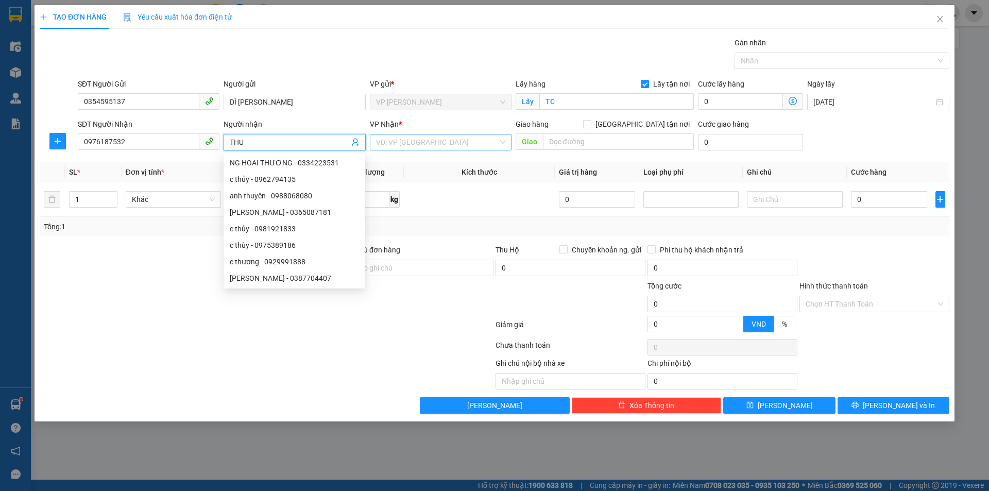
click at [502, 144] on div "VD: VP Sài Gòn" at bounding box center [441, 142] width 142 height 16
type input "THU"
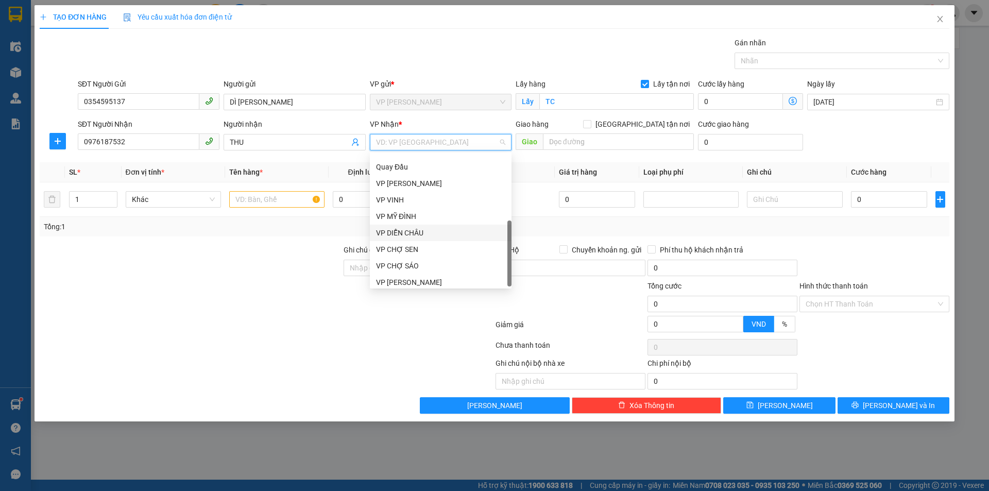
scroll to position [148, 0]
click at [404, 211] on div "VP MỸ ĐÌNH" at bounding box center [440, 212] width 129 height 11
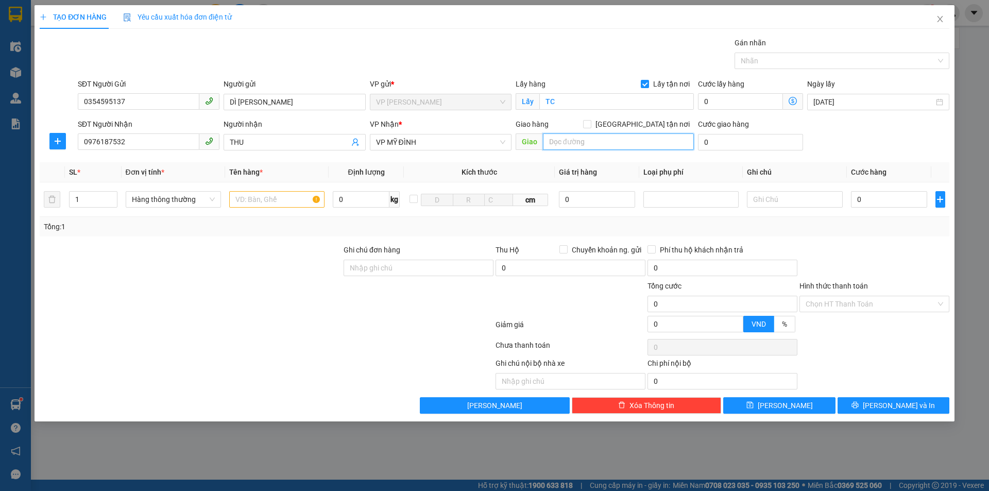
click at [589, 143] on input "text" at bounding box center [618, 141] width 151 height 16
type input "MĐ"
click at [898, 204] on input "0" at bounding box center [889, 199] width 77 height 16
type input "3"
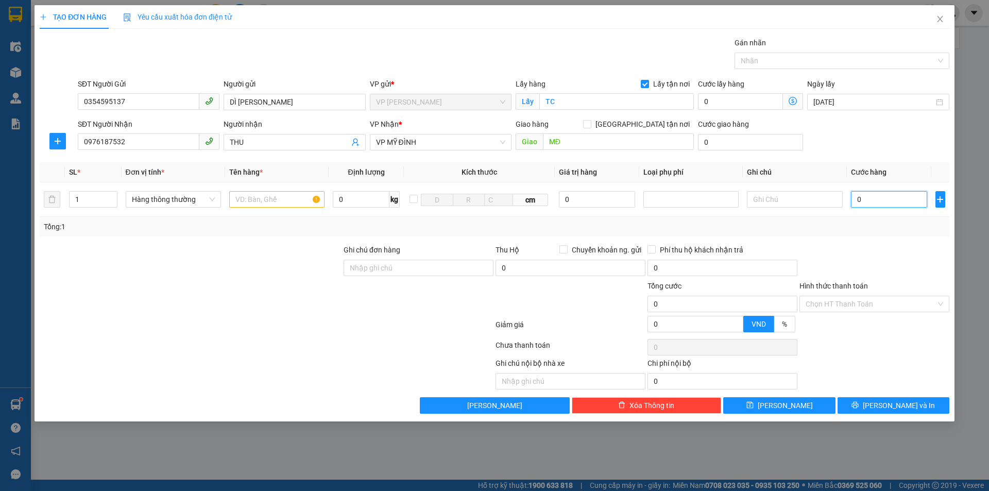
type input "3"
type input "30"
type input "300"
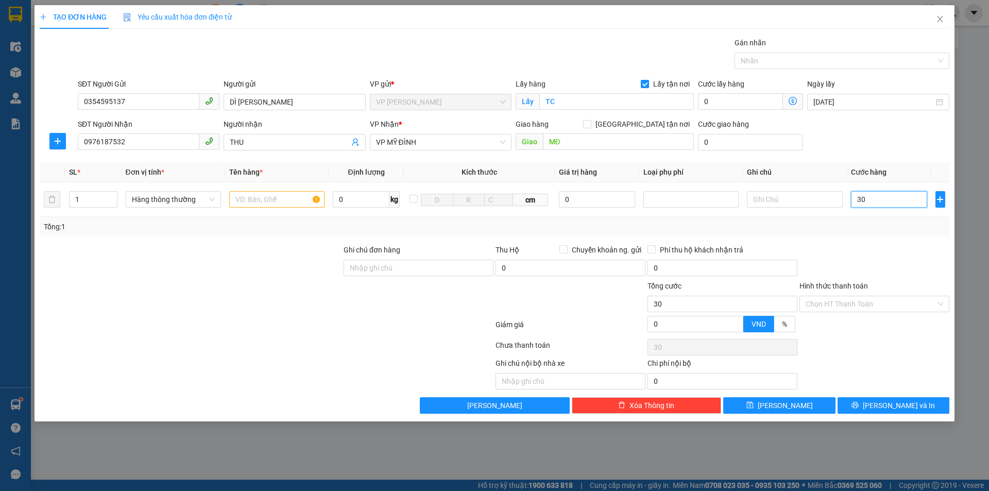
type input "300"
type input "3.000"
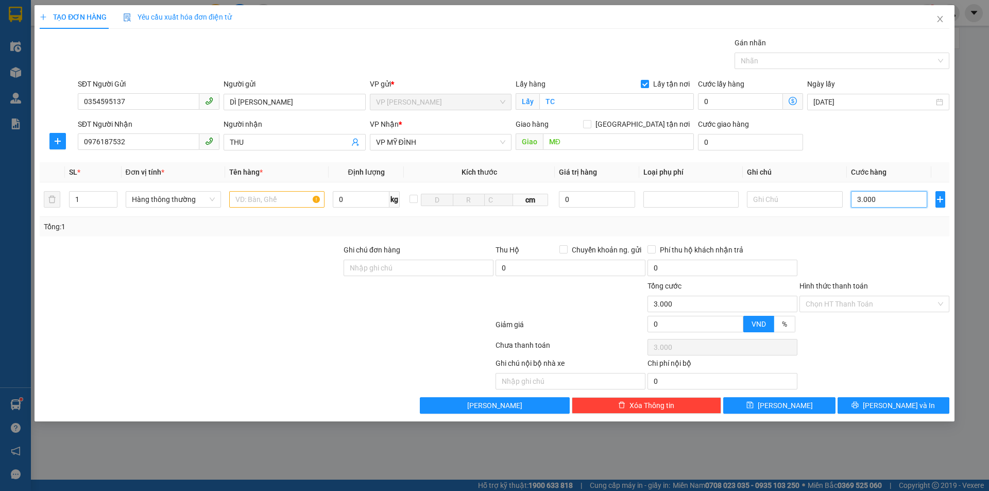
type input "30.000"
click at [859, 407] on icon "printer" at bounding box center [855, 404] width 7 height 7
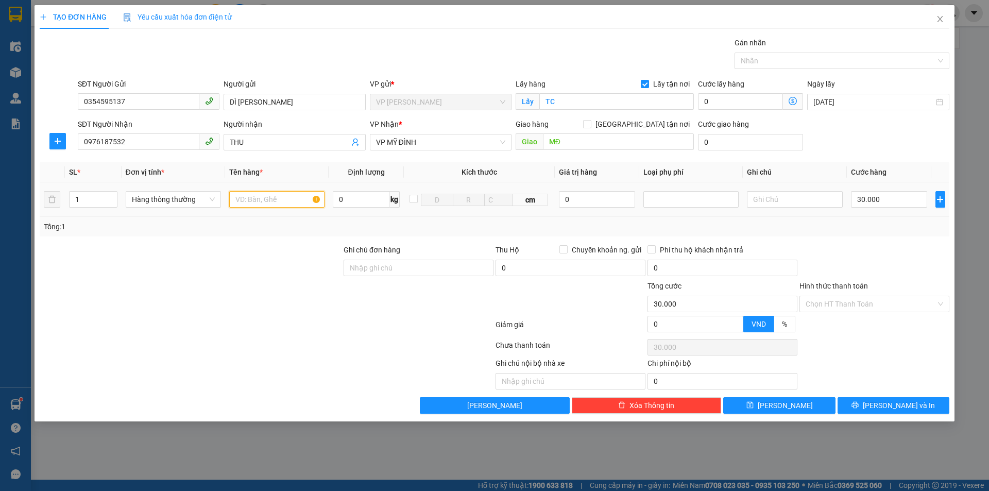
click at [280, 202] on input "text" at bounding box center [276, 199] width 95 height 16
type input "THỰC PHẨM"
click at [883, 410] on button "Lưu và In" at bounding box center [894, 405] width 112 height 16
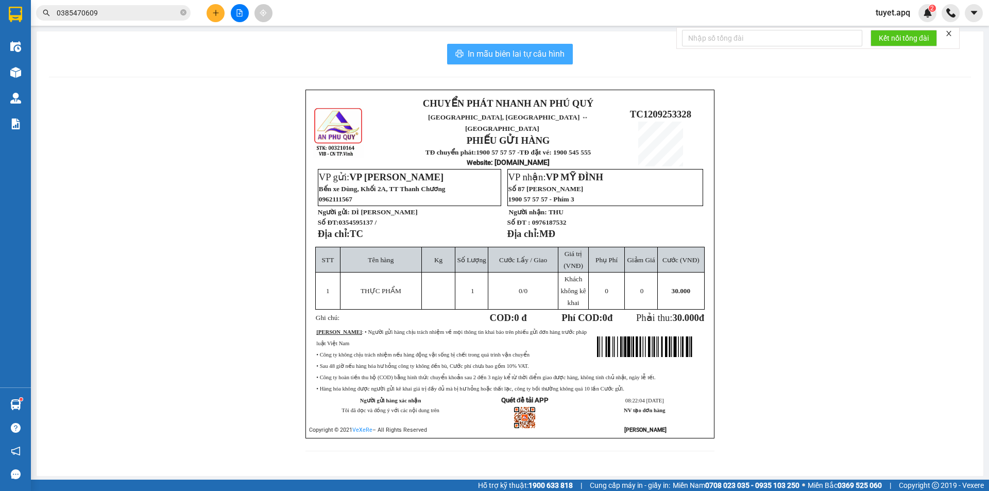
click at [549, 59] on span "In mẫu biên lai tự cấu hình" at bounding box center [516, 53] width 97 height 13
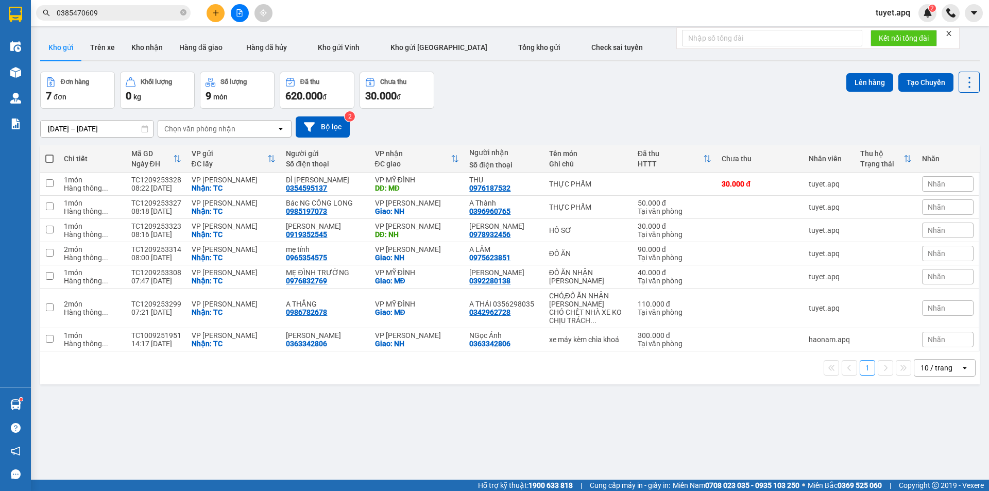
click at [777, 372] on div "1 10 / trang open" at bounding box center [510, 368] width 932 height 18
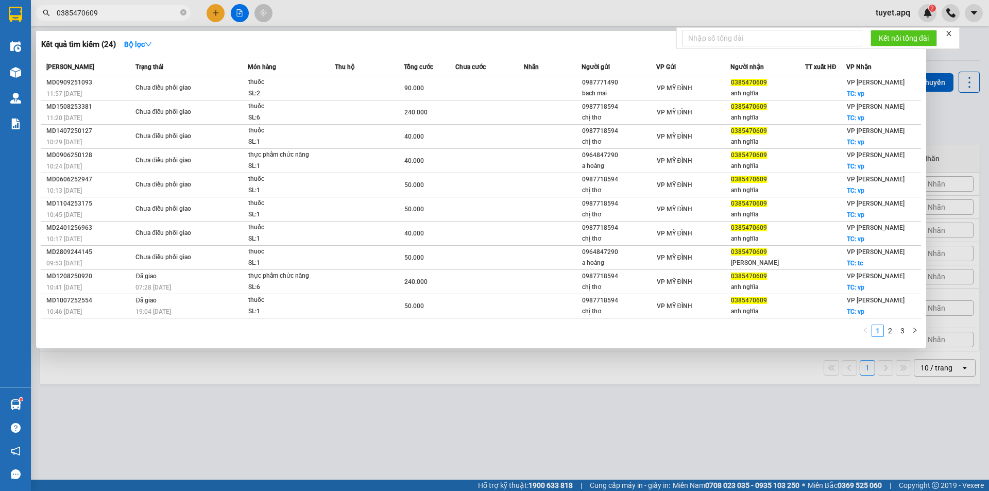
click at [142, 15] on input "0385470609" at bounding box center [118, 12] width 122 height 11
type input "0"
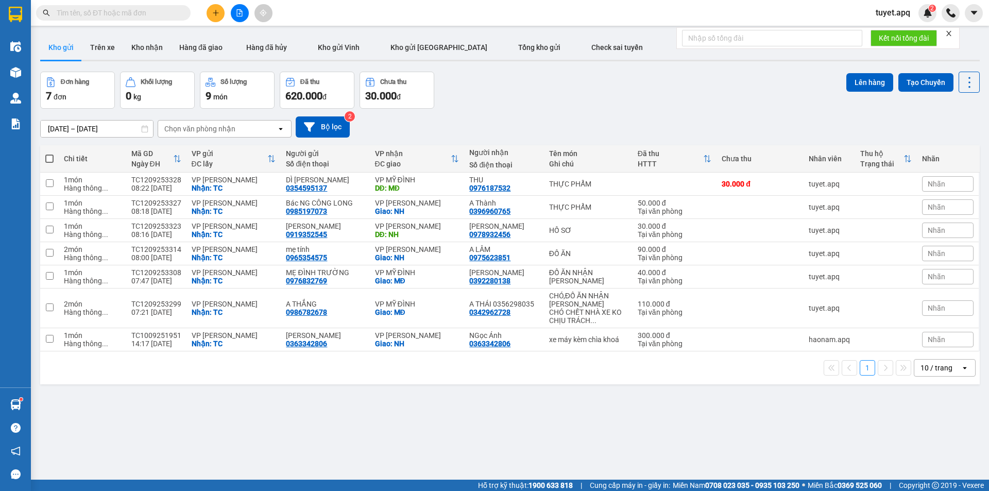
click at [93, 9] on input "text" at bounding box center [118, 12] width 122 height 11
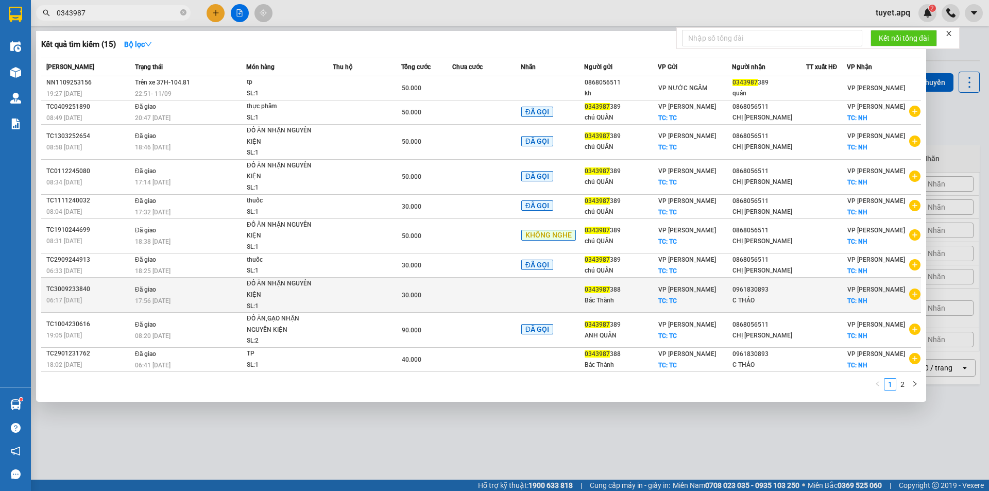
type input "0343987"
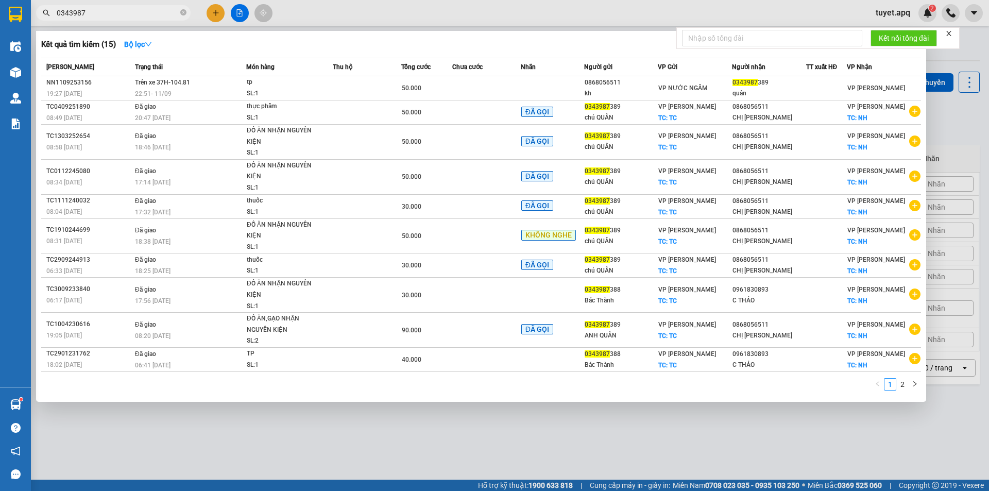
click at [523, 460] on div at bounding box center [494, 245] width 989 height 491
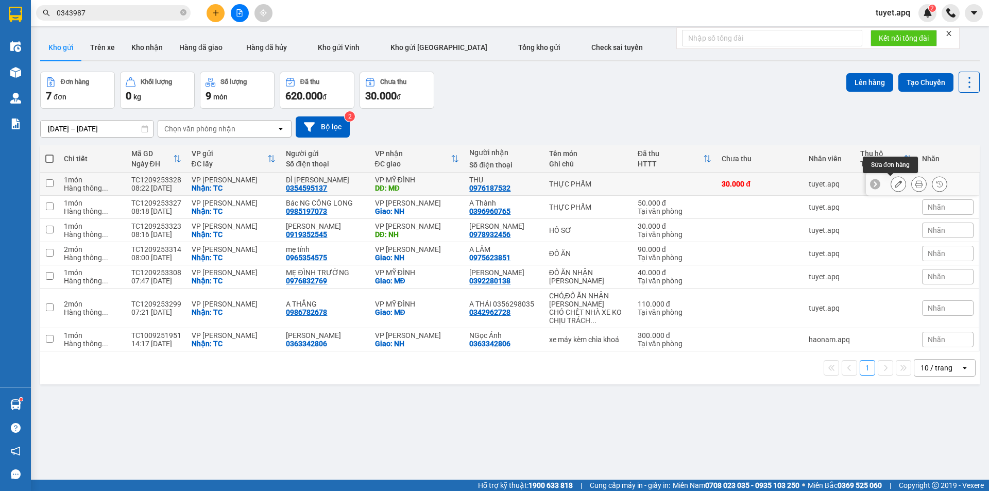
click at [895, 183] on icon at bounding box center [898, 183] width 7 height 7
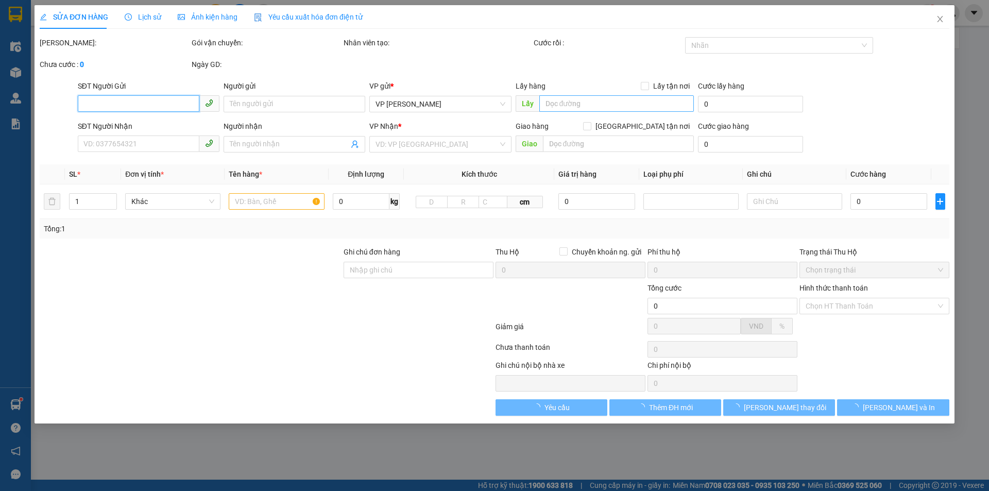
type input "0354595137"
type input "DÌ TRẦN THỊ CHÂU"
checkbox input "true"
type input "TC"
type input "0976187532"
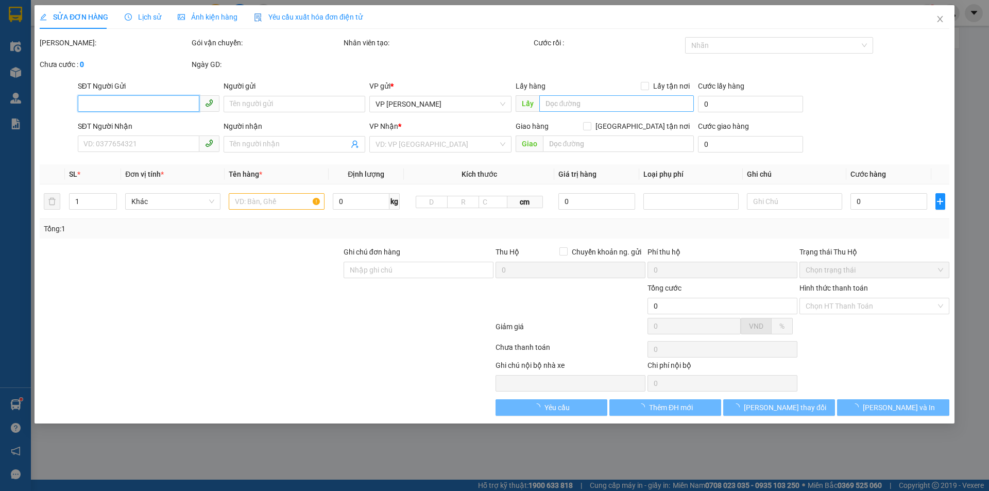
type input "THU"
type input "MĐ"
type input "30.000"
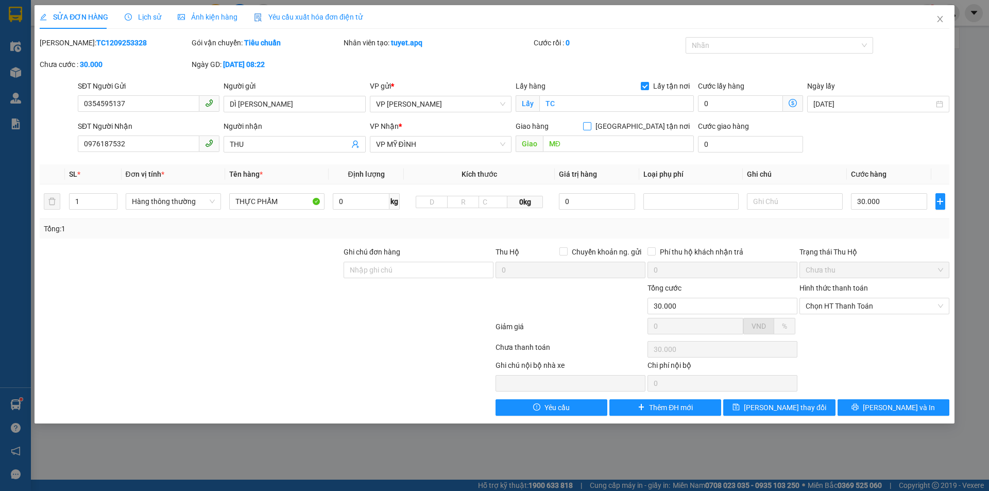
click at [591, 130] on span at bounding box center [587, 126] width 8 height 8
click at [590, 129] on input "Giao tận nơi" at bounding box center [586, 125] width 7 height 7
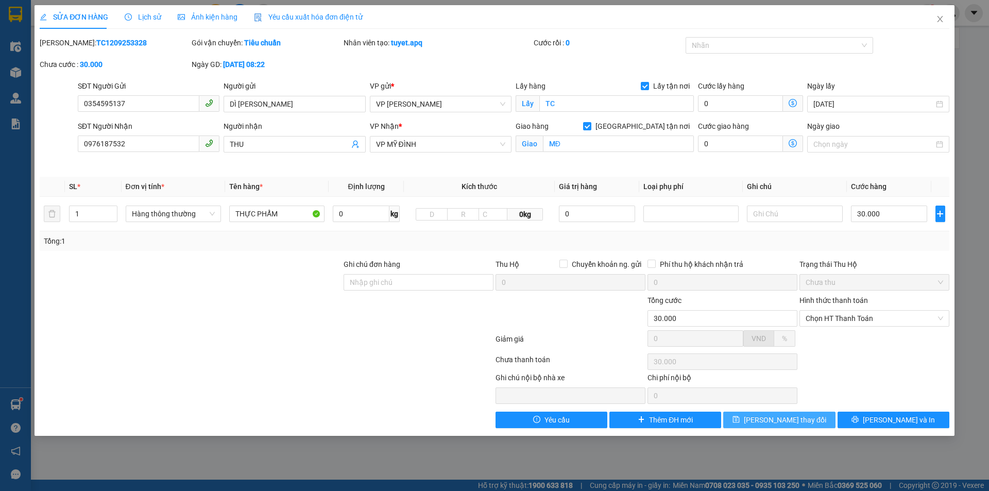
click at [804, 418] on span "Lưu thay đổi" at bounding box center [785, 419] width 82 height 11
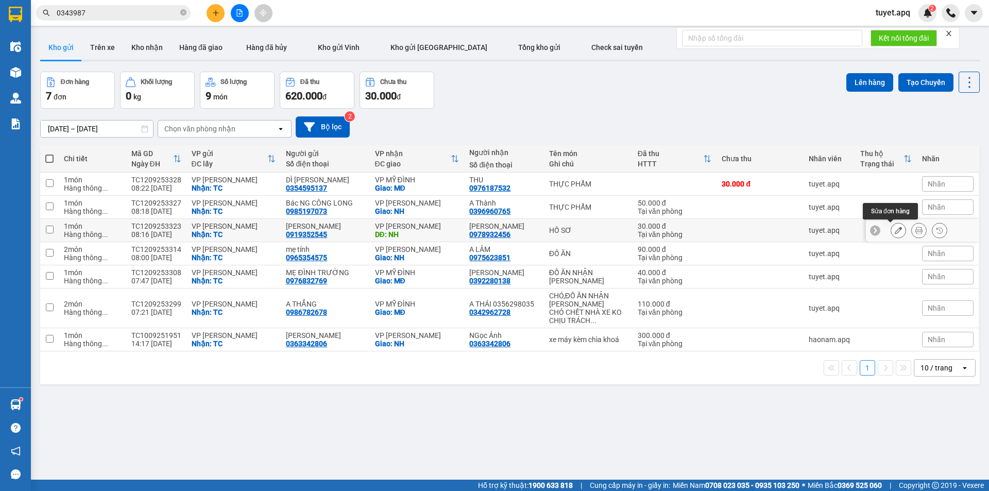
click at [895, 230] on icon at bounding box center [898, 230] width 7 height 7
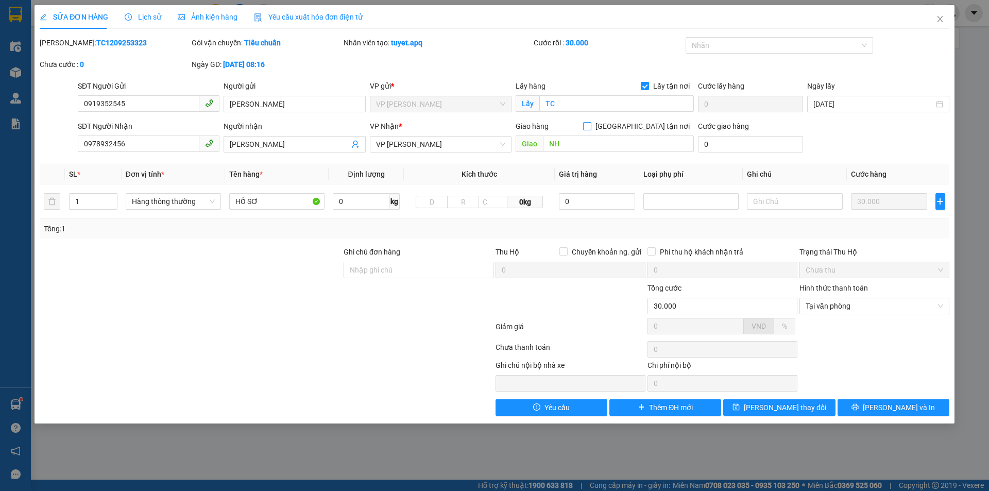
click at [590, 126] on input "Giao tận nơi" at bounding box center [586, 125] width 7 height 7
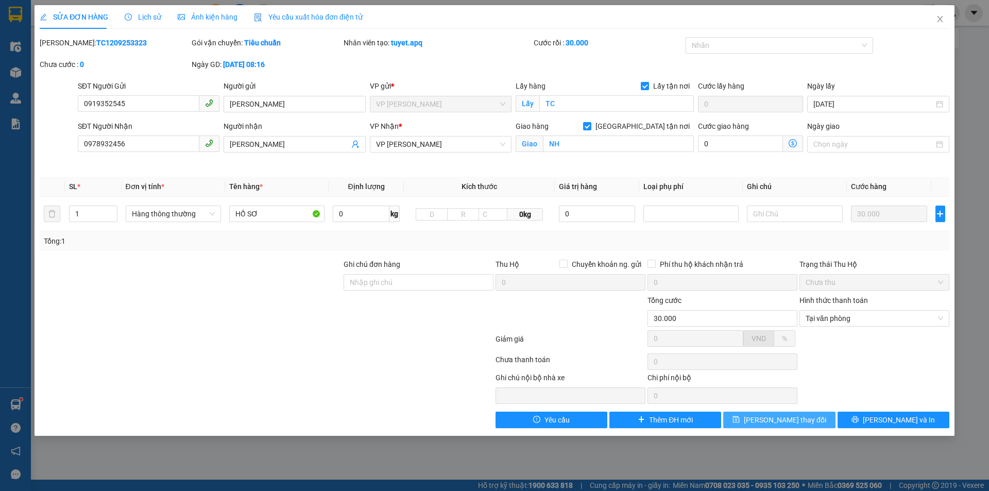
click at [789, 420] on span "Lưu thay đổi" at bounding box center [785, 419] width 82 height 11
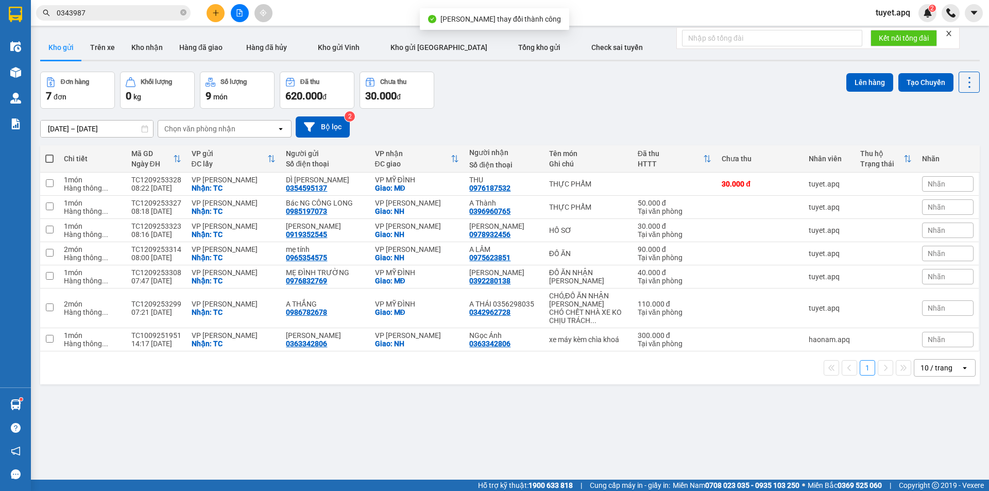
click at [50, 157] on span at bounding box center [49, 159] width 8 height 8
click at [49, 154] on input "checkbox" at bounding box center [49, 154] width 0 height 0
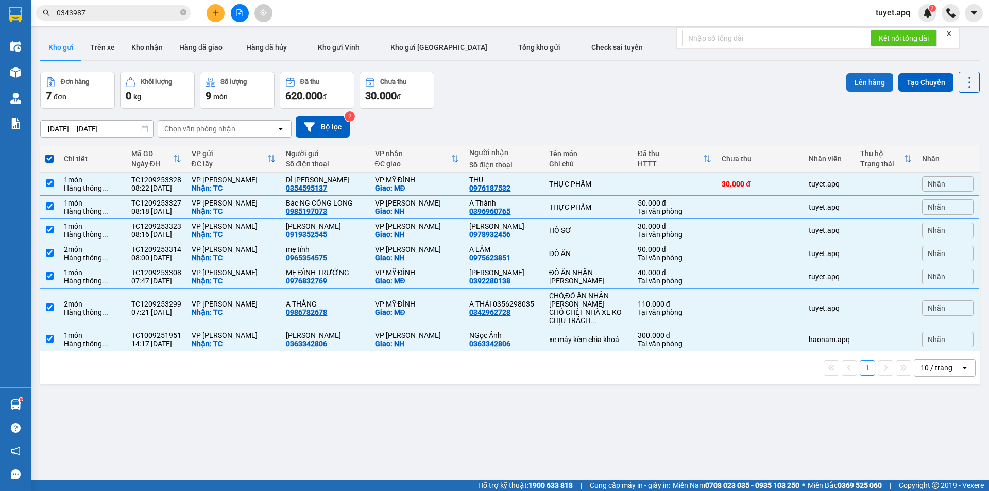
click at [868, 82] on button "Lên hàng" at bounding box center [870, 82] width 47 height 19
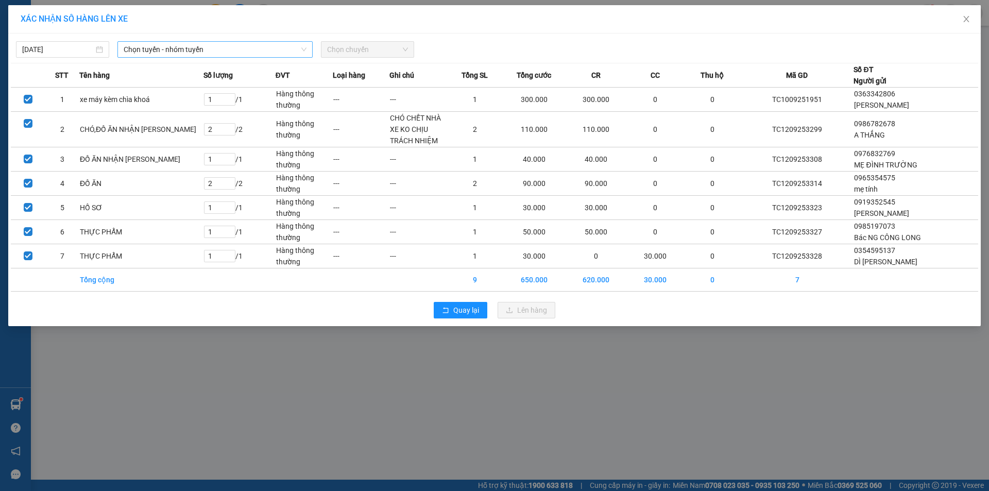
click at [181, 45] on span "Chọn tuyến - nhóm tuyến" at bounding box center [215, 49] width 183 height 15
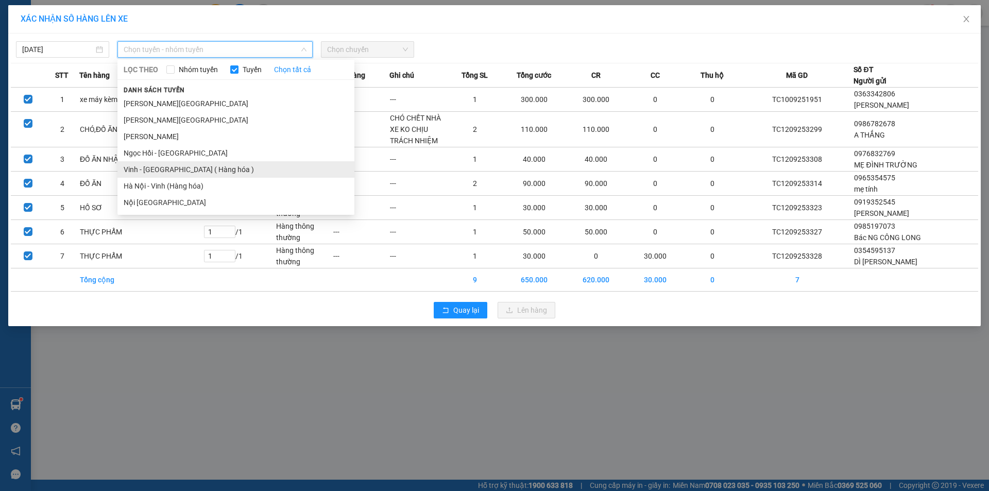
click at [204, 174] on li "Vinh - Hà Nội ( Hàng hóa )" at bounding box center [235, 169] width 237 height 16
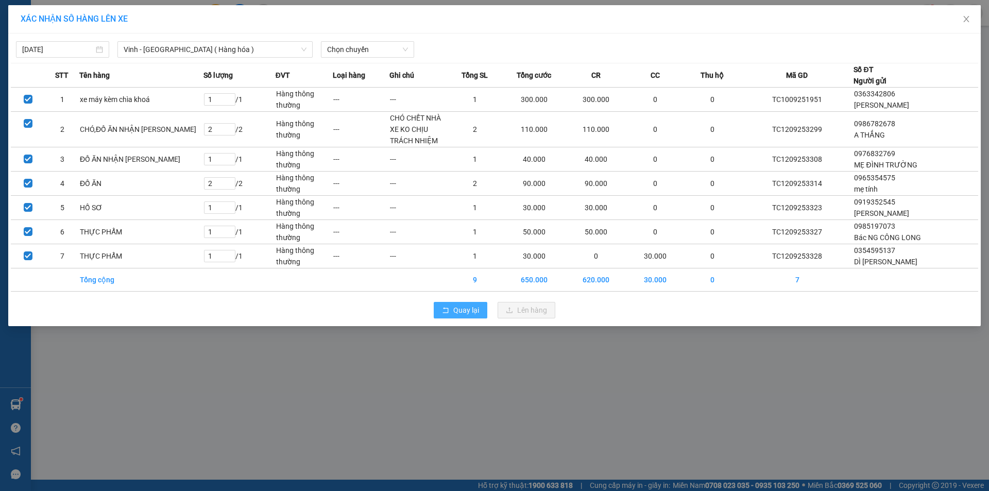
click at [463, 310] on span "Quay lại" at bounding box center [466, 309] width 26 height 11
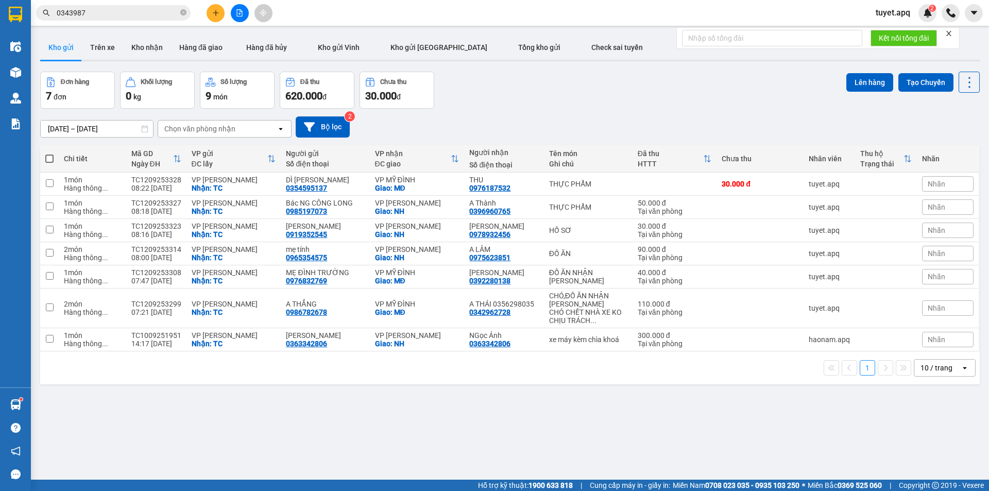
click at [53, 158] on span at bounding box center [49, 159] width 8 height 8
click at [49, 154] on input "checkbox" at bounding box center [49, 154] width 0 height 0
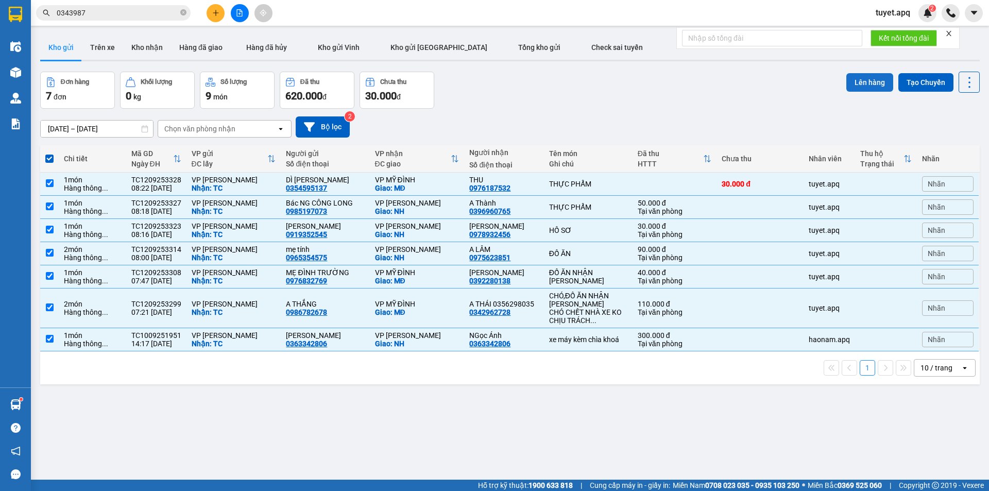
click at [871, 82] on button "Lên hàng" at bounding box center [870, 82] width 47 height 19
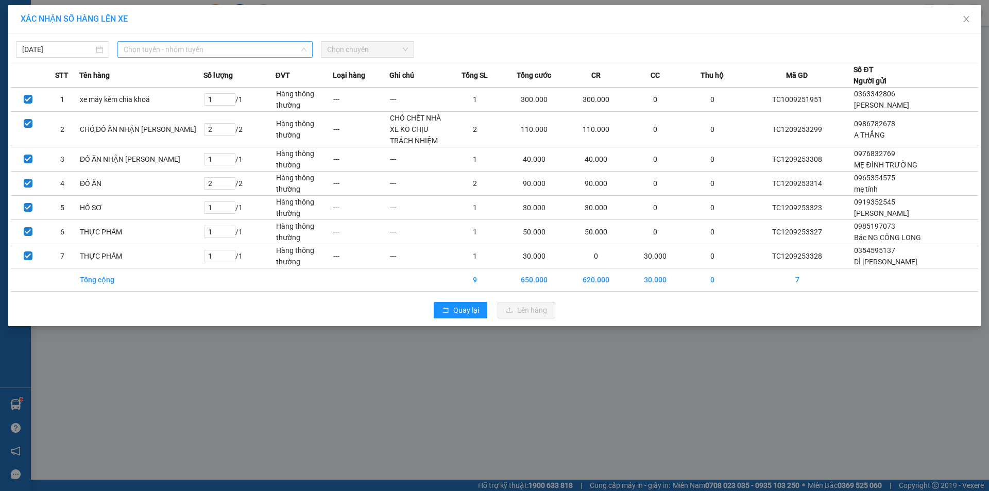
click at [226, 48] on span "Chọn tuyến - nhóm tuyến" at bounding box center [215, 49] width 183 height 15
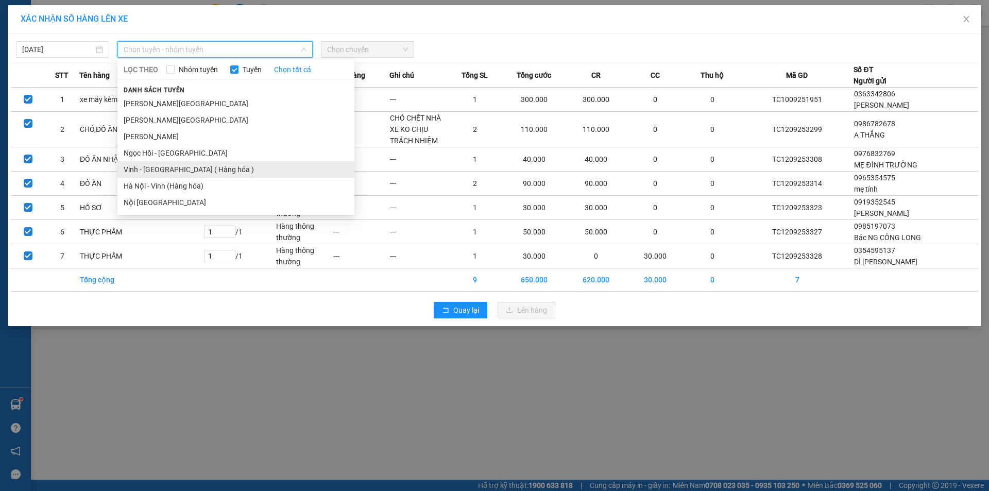
click at [213, 166] on li "Vinh - Hà Nội ( Hàng hóa )" at bounding box center [235, 169] width 237 height 16
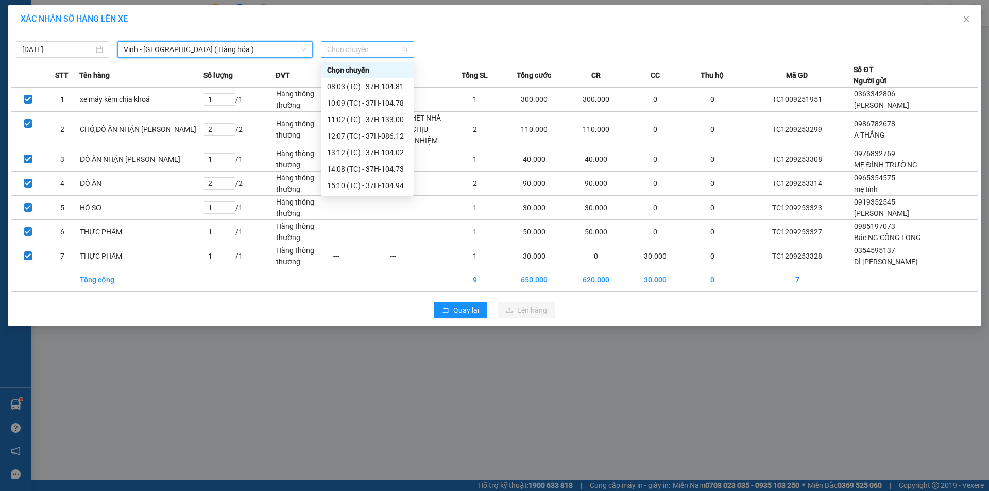
click at [393, 46] on span "Chọn chuyến" at bounding box center [367, 49] width 81 height 15
click at [382, 101] on div "11:02 (TC) - 37H-133.00" at bounding box center [367, 102] width 80 height 11
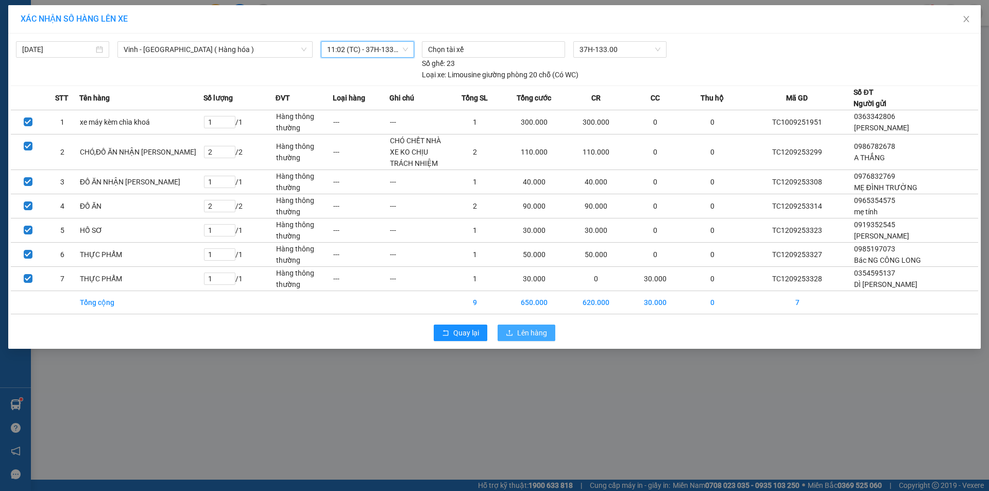
click at [548, 334] on button "Lên hàng" at bounding box center [527, 333] width 58 height 16
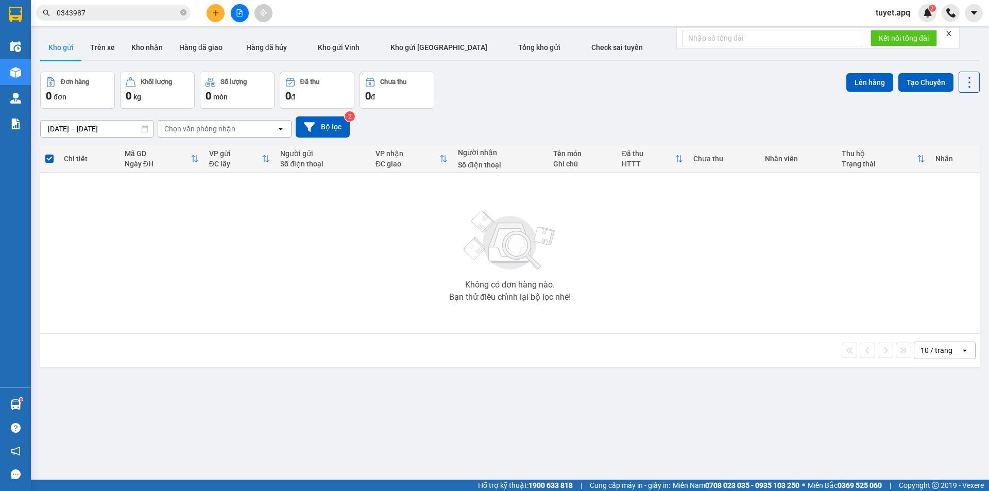
click at [217, 13] on icon "plus" at bounding box center [215, 12] width 7 height 7
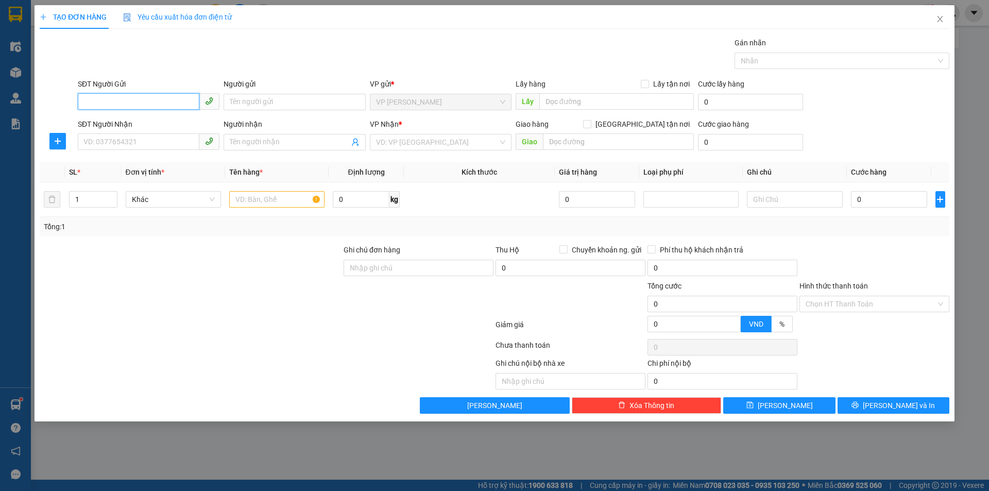
click at [134, 93] on input "SĐT Người Gửi" at bounding box center [139, 101] width 122 height 16
click at [160, 104] on input "SĐT Người Gửi" at bounding box center [139, 101] width 122 height 16
click at [162, 121] on div "0976148675 - CHỊ HIỀN THẮNG" at bounding box center [150, 122] width 133 height 11
click at [187, 138] on input "SĐT Người Nhận" at bounding box center [139, 141] width 122 height 16
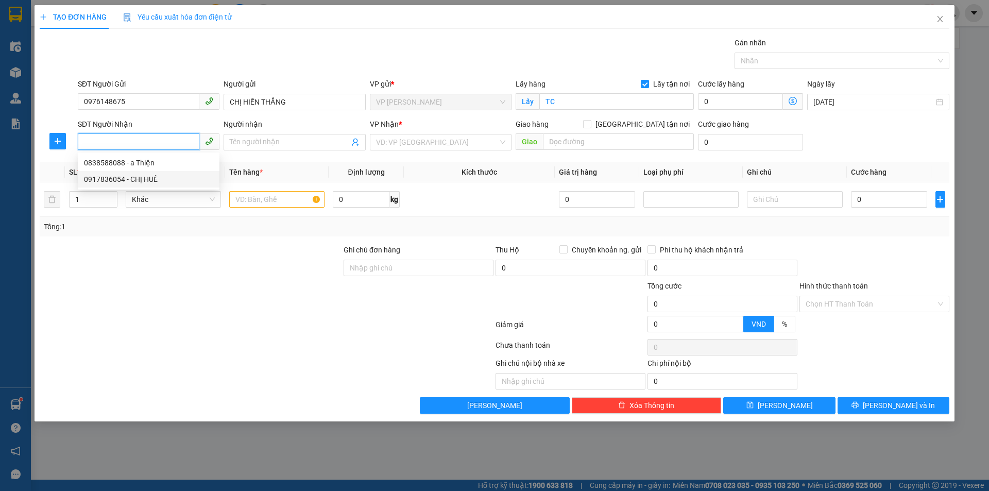
click at [149, 177] on div "0917836054 - CHỊ HUẾ" at bounding box center [148, 179] width 129 height 11
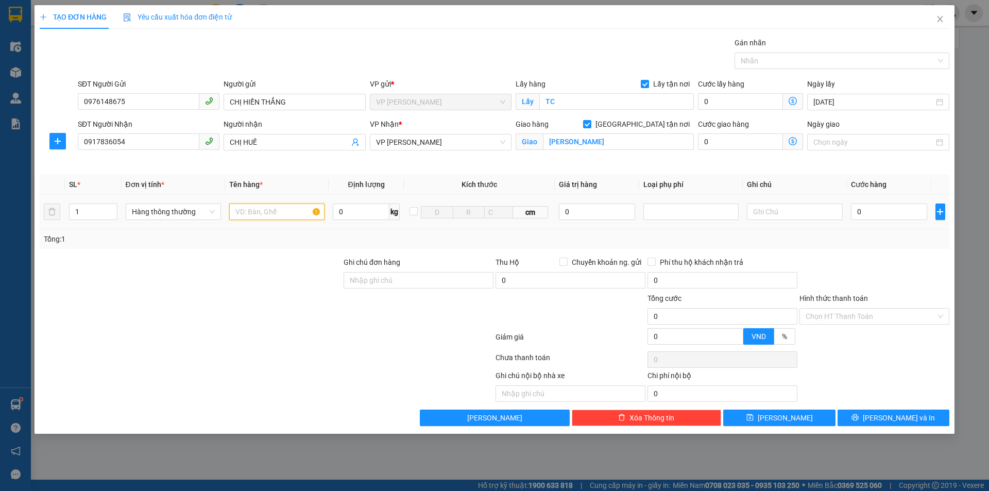
click at [260, 215] on input "text" at bounding box center [276, 212] width 95 height 16
click at [885, 211] on input "0" at bounding box center [889, 212] width 77 height 16
click at [876, 313] on input "Hình thức thanh toán" at bounding box center [871, 316] width 130 height 15
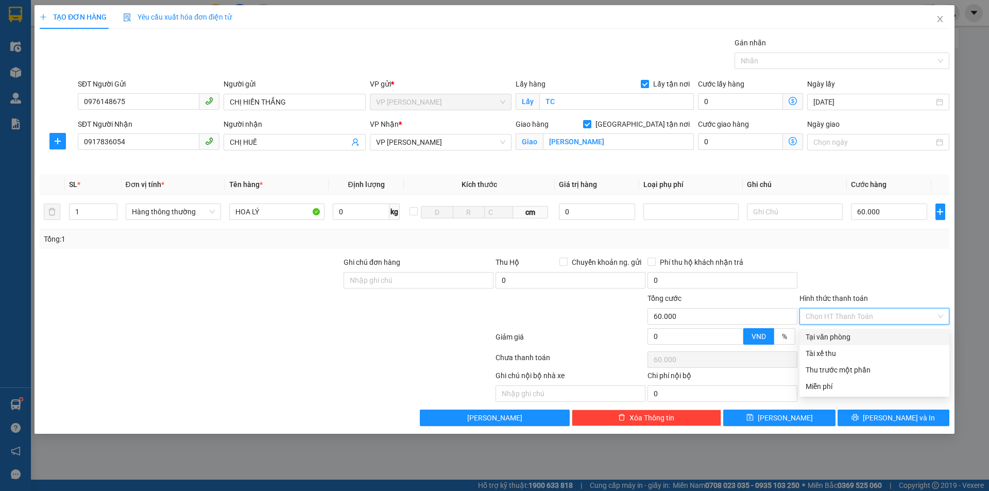
click at [847, 337] on div "Tại văn phòng" at bounding box center [875, 336] width 138 height 11
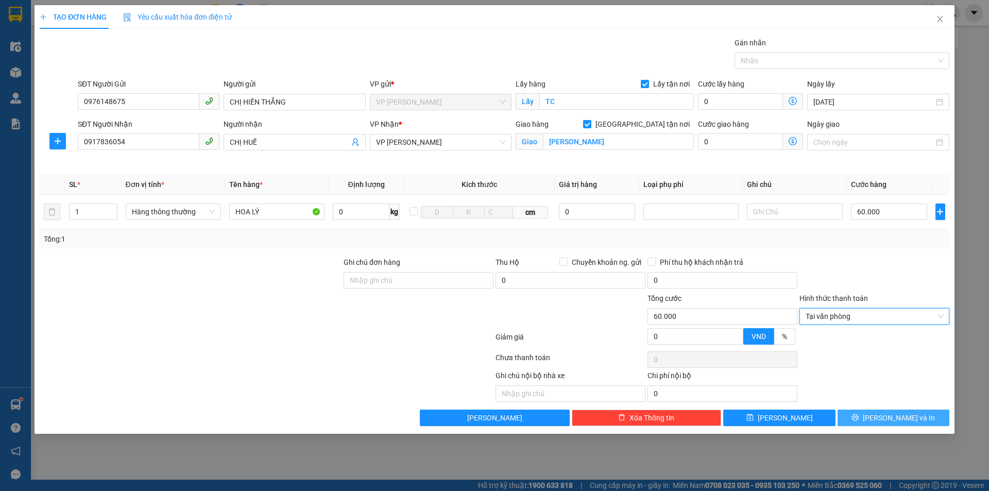
click at [859, 421] on icon "printer" at bounding box center [855, 417] width 7 height 7
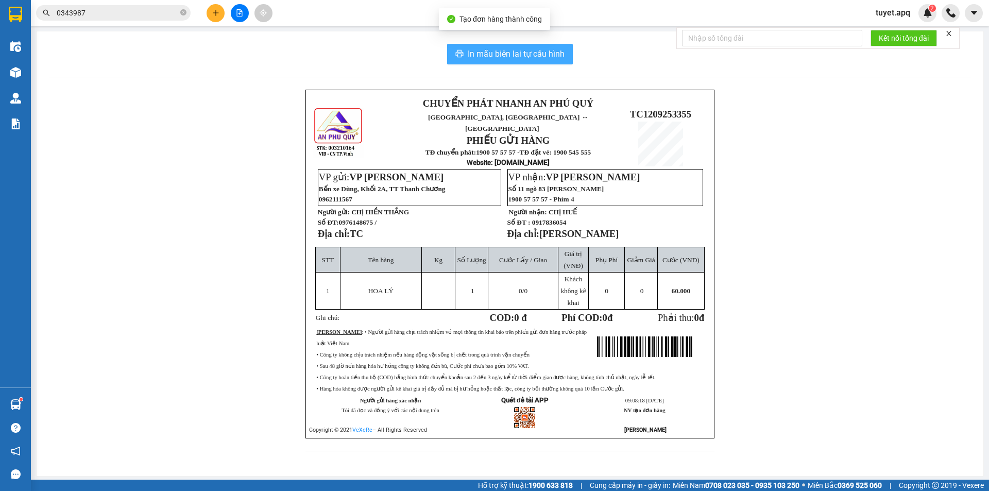
click at [516, 55] on span "In mẫu biên lai tự cấu hình" at bounding box center [516, 53] width 97 height 13
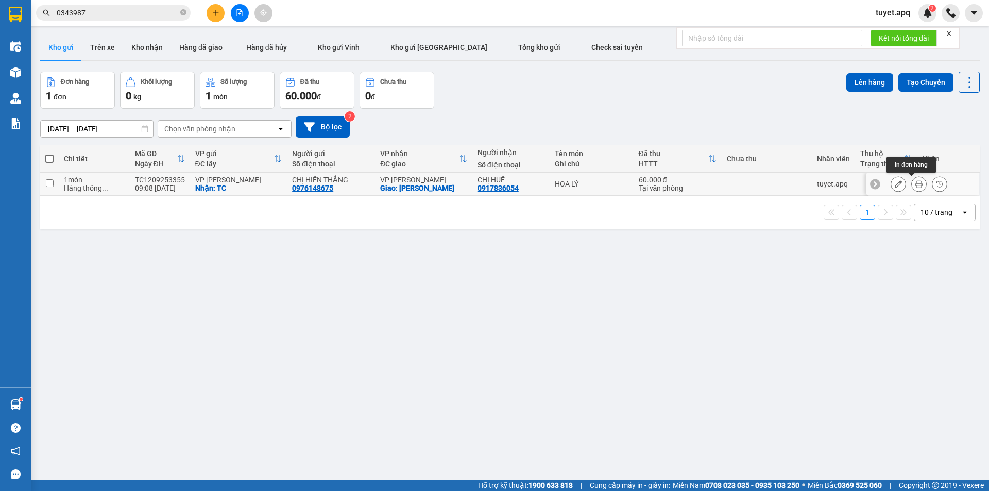
click at [916, 185] on icon at bounding box center [919, 183] width 7 height 7
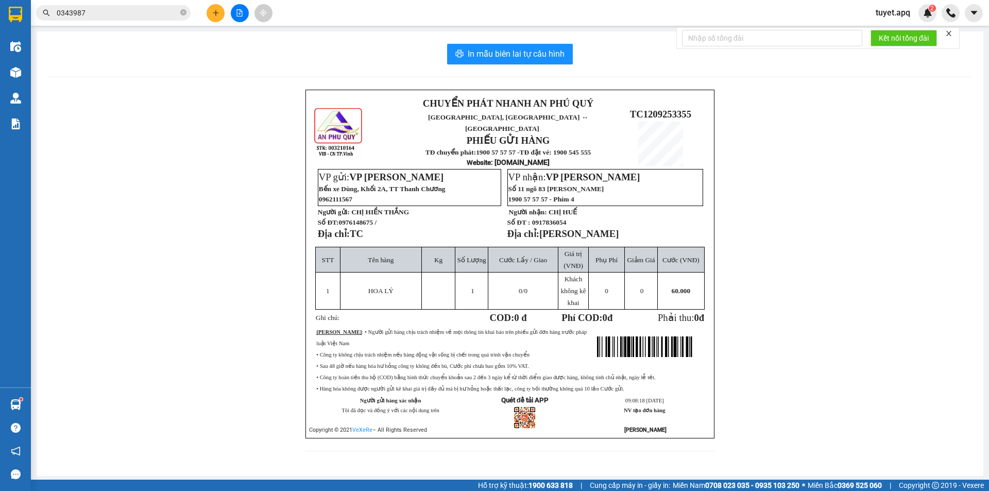
click at [127, 15] on input "0343987" at bounding box center [118, 12] width 122 height 11
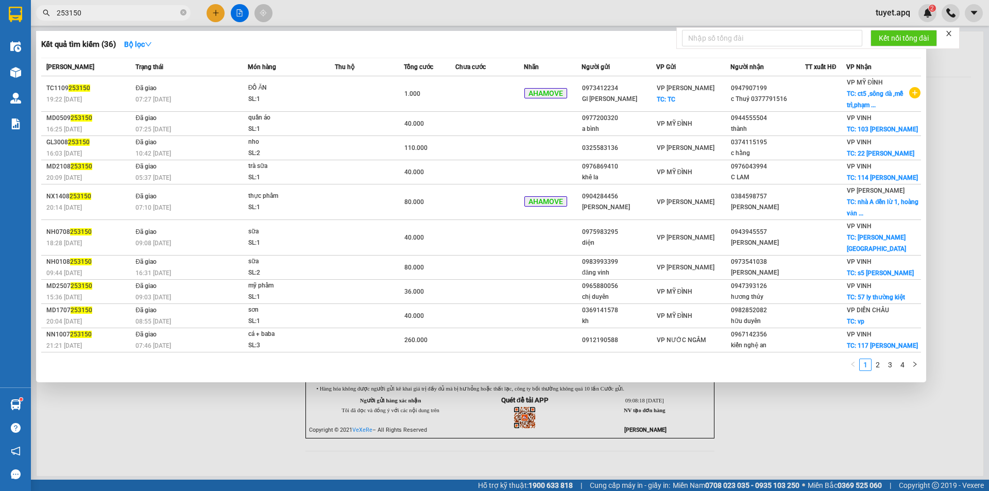
click at [199, 414] on div at bounding box center [494, 245] width 989 height 491
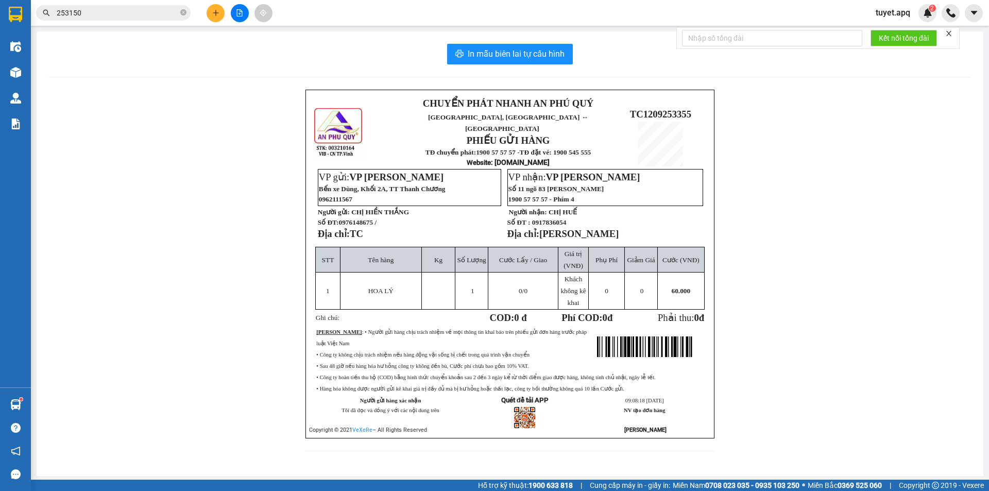
click at [107, 16] on input "253150" at bounding box center [118, 12] width 122 height 11
click at [101, 11] on input "text" at bounding box center [118, 12] width 122 height 11
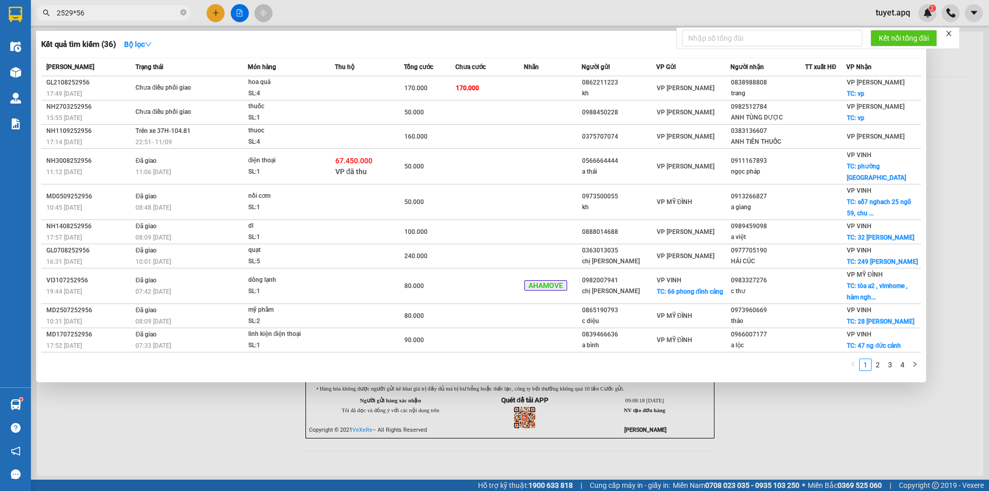
click at [76, 12] on input "2529*56" at bounding box center [118, 12] width 122 height 11
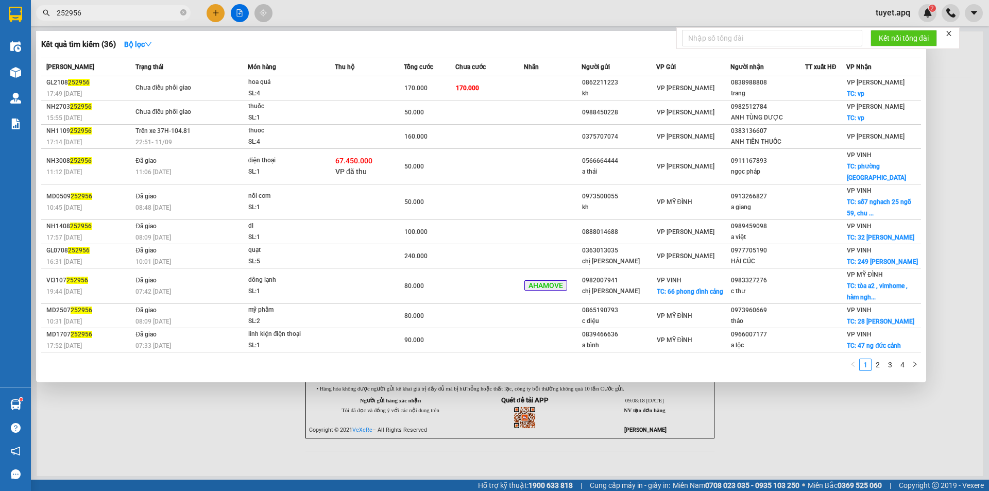
click at [844, 430] on div at bounding box center [494, 245] width 989 height 491
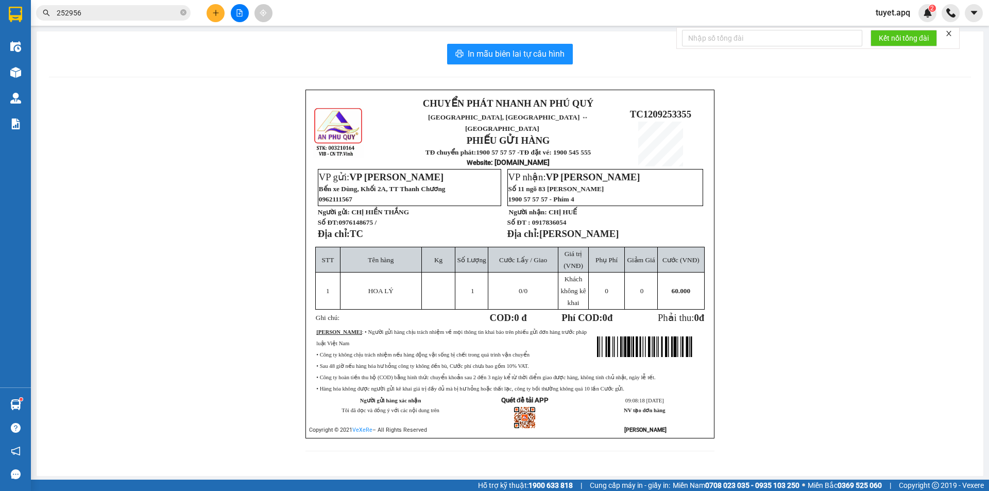
click at [226, 83] on div "In mẫu biên lai tự cấu hình CHUYỂN PHÁT NHANH AN PHÚ QUÝ NGHỆ AN, HÀ TĨNH ↔ HÀ …" at bounding box center [510, 253] width 947 height 445
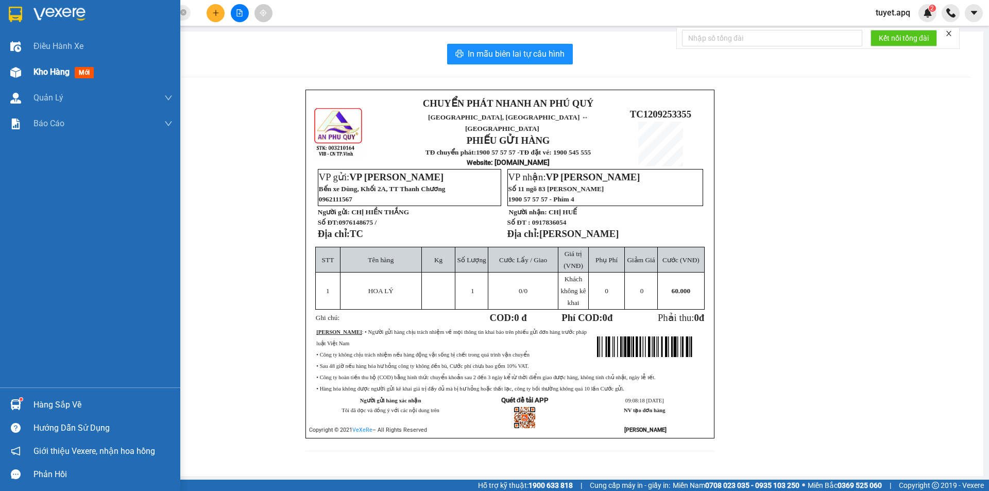
click at [36, 72] on span "Kho hàng" at bounding box center [51, 72] width 36 height 10
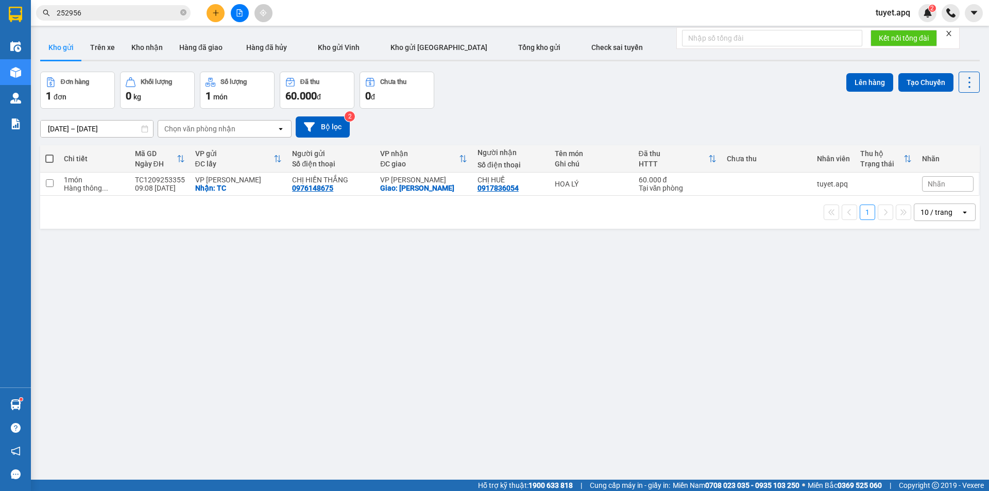
click at [125, 13] on input "252956" at bounding box center [118, 12] width 122 height 11
click at [241, 11] on icon "file-add" at bounding box center [239, 12] width 7 height 7
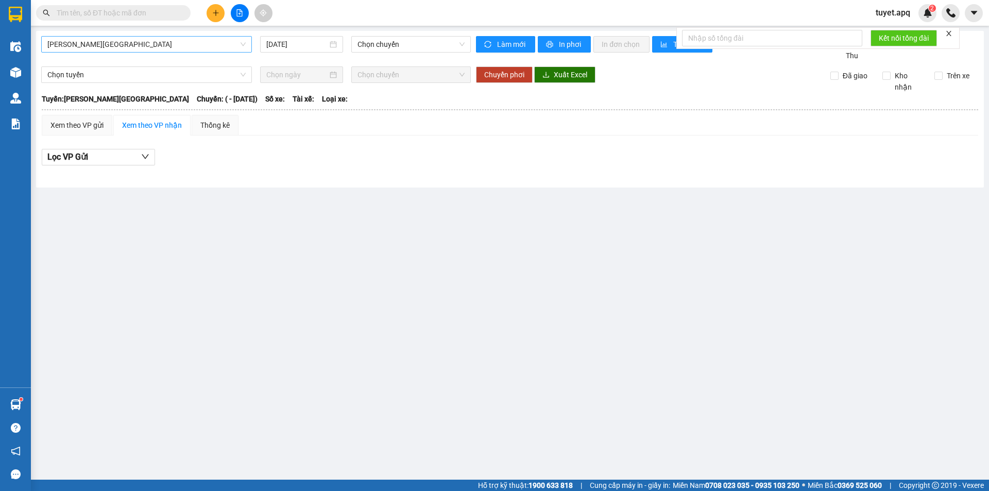
click at [166, 40] on span "Gia Lâm - Mỹ Đình" at bounding box center [146, 44] width 198 height 15
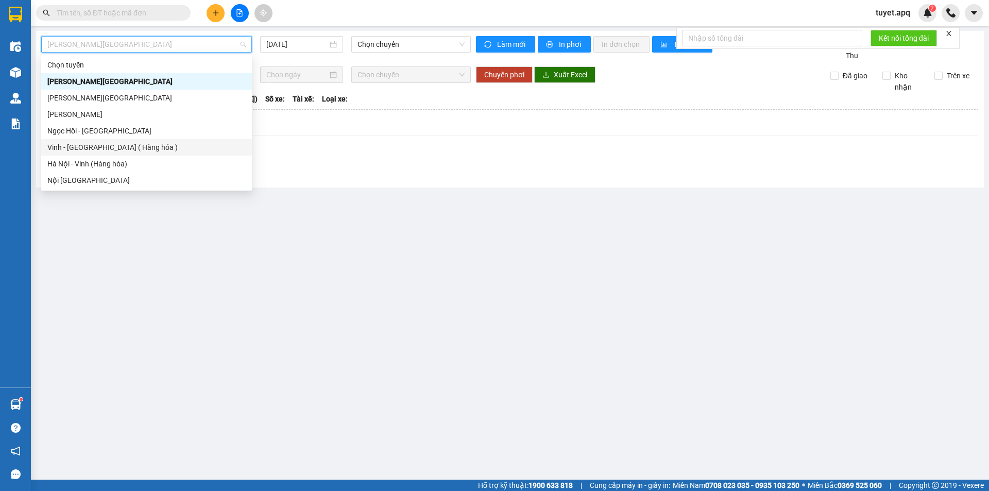
click at [81, 147] on div "Vinh - Hà Nội ( Hàng hóa )" at bounding box center [146, 147] width 198 height 11
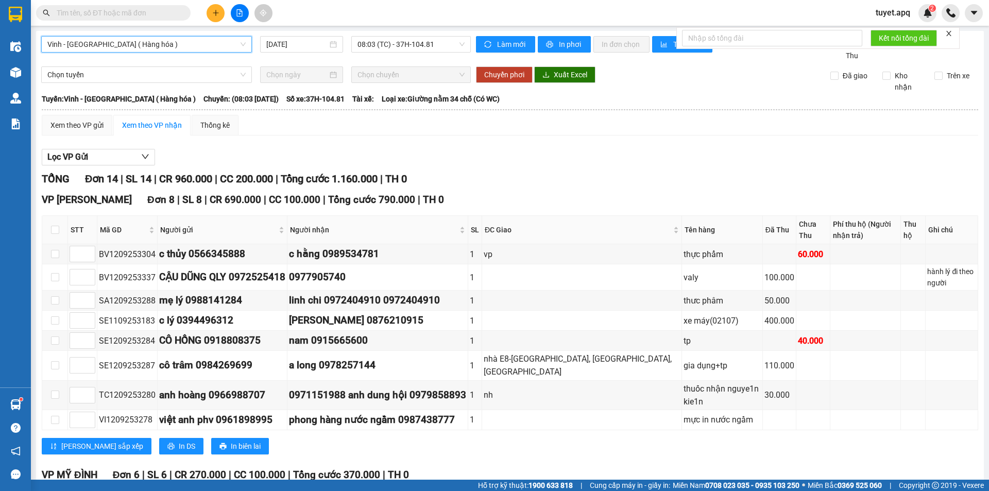
click at [175, 46] on span "Vinh - Hà Nội ( Hàng hóa )" at bounding box center [146, 44] width 198 height 15
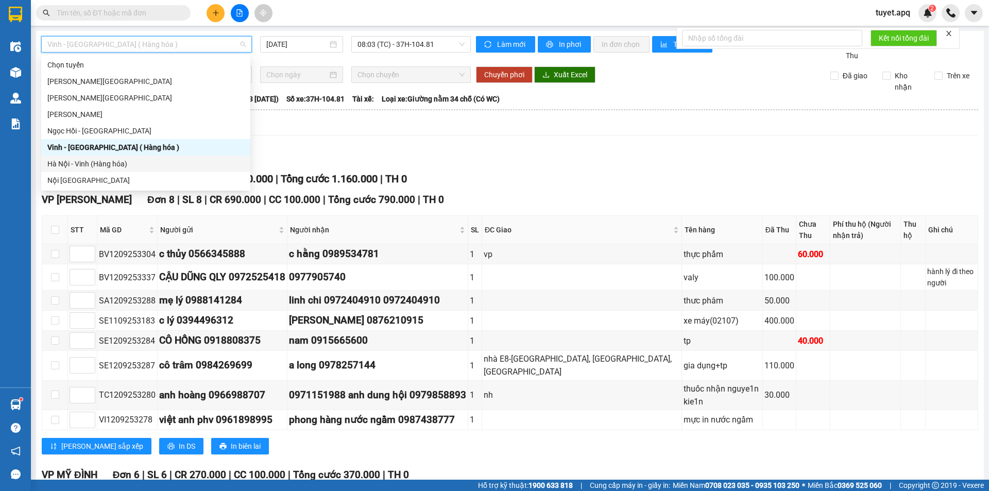
click at [120, 167] on div "Hà Nội - Vinh (Hàng hóa)" at bounding box center [145, 163] width 197 height 11
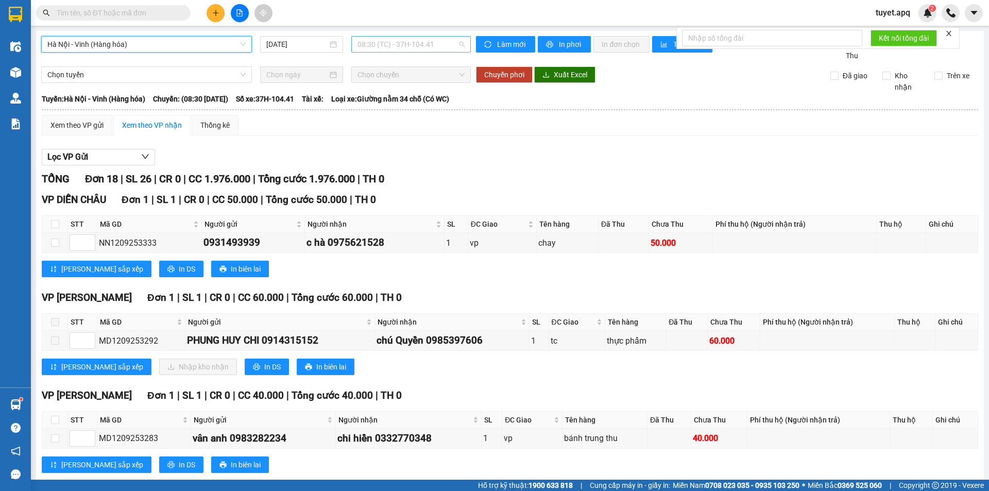
click at [434, 43] on span "08:30 (TC) - 37H-104.41" at bounding box center [411, 44] width 107 height 15
click at [286, 41] on input "12/09/2025" at bounding box center [296, 44] width 61 height 11
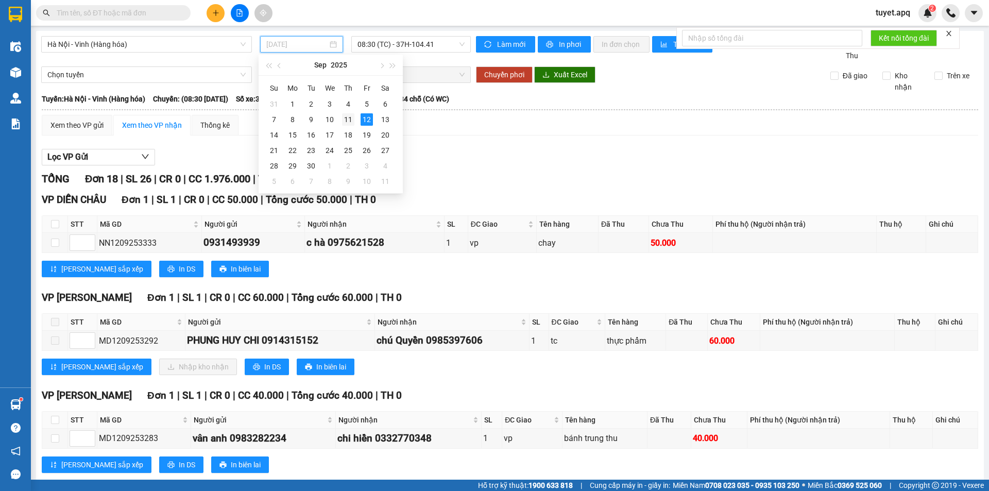
click at [347, 121] on div "11" at bounding box center [348, 119] width 12 height 12
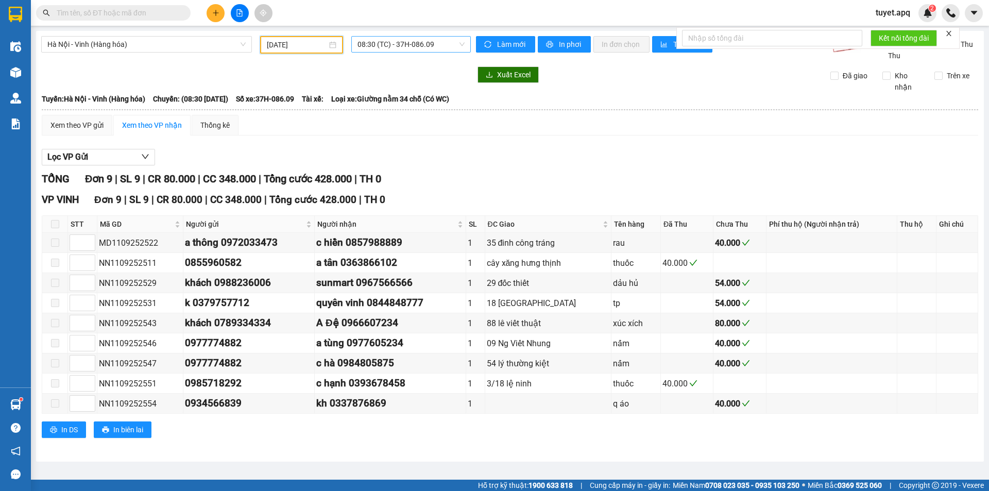
click at [449, 43] on span "08:30 (TC) - 37H-086.09" at bounding box center [411, 44] width 107 height 15
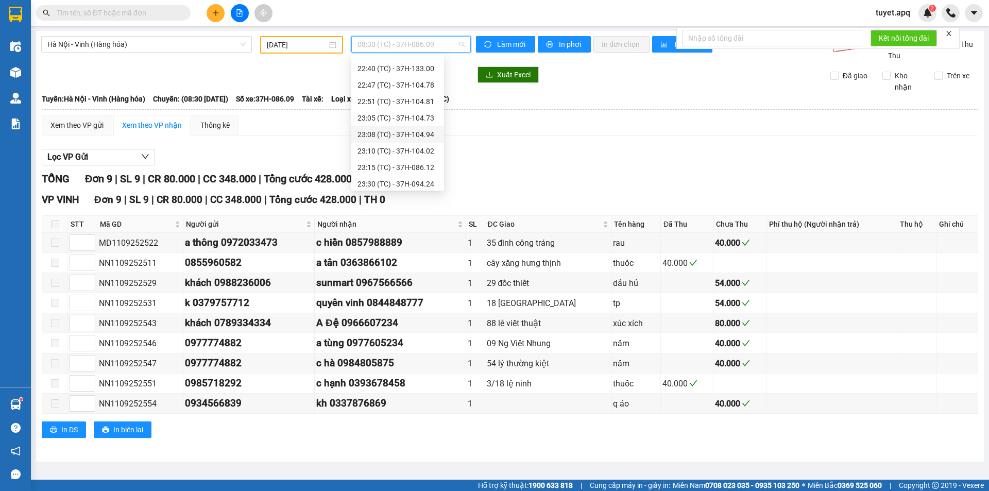
scroll to position [181, 0]
click at [431, 97] on div "22:51 (TC) - 37H-104.81" at bounding box center [398, 97] width 80 height 11
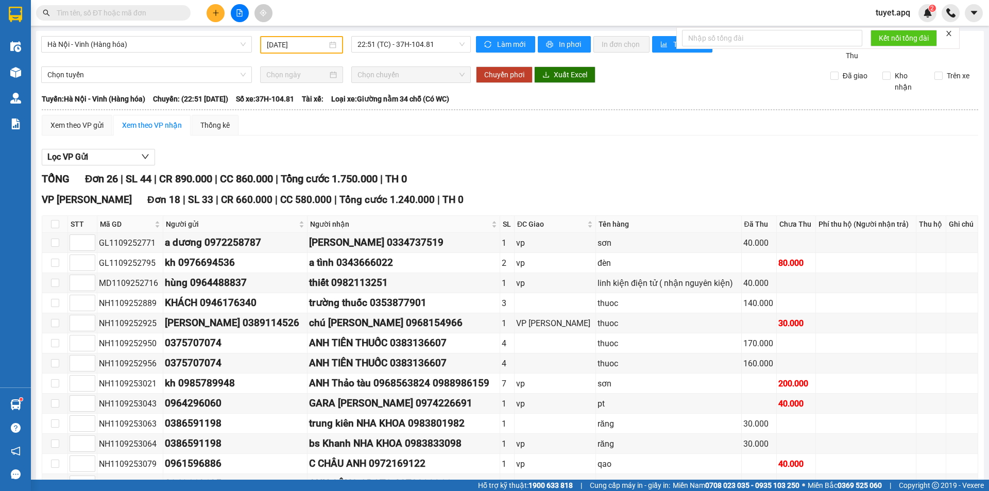
click at [144, 14] on input "text" at bounding box center [118, 12] width 122 height 11
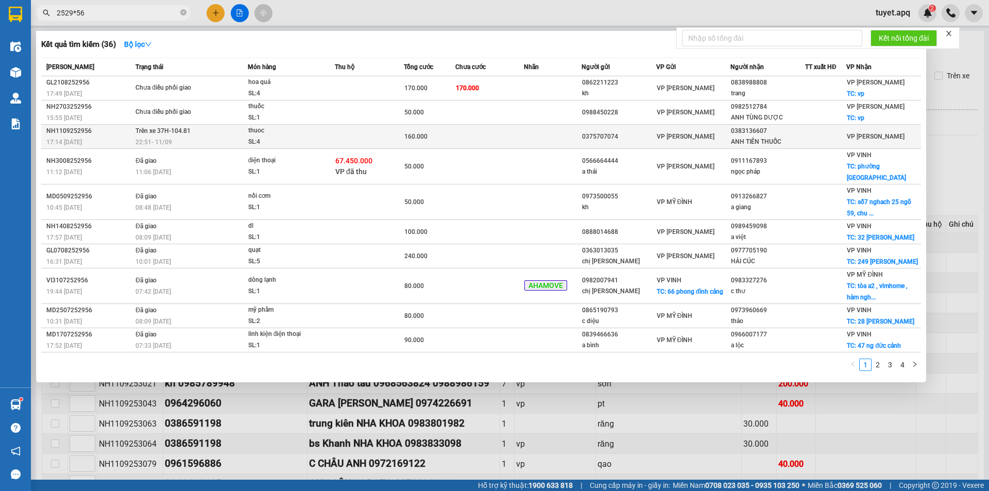
click at [327, 138] on span "thuoc SL: 4" at bounding box center [291, 136] width 86 height 22
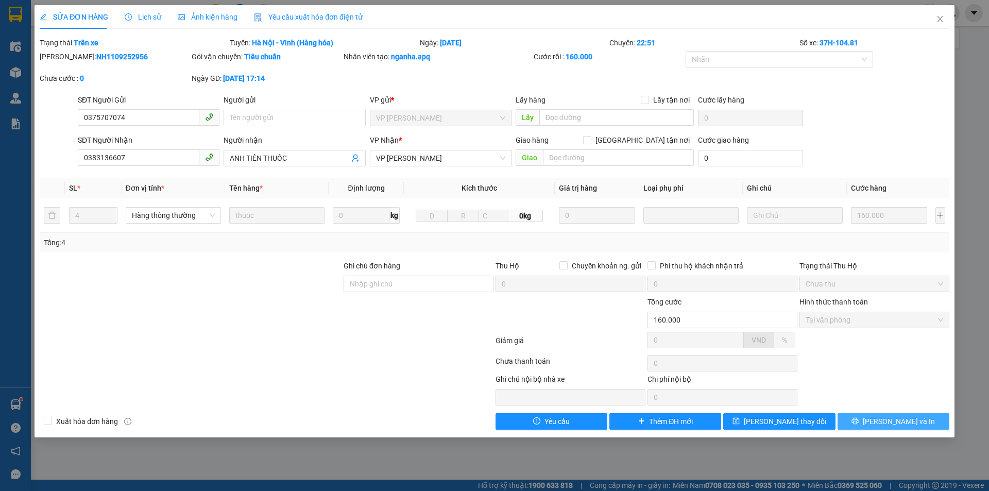
click at [848, 419] on button "Lưu và In" at bounding box center [894, 421] width 112 height 16
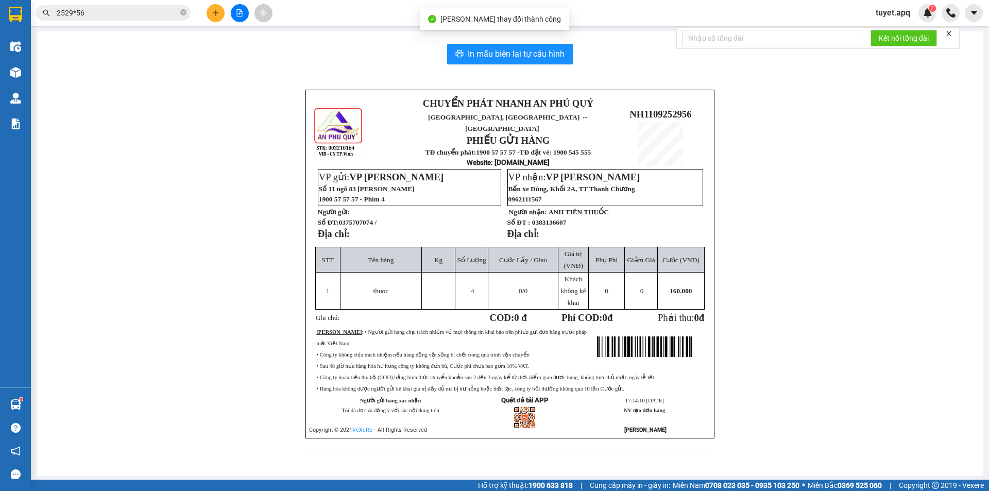
click at [853, 218] on div "CHUYỂN PHÁT NHANH AN PHÚ QUÝ NGHỆ AN, HÀ TĨNH ↔ HÀ NỘI PHIẾU GỬI HÀNG TĐ chuyển…" at bounding box center [510, 277] width 922 height 374
click at [123, 115] on div "CHUYỂN PHÁT NHANH AN PHÚ QUÝ NGHỆ AN, HÀ TĨNH ↔ HÀ NỘI PHIẾU GỬI HÀNG TĐ chuyển…" at bounding box center [510, 277] width 922 height 374
click at [225, 11] on div at bounding box center [239, 13] width 77 height 18
click at [218, 8] on button at bounding box center [216, 13] width 18 height 18
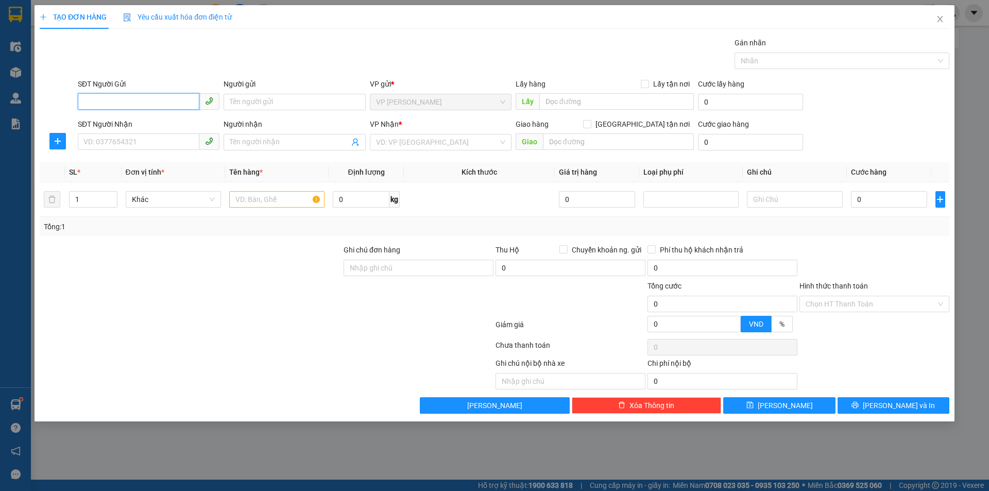
click at [187, 103] on input "SĐT Người Gửi" at bounding box center [139, 101] width 122 height 16
click at [173, 93] on div "SĐT Người Gửi" at bounding box center [149, 85] width 142 height 15
click at [189, 104] on input "SĐT Người Gửi" at bounding box center [139, 101] width 122 height 16
click at [264, 100] on input "Người gửi" at bounding box center [295, 102] width 142 height 16
click at [288, 101] on input "CHỊ NGUYE1E1TJ" at bounding box center [295, 102] width 142 height 16
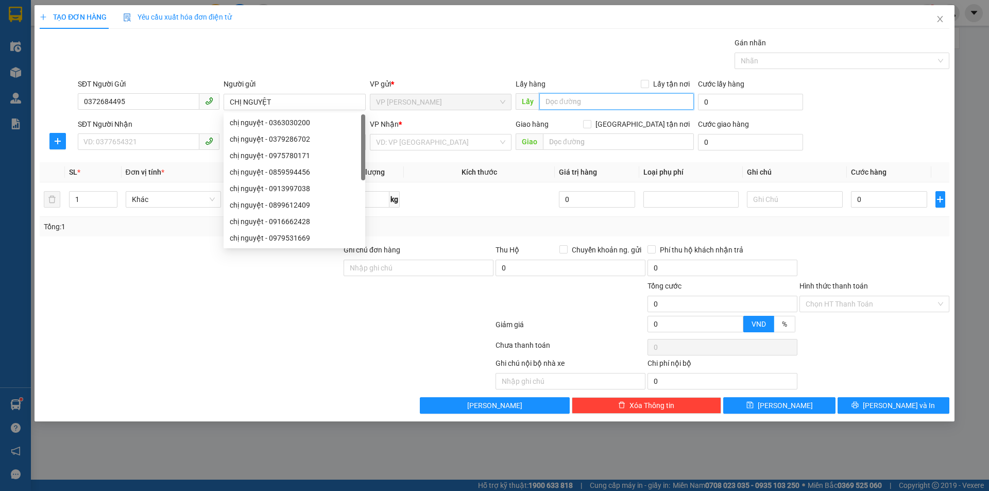
click at [571, 97] on input "text" at bounding box center [616, 101] width 155 height 16
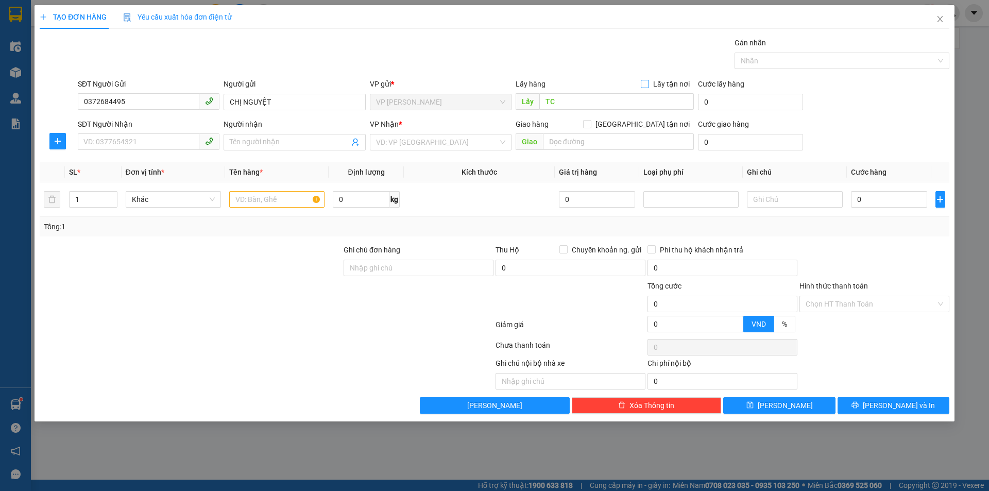
drag, startPoint x: 648, startPoint y: 81, endPoint x: 484, endPoint y: 131, distance: 171.4
click at [648, 82] on input "Lấy tận nơi" at bounding box center [644, 83] width 7 height 7
click at [111, 135] on input "SĐT Người Nhận" at bounding box center [139, 141] width 122 height 16
click at [255, 143] on input "Người nhận" at bounding box center [289, 142] width 119 height 11
click at [421, 140] on input "search" at bounding box center [437, 141] width 122 height 15
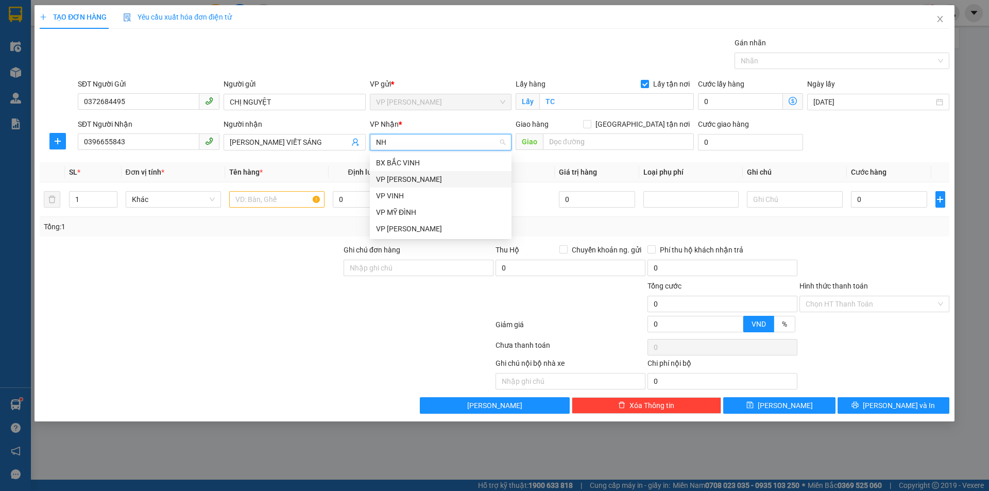
click at [408, 178] on div "VP NGỌC HỒI" at bounding box center [440, 179] width 129 height 11
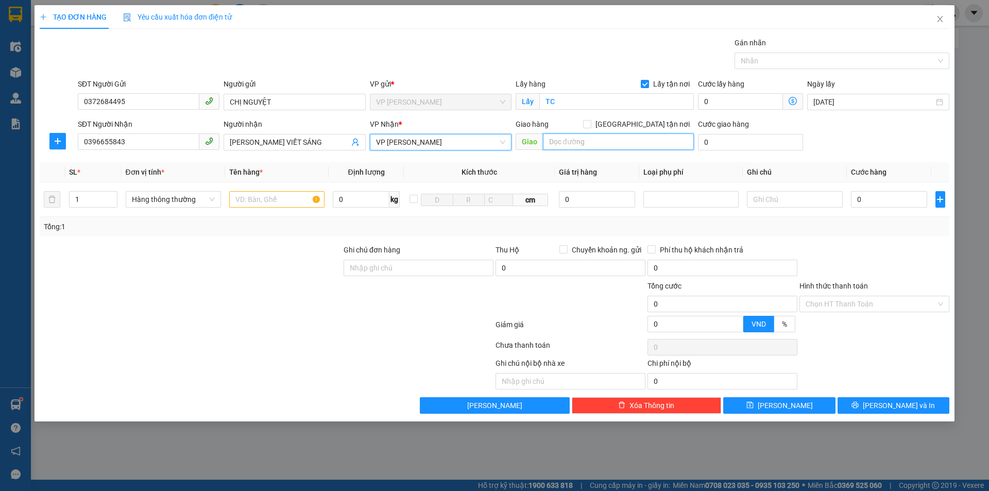
click at [606, 142] on input "text" at bounding box center [618, 141] width 151 height 16
click at [590, 120] on input "Giao tận nơi" at bounding box center [586, 123] width 7 height 7
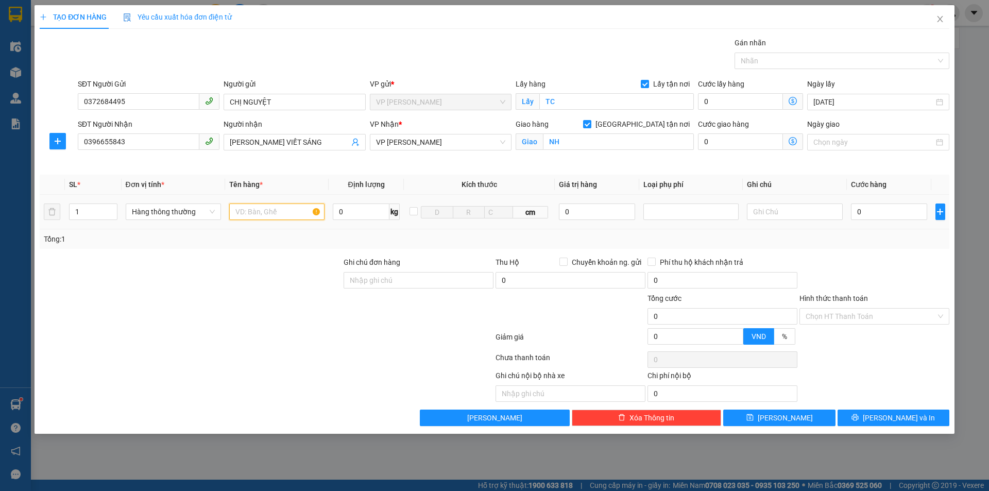
click at [277, 206] on input "text" at bounding box center [276, 212] width 95 height 16
click at [245, 211] on input "XE1 MÁY 37" at bounding box center [276, 212] width 95 height 16
click at [251, 211] on input "XE11 MÁY 37" at bounding box center [276, 212] width 95 height 16
click at [273, 212] on input "XE MÁY 37" at bounding box center [276, 212] width 95 height 16
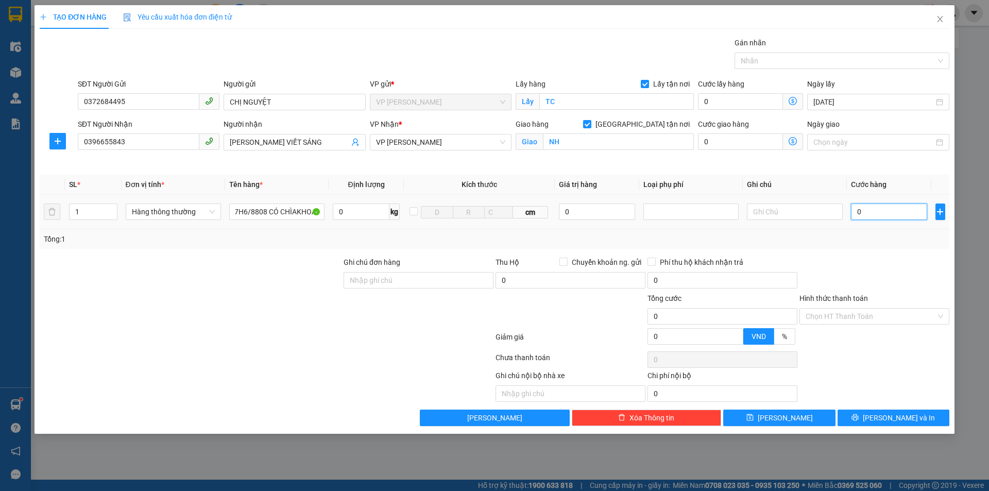
click at [862, 212] on input "0" at bounding box center [889, 212] width 77 height 16
click at [869, 317] on input "Hình thức thanh toán" at bounding box center [871, 316] width 130 height 15
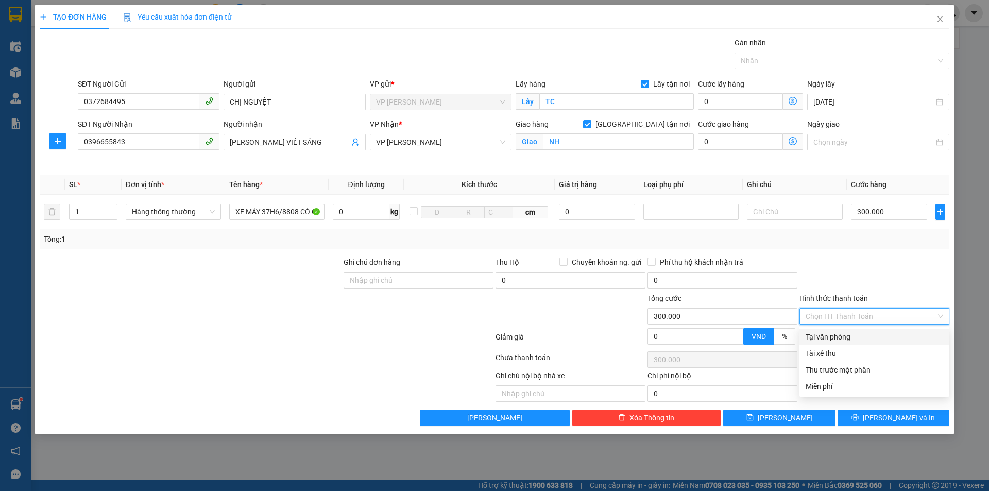
click at [833, 335] on div "Tại văn phòng" at bounding box center [875, 336] width 138 height 11
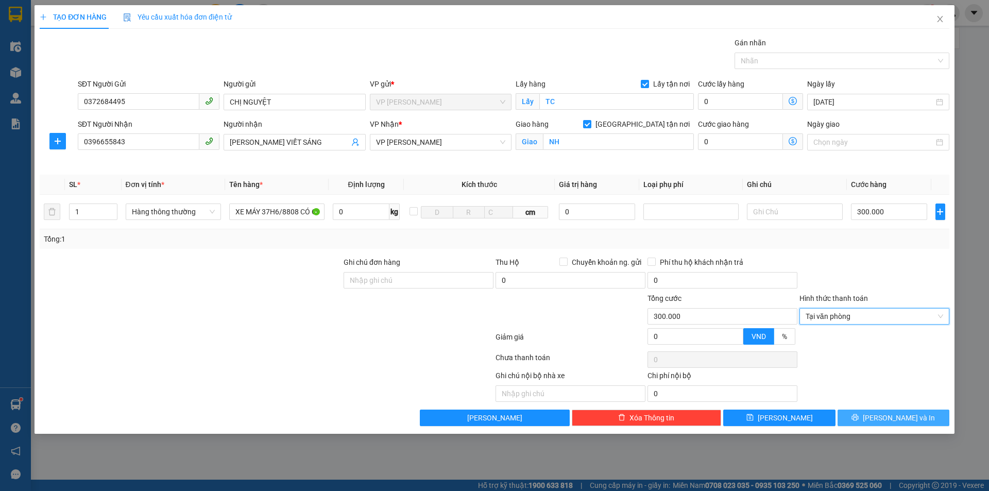
click at [903, 419] on span "Lưu và In" at bounding box center [899, 417] width 72 height 11
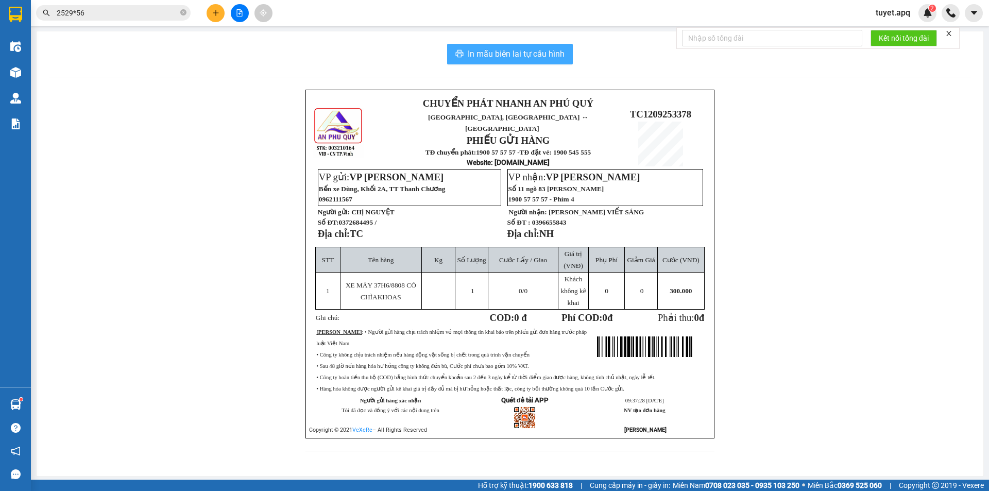
click at [541, 53] on span "In mẫu biên lai tự cấu hình" at bounding box center [516, 53] width 97 height 13
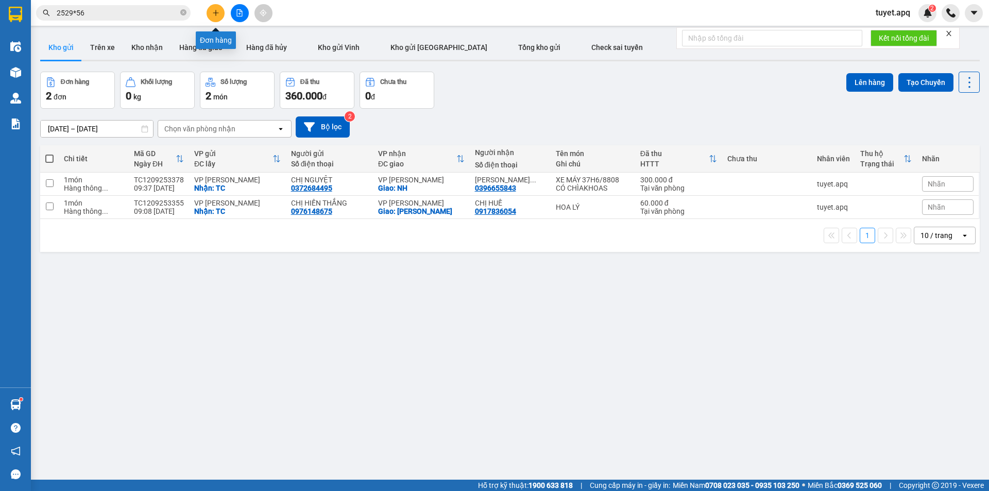
click at [215, 15] on icon "plus" at bounding box center [215, 12] width 7 height 7
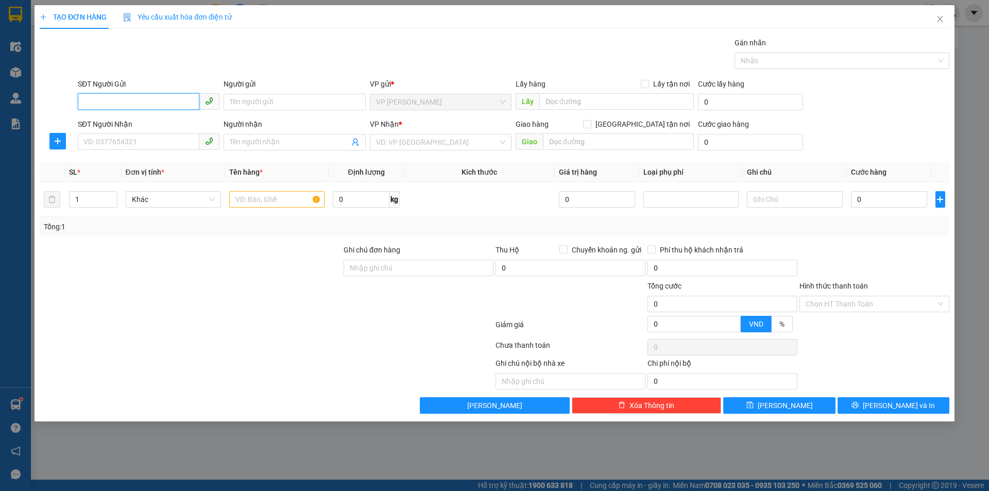
click at [139, 101] on input "SĐT Người Gửi" at bounding box center [139, 101] width 122 height 16
click at [144, 120] on div "0987485374 - A QUYỀN" at bounding box center [148, 122] width 129 height 11
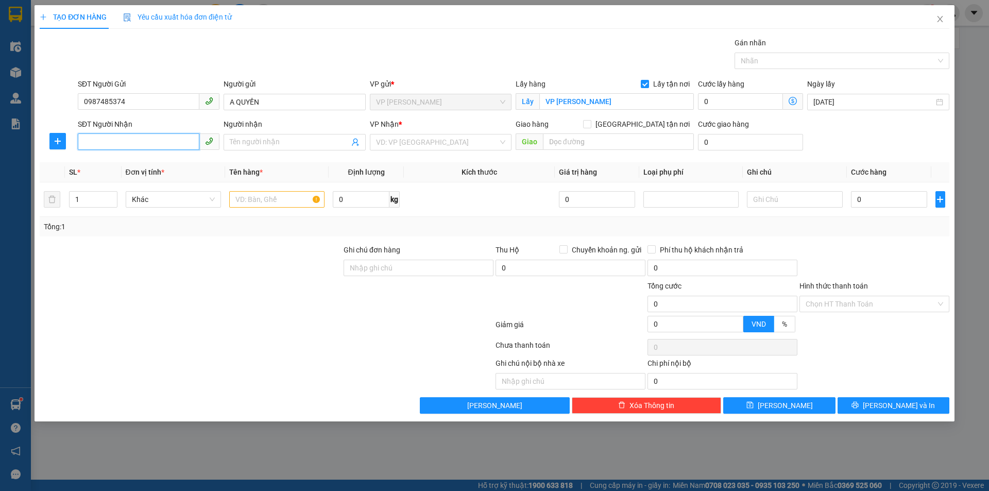
click at [120, 140] on input "SĐT Người Nhận" at bounding box center [139, 141] width 122 height 16
click at [277, 139] on input "Người nhận" at bounding box center [289, 142] width 119 height 11
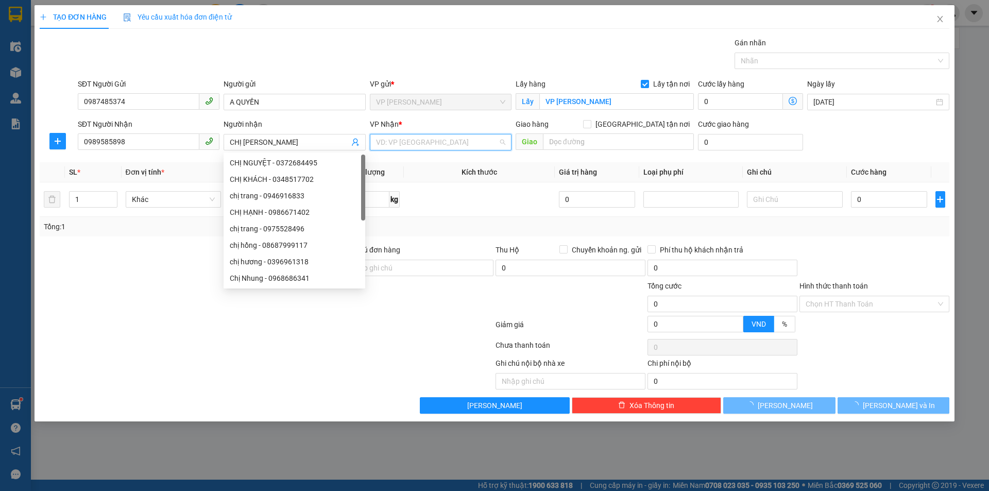
click at [450, 144] on input "search" at bounding box center [437, 141] width 122 height 15
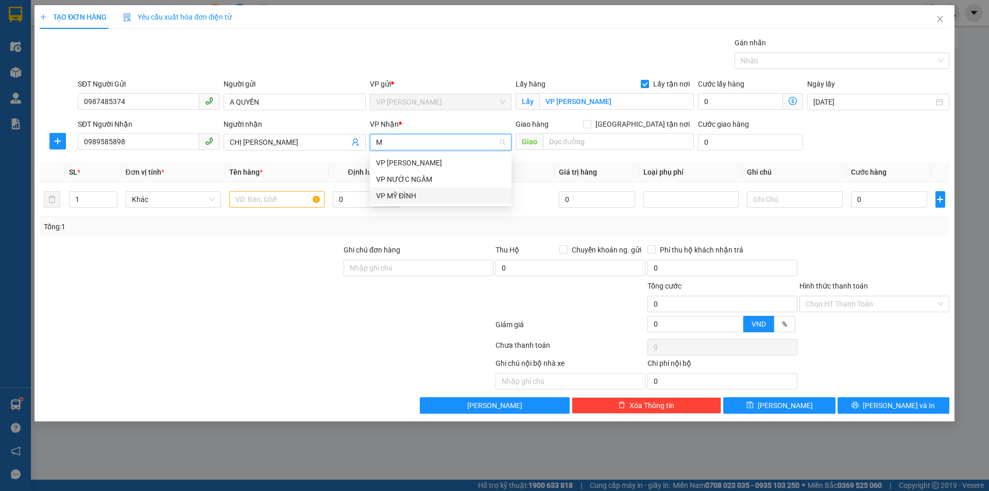
click at [418, 196] on div "VP MỸ ĐÌNH" at bounding box center [440, 195] width 129 height 11
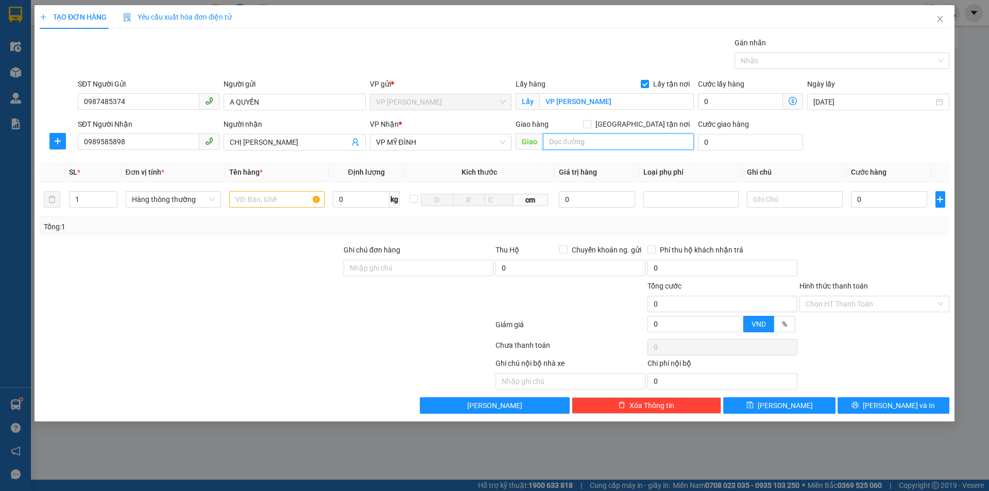
click at [604, 142] on input "text" at bounding box center [618, 141] width 151 height 16
click at [546, 136] on input "NGUYỄN TRÃI" at bounding box center [618, 141] width 151 height 16
click at [590, 122] on input "Giao tận nơi" at bounding box center [586, 123] width 7 height 7
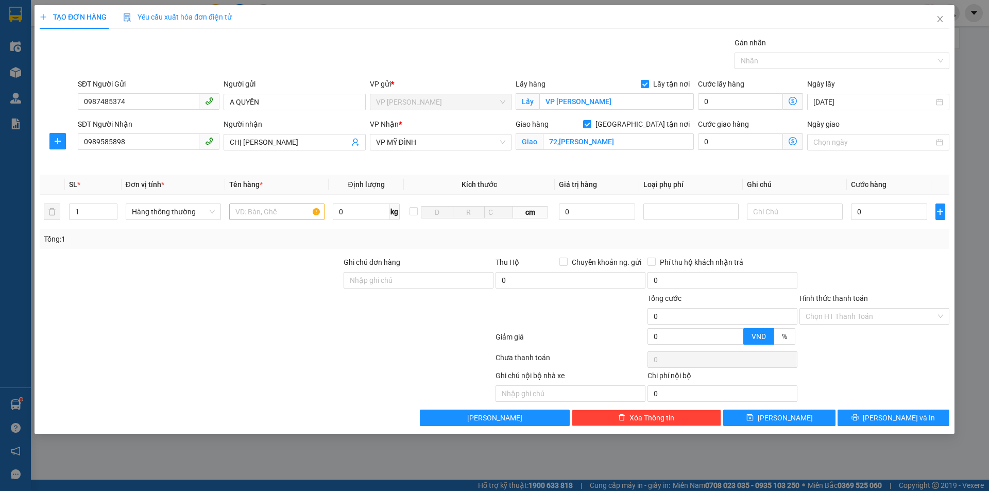
click at [792, 139] on icon "dollar-circle" at bounding box center [793, 141] width 8 height 8
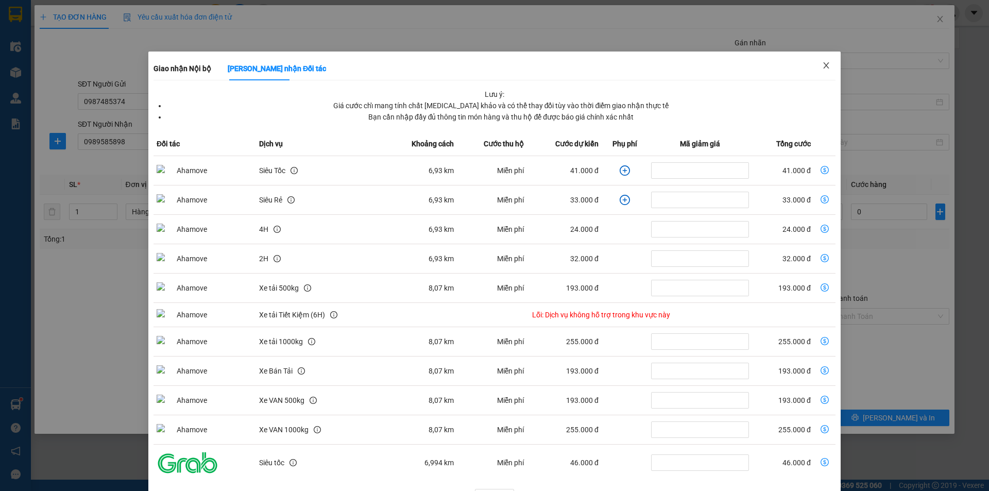
click at [822, 64] on icon "close" at bounding box center [826, 65] width 8 height 8
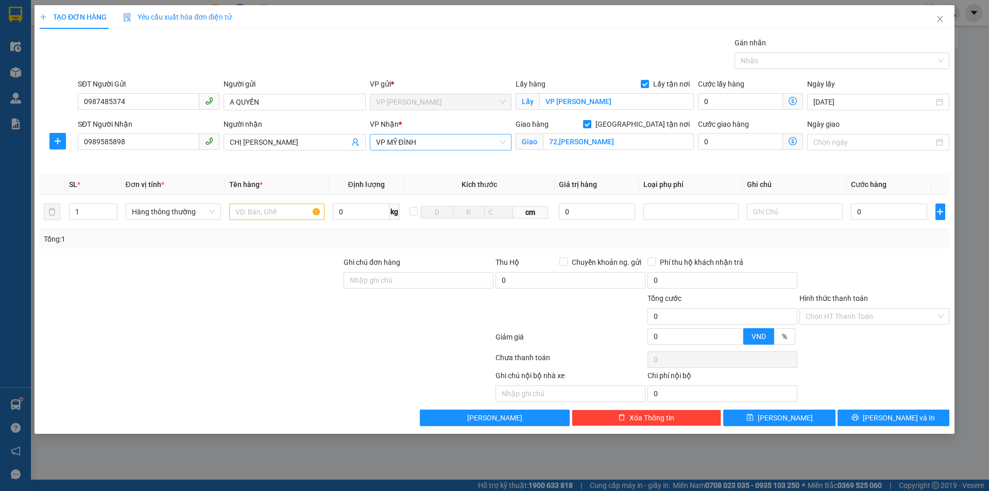
click at [469, 143] on span "VP MỸ ĐÌNH" at bounding box center [440, 141] width 129 height 15
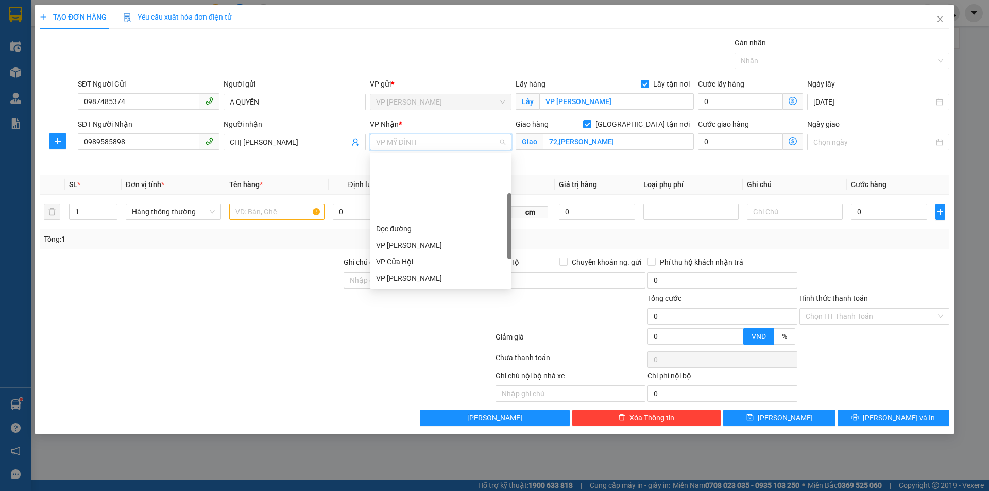
scroll to position [82, 0]
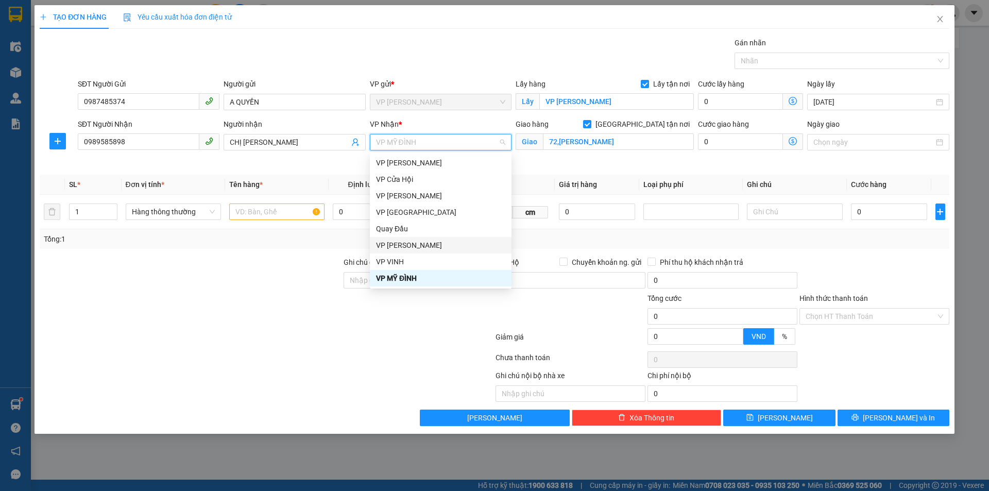
click at [426, 246] on div "VP NGỌC HỒI" at bounding box center [440, 245] width 129 height 11
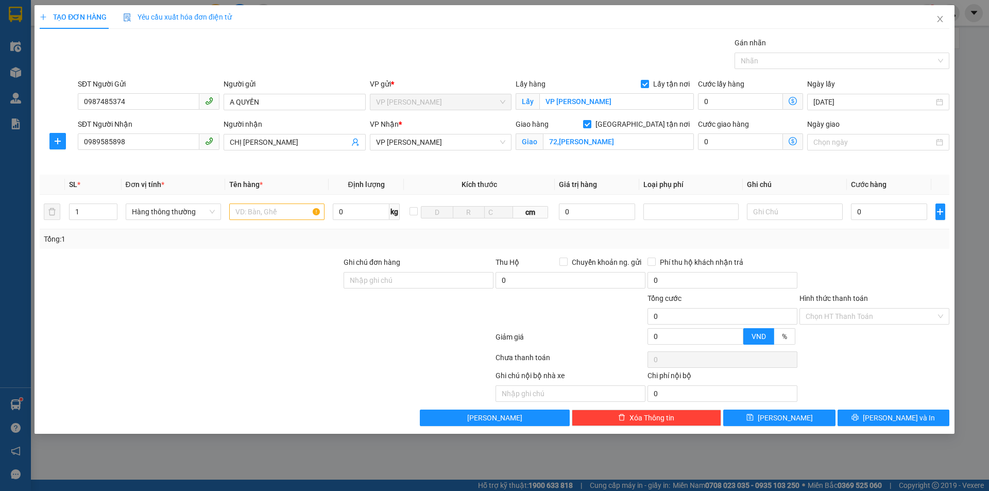
click at [792, 143] on icon "dollar-circle" at bounding box center [793, 141] width 8 height 8
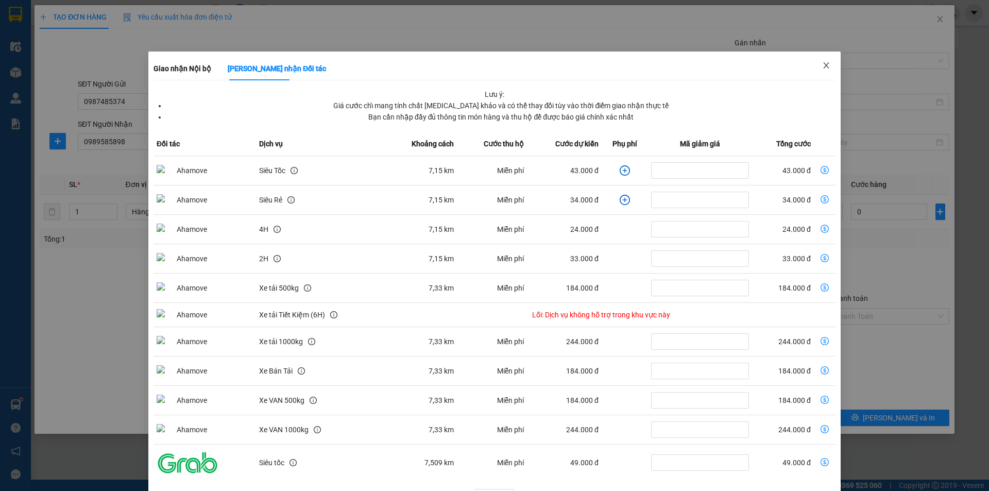
click at [822, 66] on icon "close" at bounding box center [826, 65] width 8 height 8
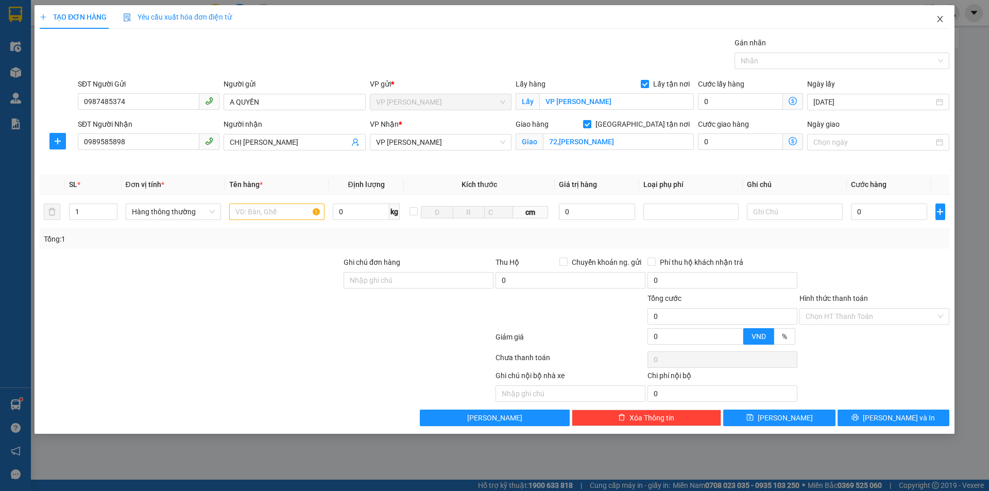
click at [940, 16] on icon "close" at bounding box center [940, 19] width 8 height 8
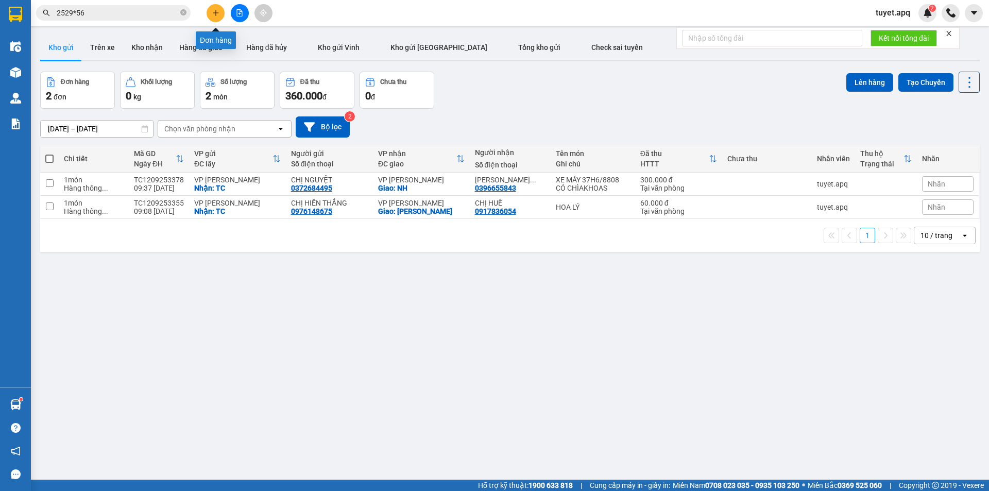
click at [221, 13] on button at bounding box center [216, 13] width 18 height 18
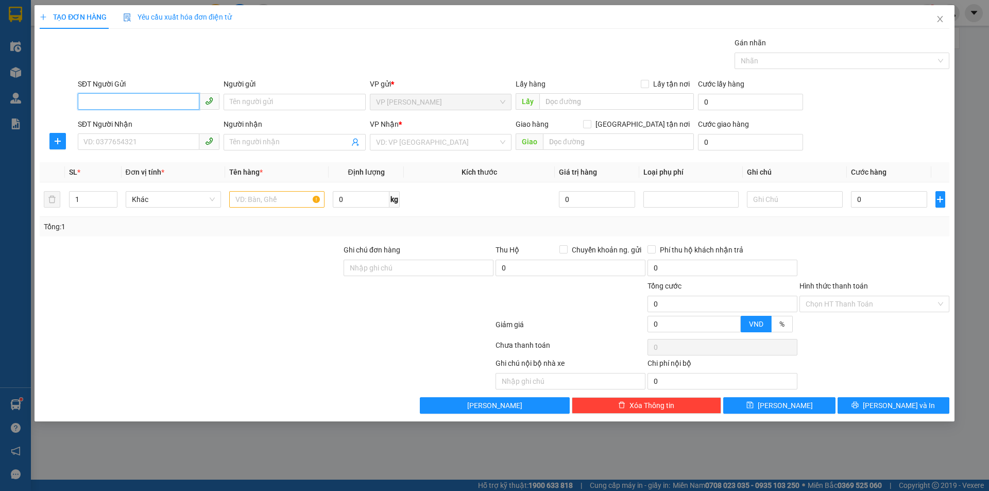
click at [139, 93] on input "SĐT Người Gửi" at bounding box center [139, 101] width 122 height 16
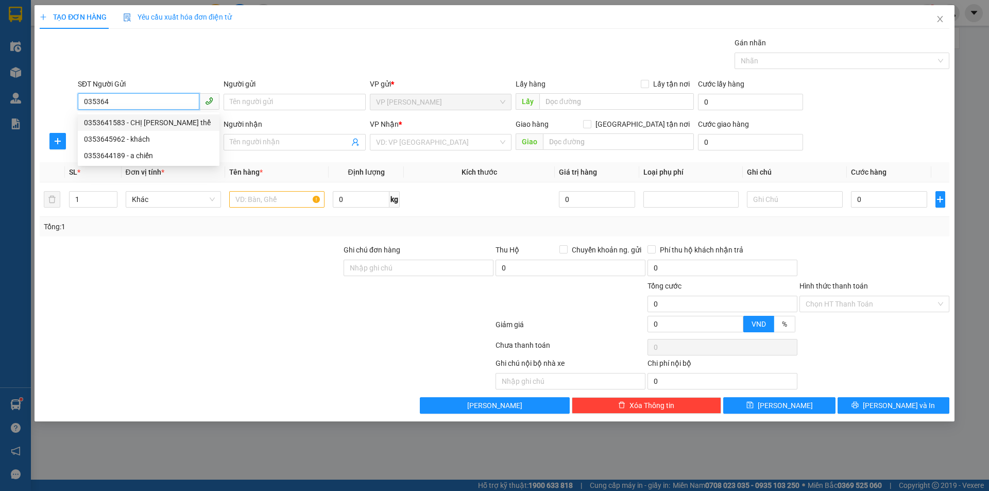
click at [150, 123] on div "0353641583 - CHỊ lê thị thể" at bounding box center [148, 122] width 129 height 11
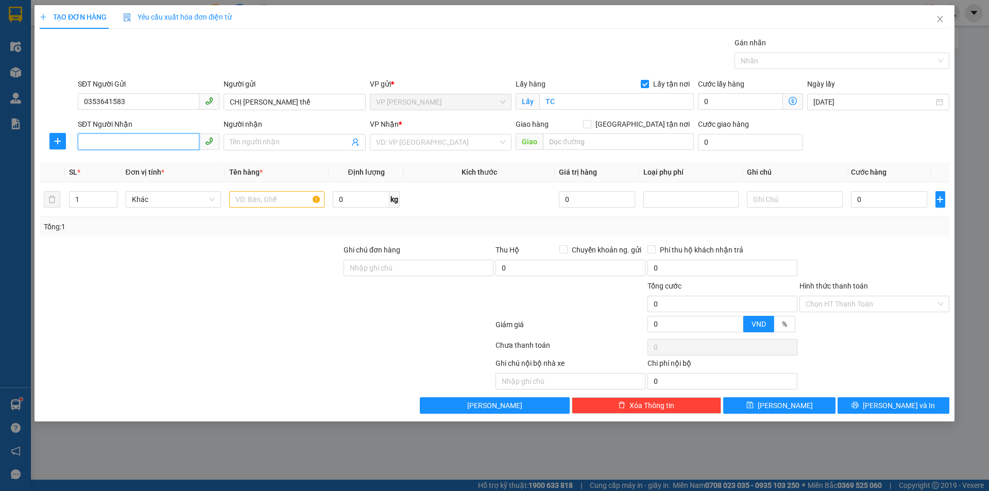
click at [160, 142] on input "SĐT Người Nhận" at bounding box center [139, 141] width 122 height 16
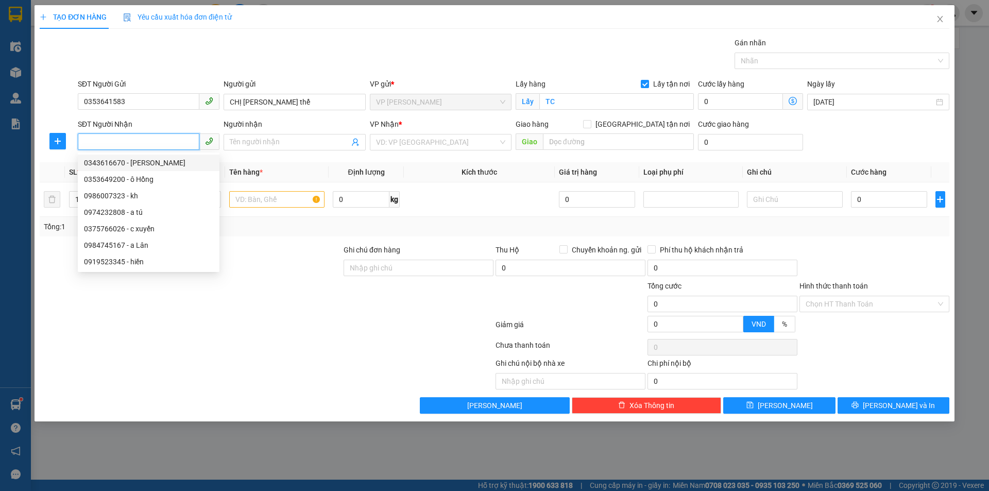
click at [160, 165] on div "0343616670 - NGUYỄN THỊ LY" at bounding box center [148, 162] width 129 height 11
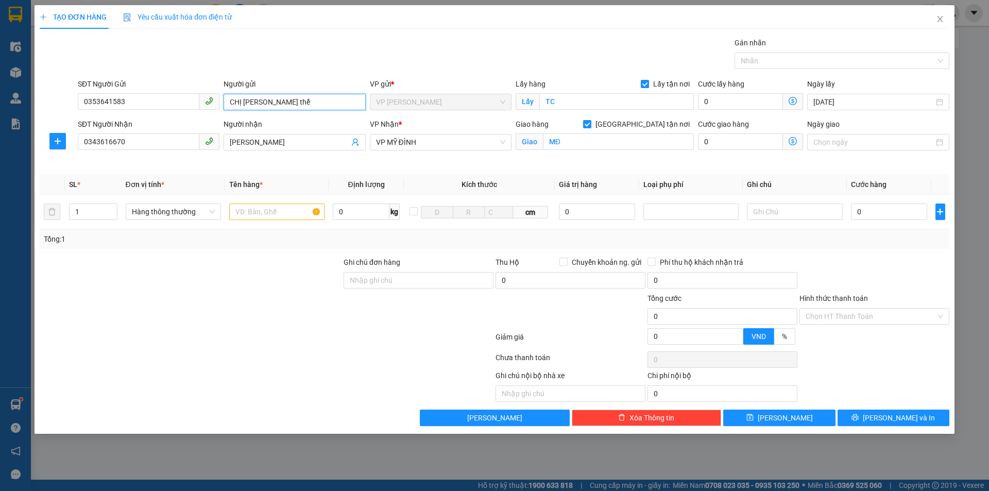
click at [242, 100] on input "CHỊ lê thị thể" at bounding box center [295, 102] width 142 height 16
click at [280, 211] on input "text" at bounding box center [276, 212] width 95 height 16
click at [879, 212] on input "0" at bounding box center [889, 212] width 77 height 16
click at [870, 319] on input "Hình thức thanh toán" at bounding box center [871, 316] width 130 height 15
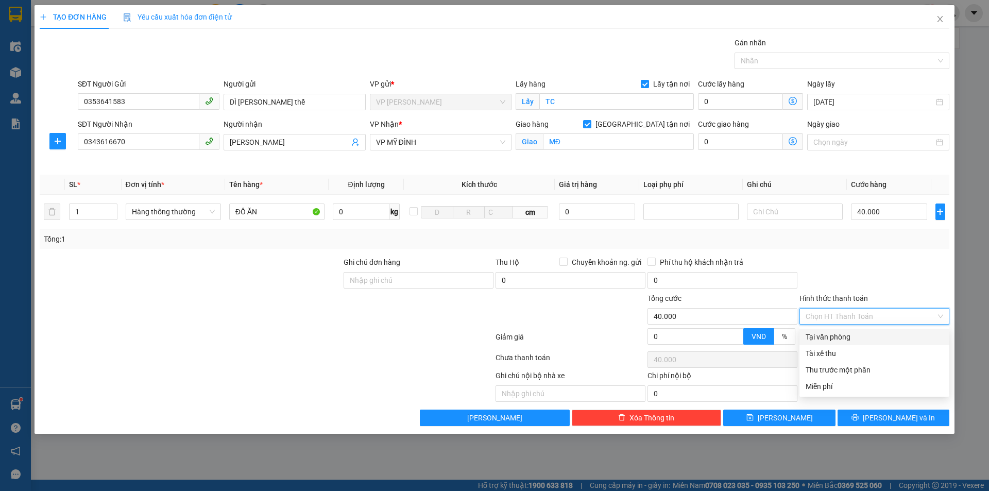
click at [859, 335] on div "Tại văn phòng" at bounding box center [875, 336] width 138 height 11
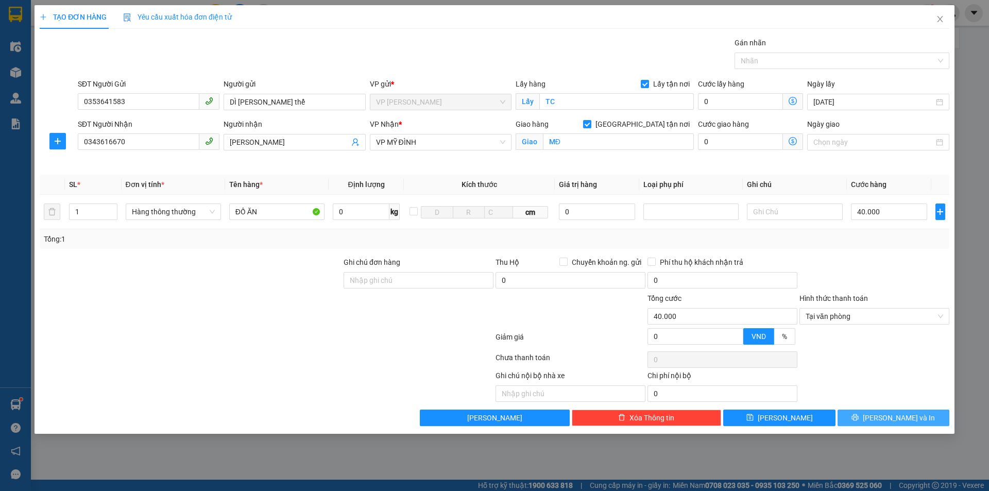
click at [887, 419] on span "Lưu và In" at bounding box center [899, 417] width 72 height 11
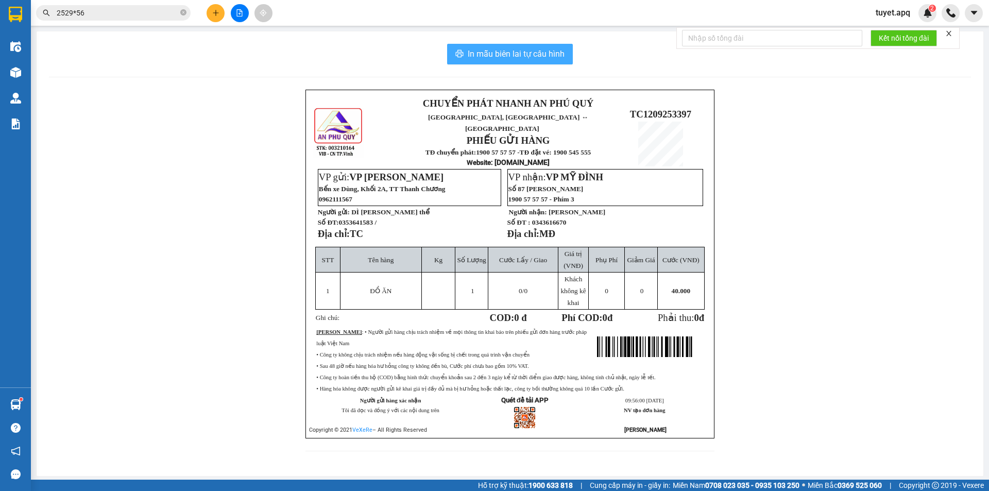
click at [513, 58] on span "In mẫu biên lai tự cấu hình" at bounding box center [516, 53] width 97 height 13
